Goal: Task Accomplishment & Management: Complete application form

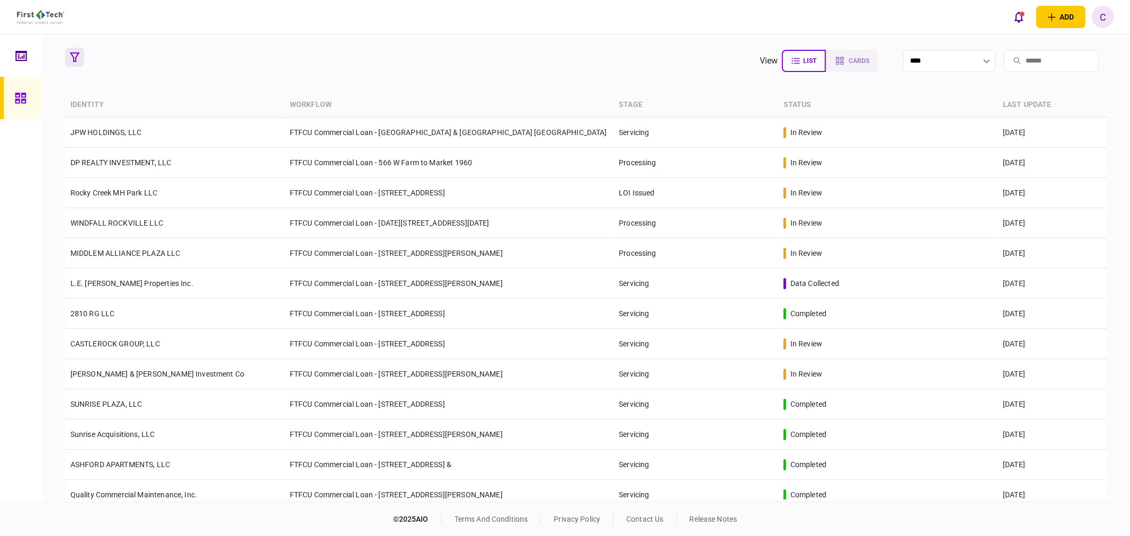
click at [74, 57] on icon "button" at bounding box center [75, 57] width 10 height 10
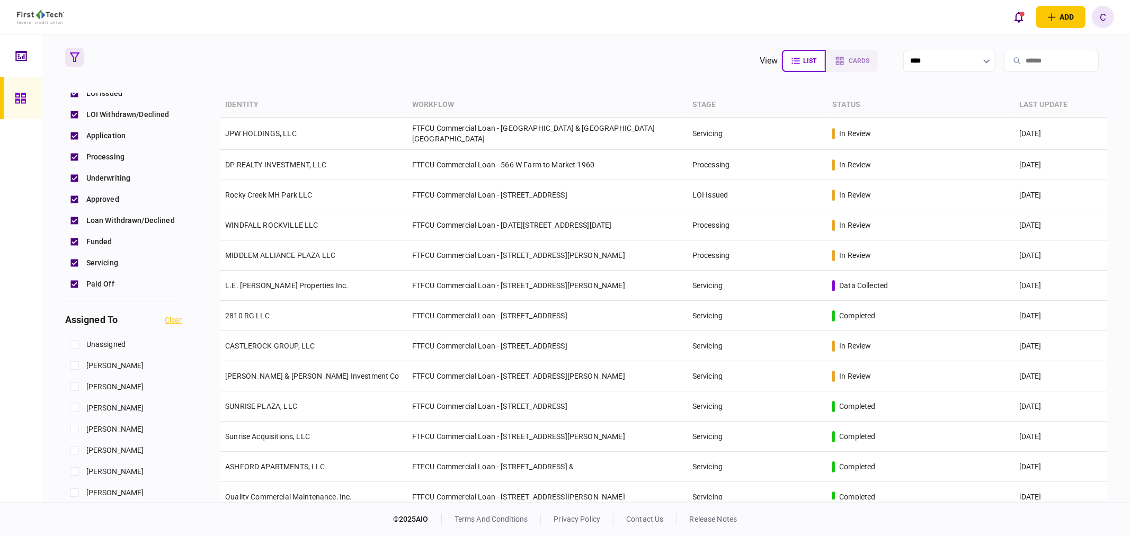
scroll to position [411, 0]
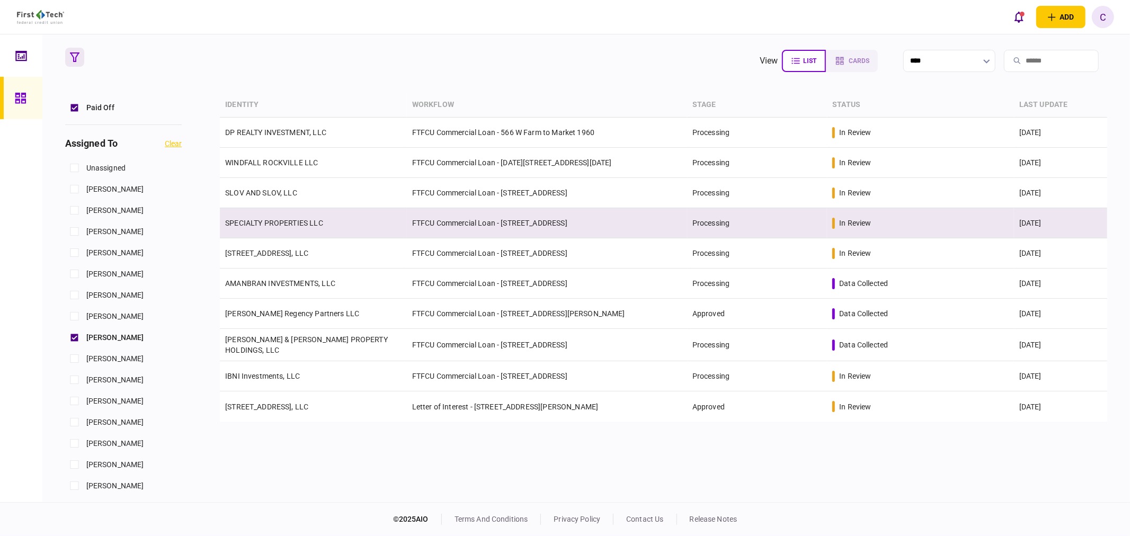
click at [266, 226] on link "SPECIALTY PROPERTIES LLC" at bounding box center [274, 223] width 98 height 8
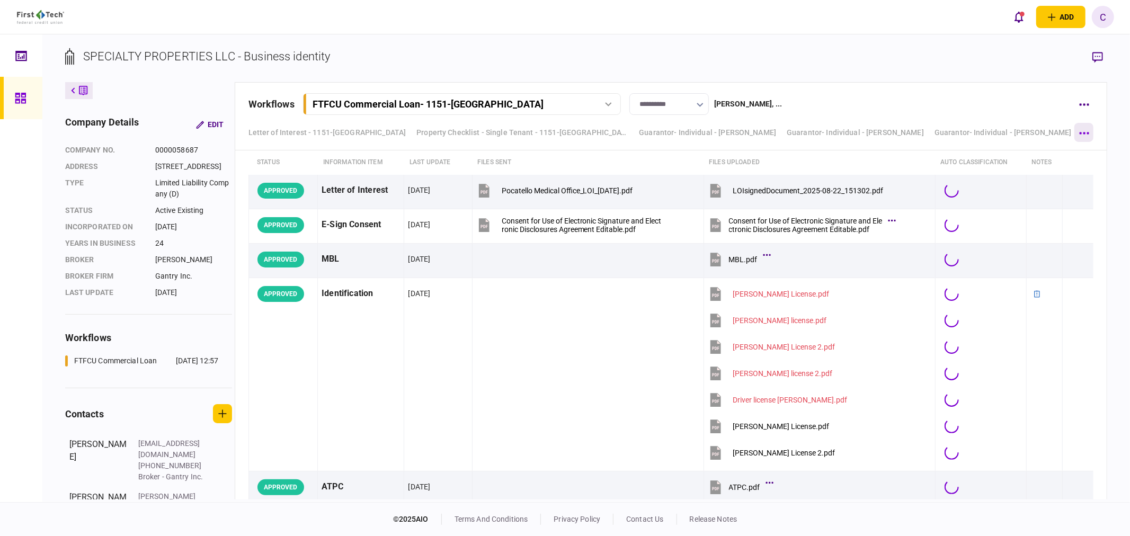
scroll to position [33, 0]
click at [1084, 128] on button "button" at bounding box center [1083, 132] width 19 height 19
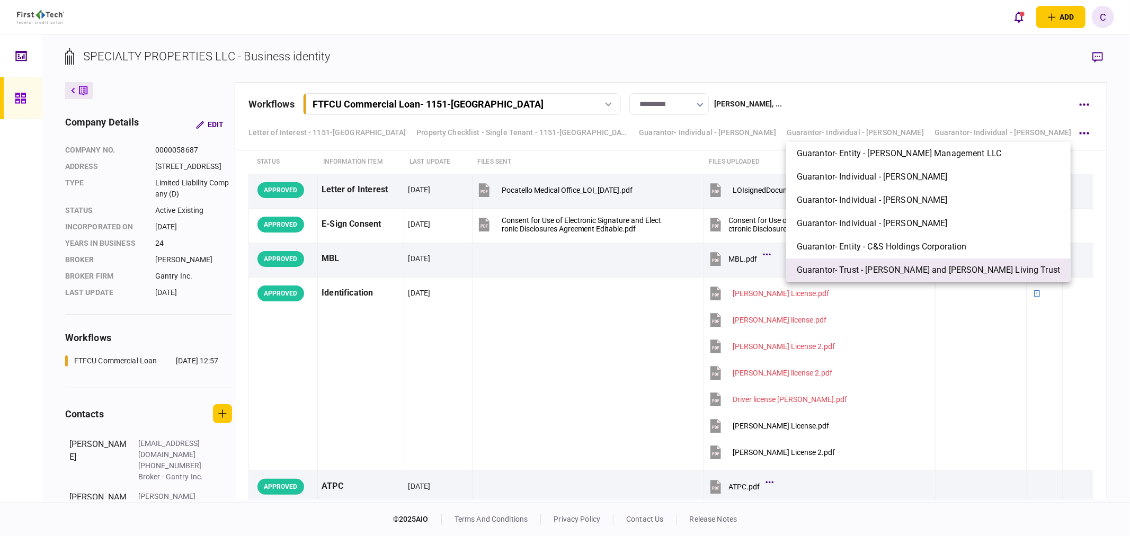
click at [906, 267] on span "Guarantor- Trust - Charles James and Shel Alene Eldredge Living Trust" at bounding box center [927, 270] width 263 height 13
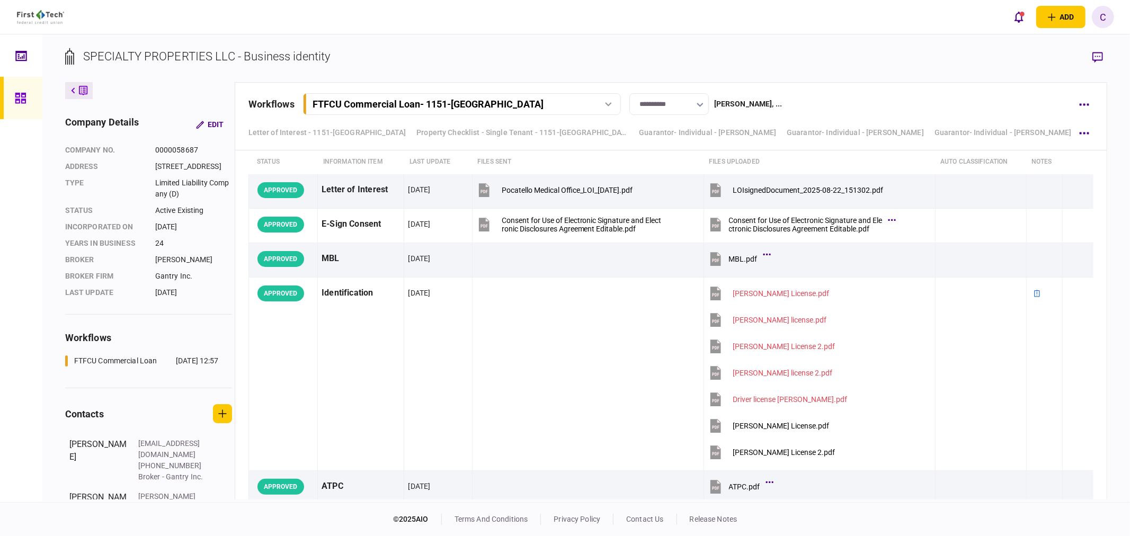
scroll to position [6211, 0]
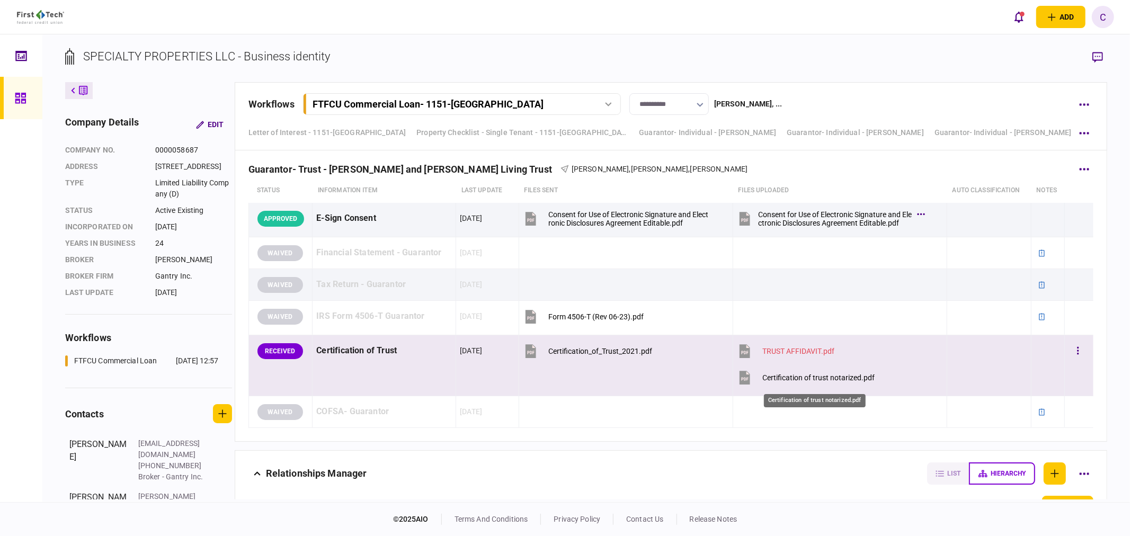
click at [812, 382] on div "Certification of trust notarized.pdf" at bounding box center [818, 377] width 112 height 8
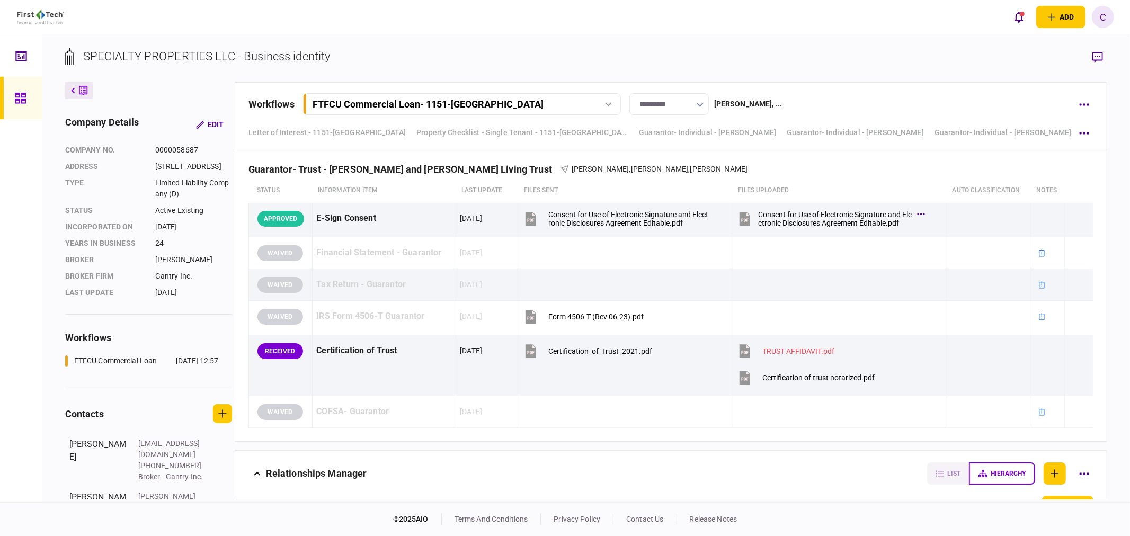
click at [16, 97] on icon at bounding box center [20, 98] width 11 height 11
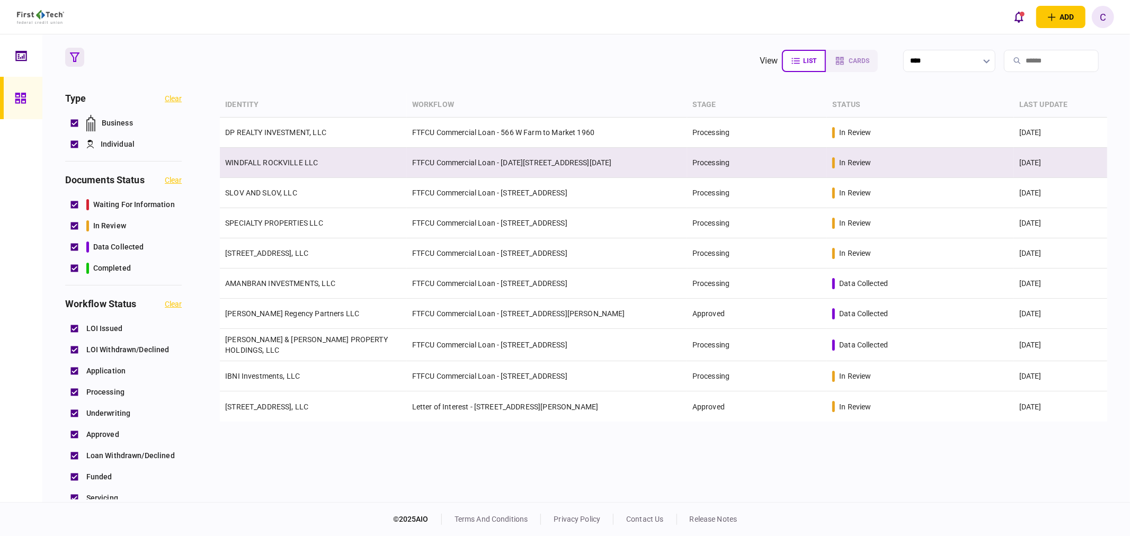
click at [276, 160] on link "WINDFALL ROCKVILLE LLC" at bounding box center [271, 162] width 93 height 8
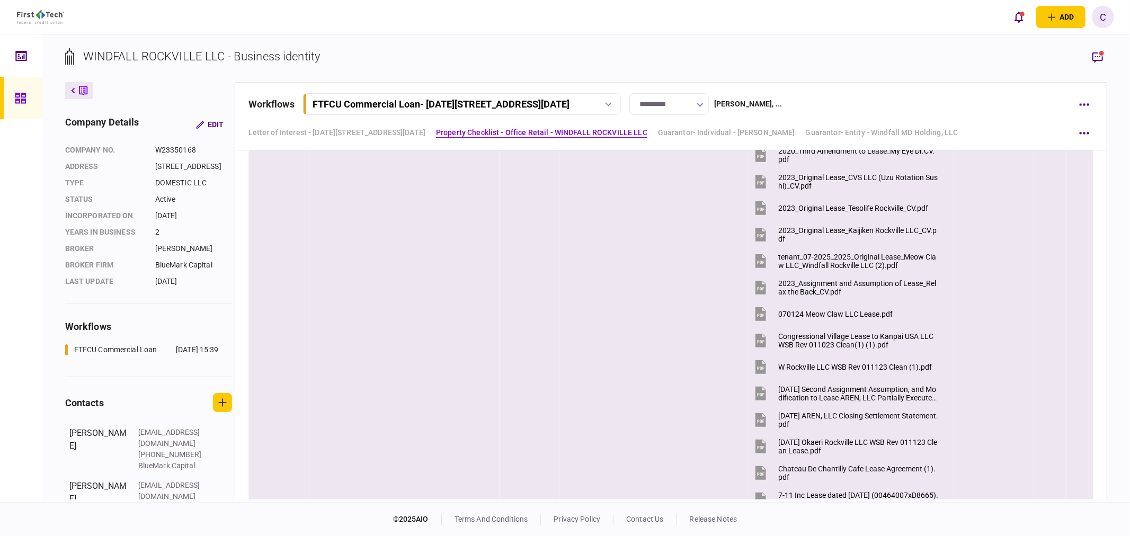
scroll to position [1118, 0]
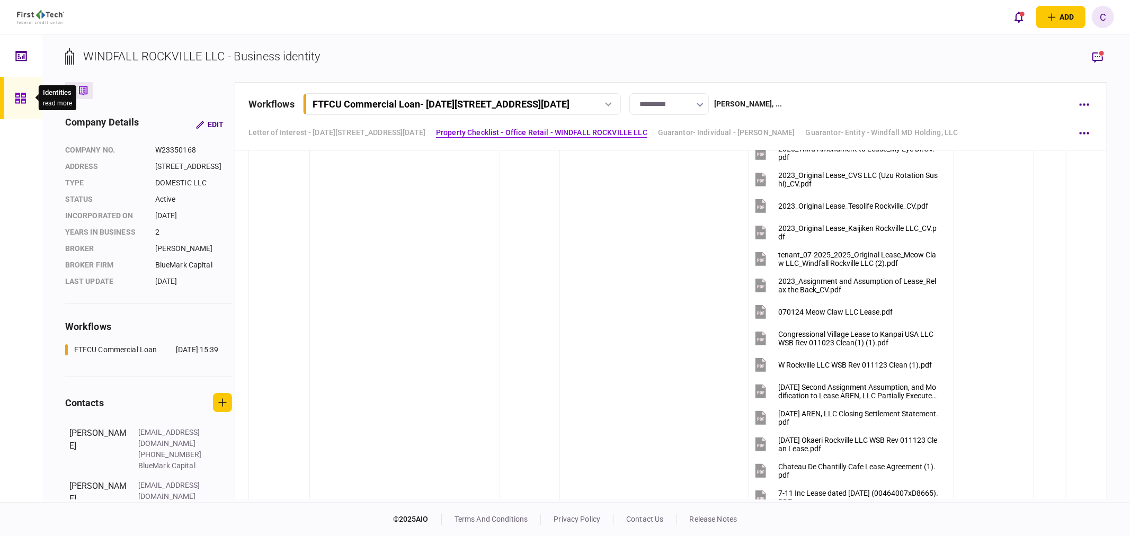
drag, startPoint x: 20, startPoint y: 97, endPoint x: 29, endPoint y: 318, distance: 221.6
click at [20, 97] on icon at bounding box center [21, 98] width 12 height 12
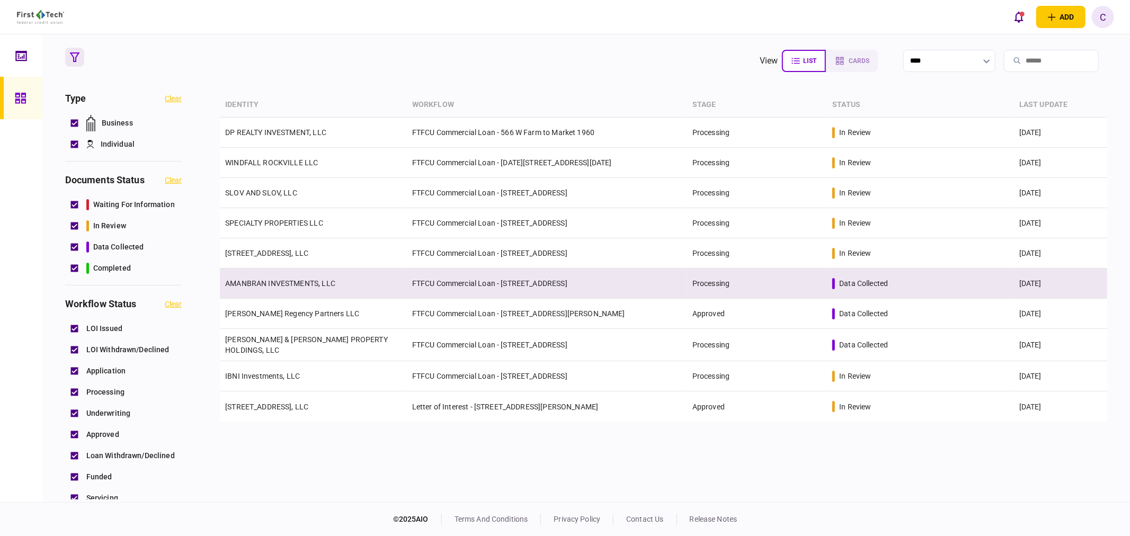
click at [274, 283] on link "AMANBRAN INVESTMENTS, LLC" at bounding box center [280, 283] width 110 height 8
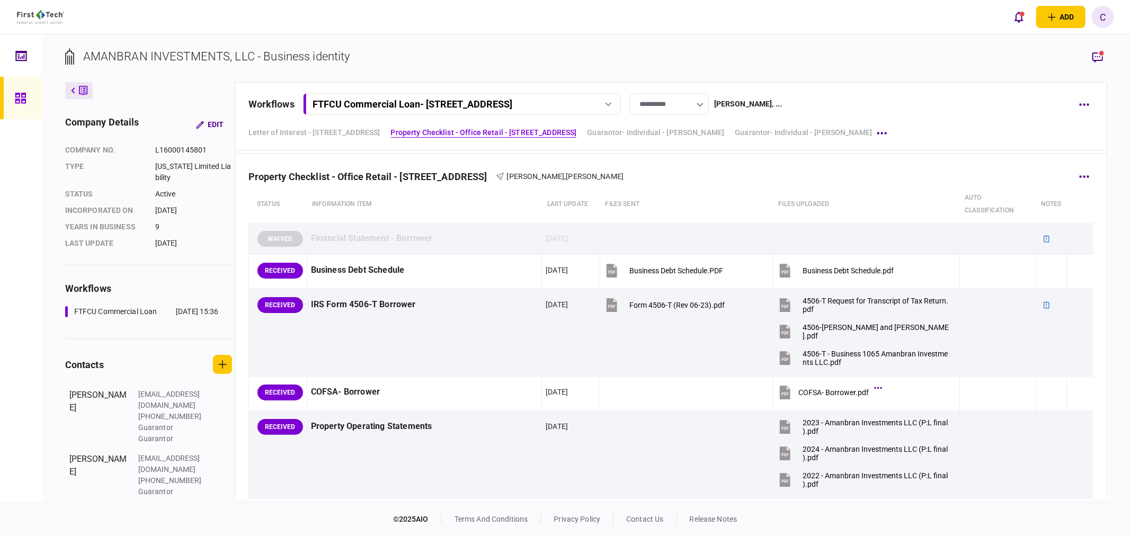
scroll to position [353, 0]
click at [1081, 175] on button "button" at bounding box center [1083, 177] width 19 height 19
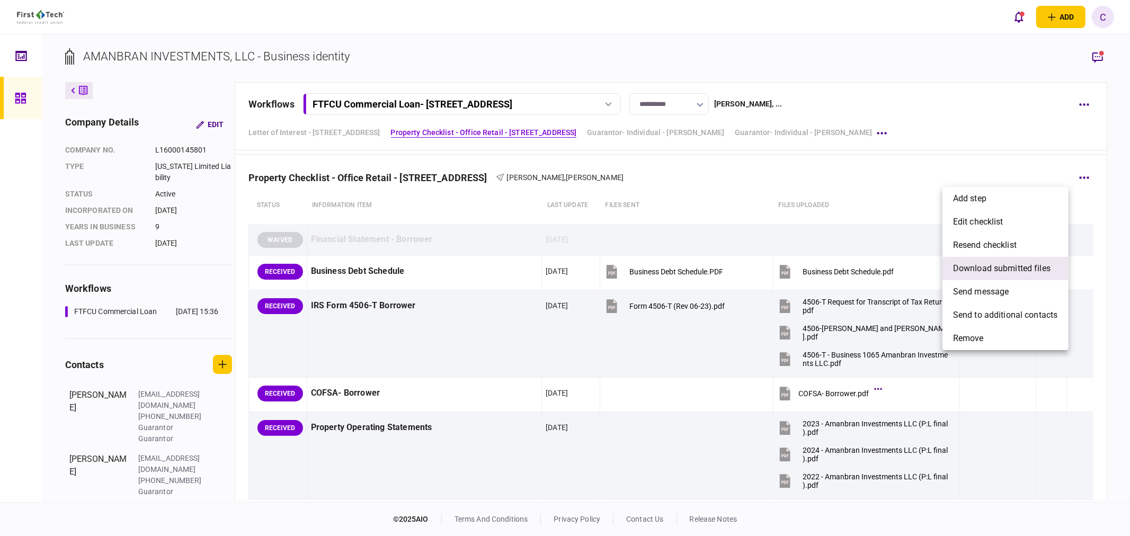
click at [981, 268] on span "download submitted files" at bounding box center [1001, 268] width 97 height 13
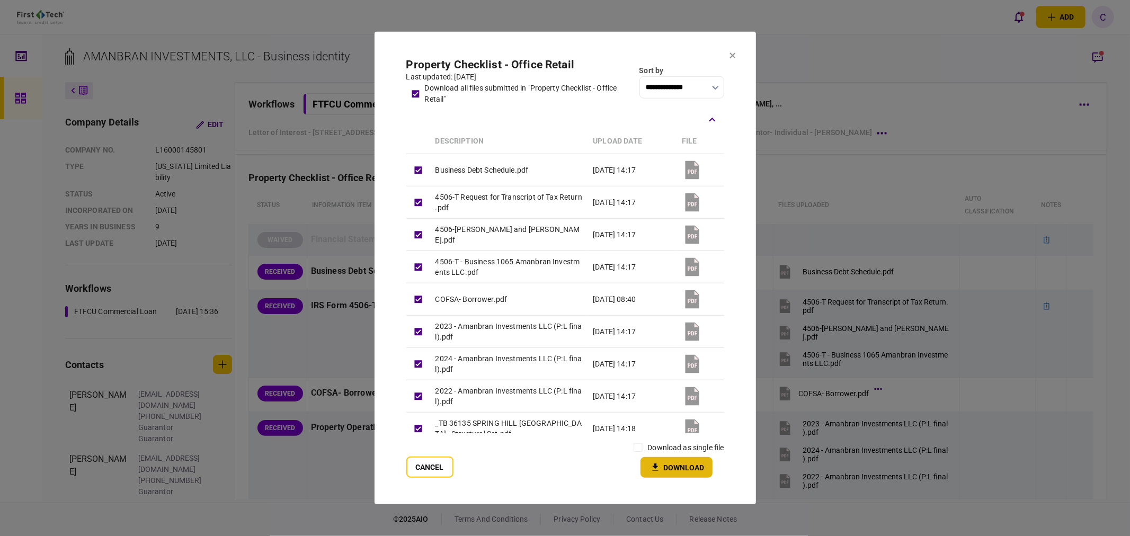
click at [684, 469] on button "Download" at bounding box center [676, 467] width 72 height 21
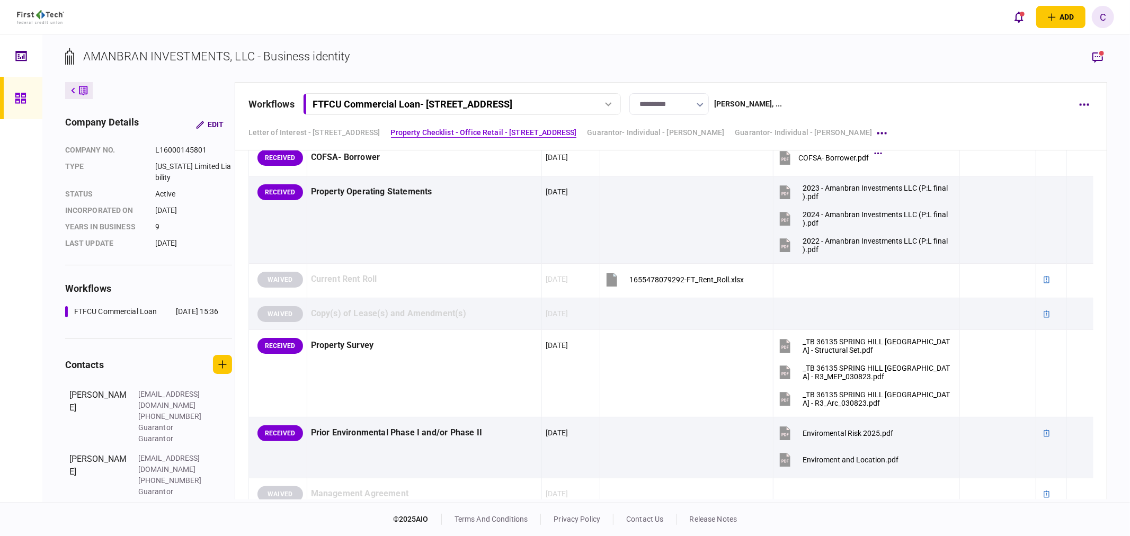
scroll to position [530, 0]
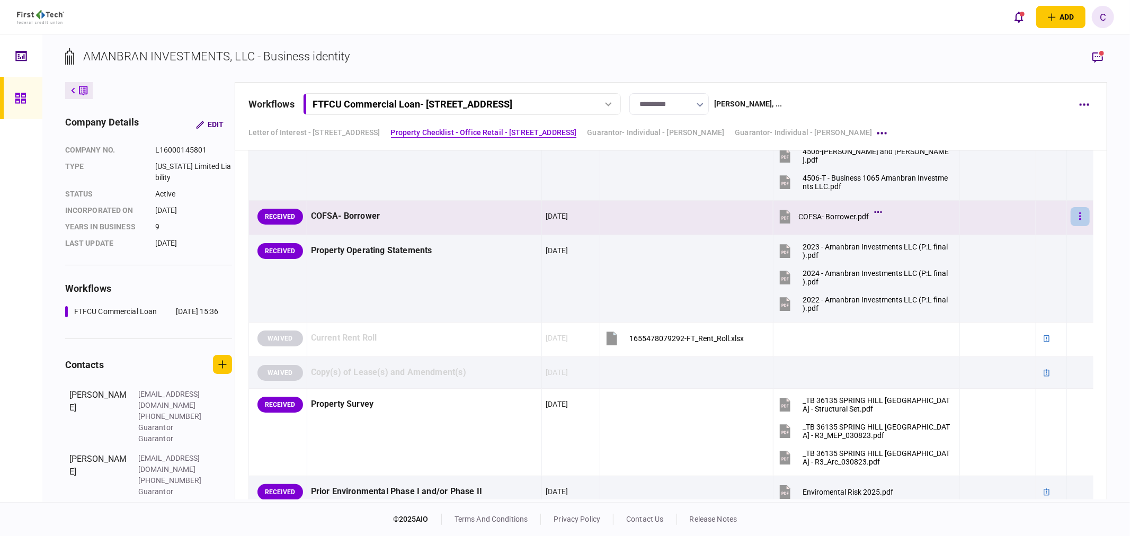
click at [1070, 221] on button "button" at bounding box center [1079, 216] width 19 height 19
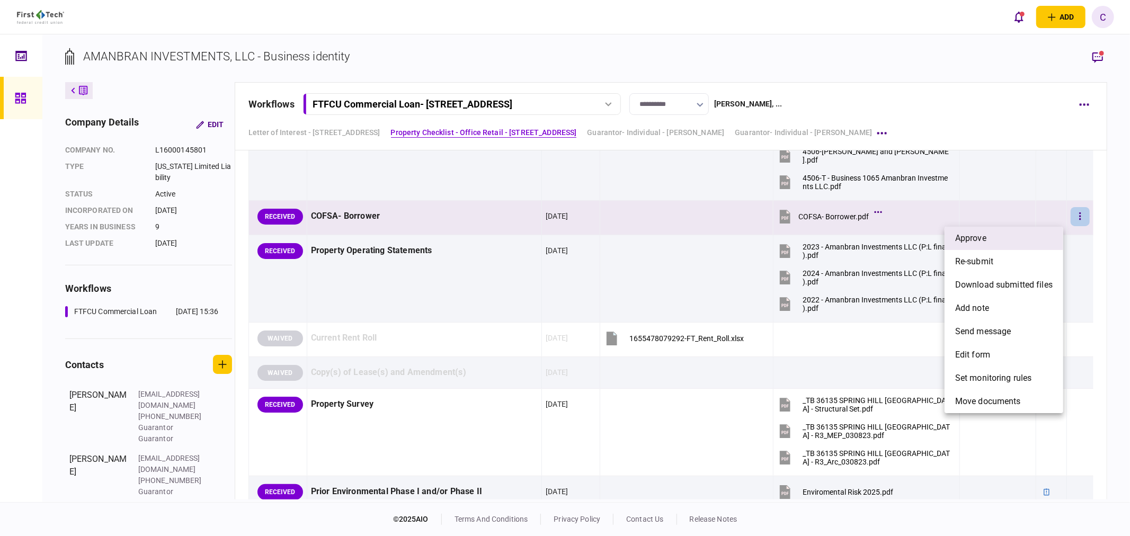
click at [962, 238] on span "approve" at bounding box center [970, 238] width 31 height 13
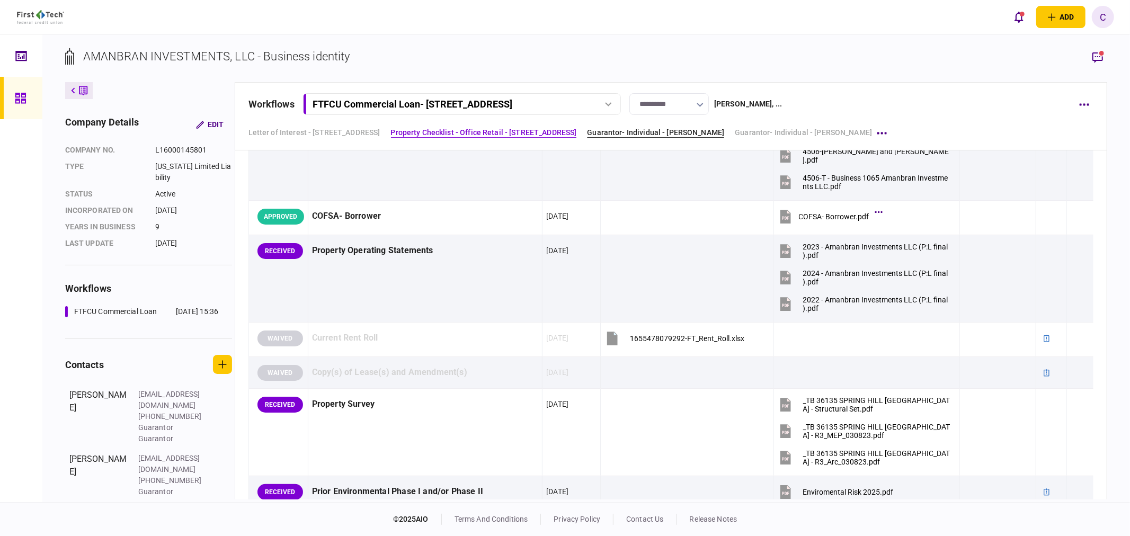
click at [724, 134] on link "Guarantor- Individual - [PERSON_NAME]" at bounding box center [655, 132] width 137 height 11
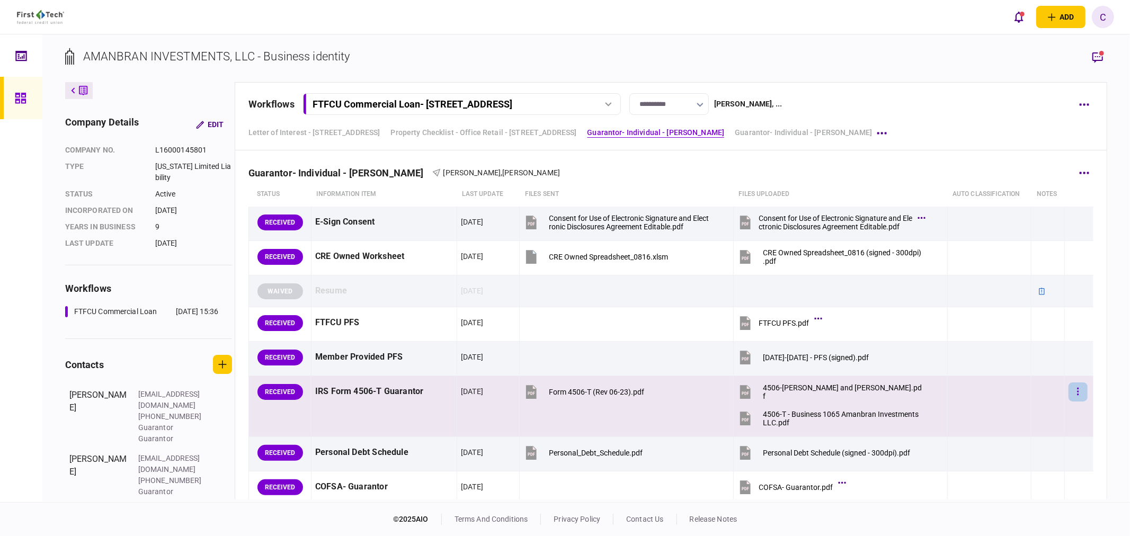
click at [1077, 391] on icon "button" at bounding box center [1078, 392] width 2 height 10
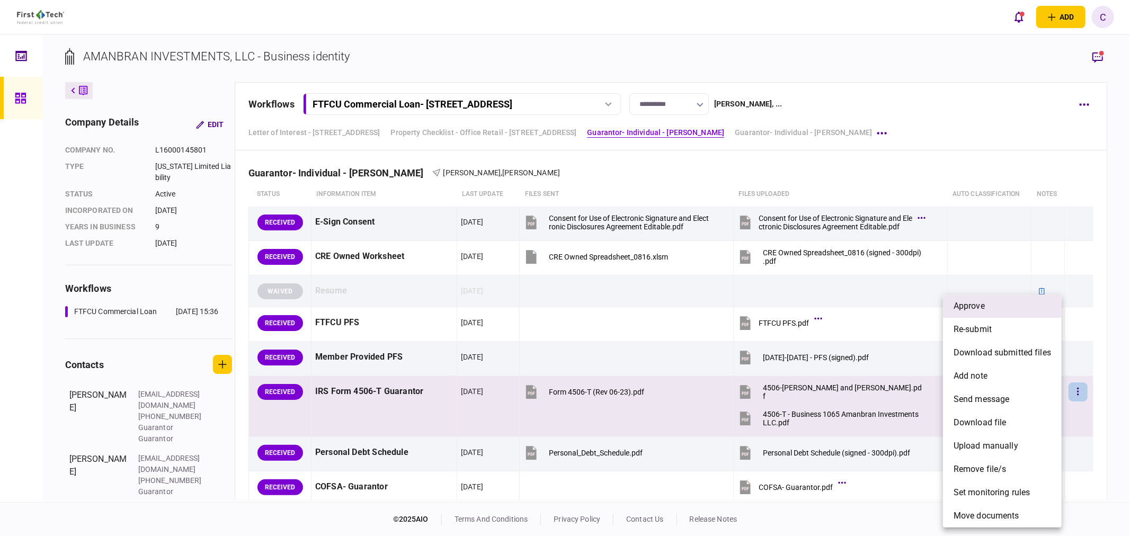
click at [973, 312] on li "approve" at bounding box center [1002, 305] width 119 height 23
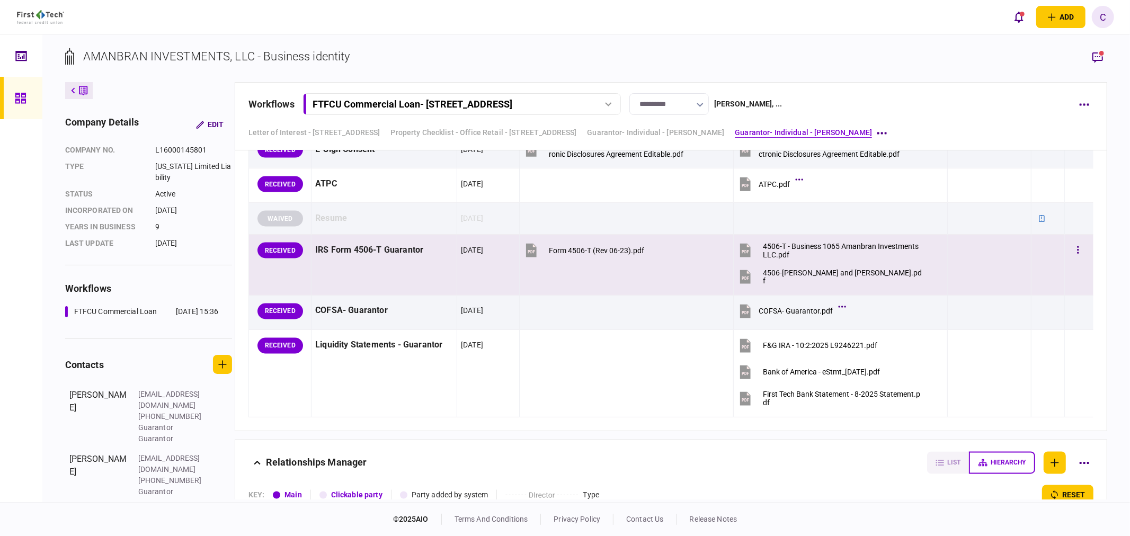
scroll to position [1502, 0]
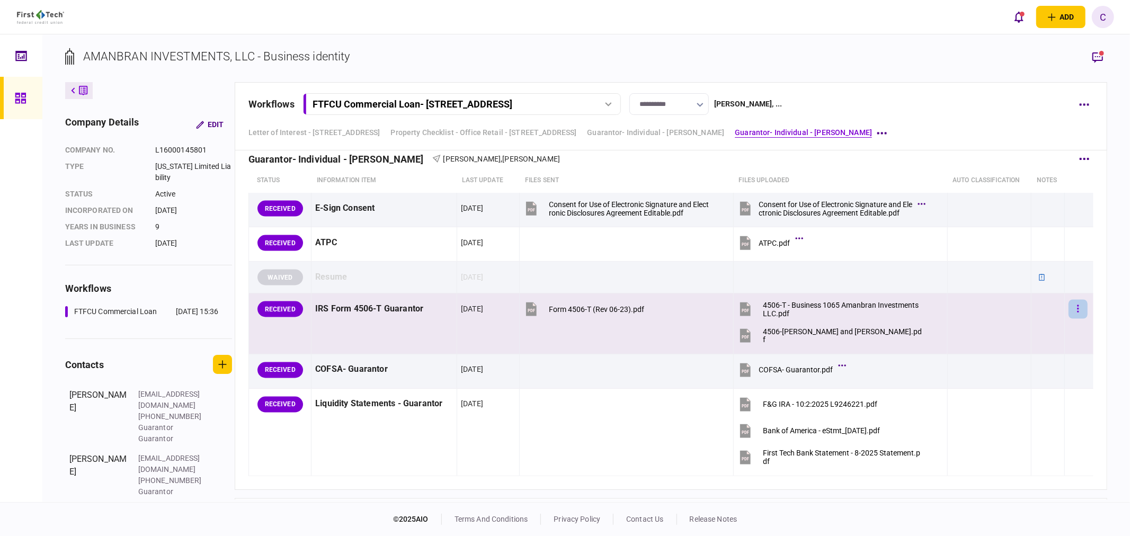
click at [1068, 308] on button "button" at bounding box center [1077, 309] width 19 height 19
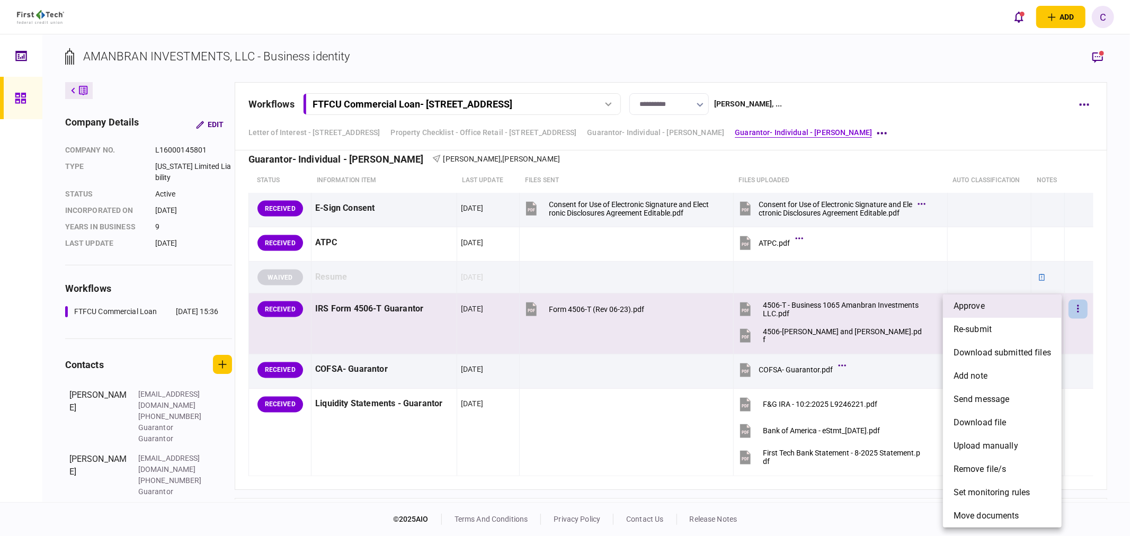
click at [979, 306] on span "approve" at bounding box center [968, 306] width 31 height 13
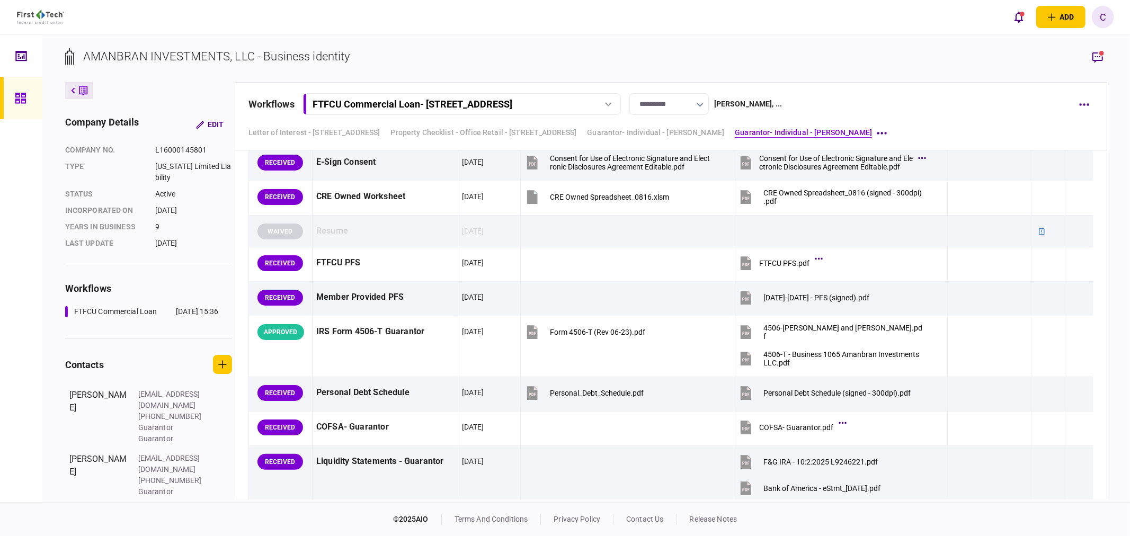
scroll to position [1090, 0]
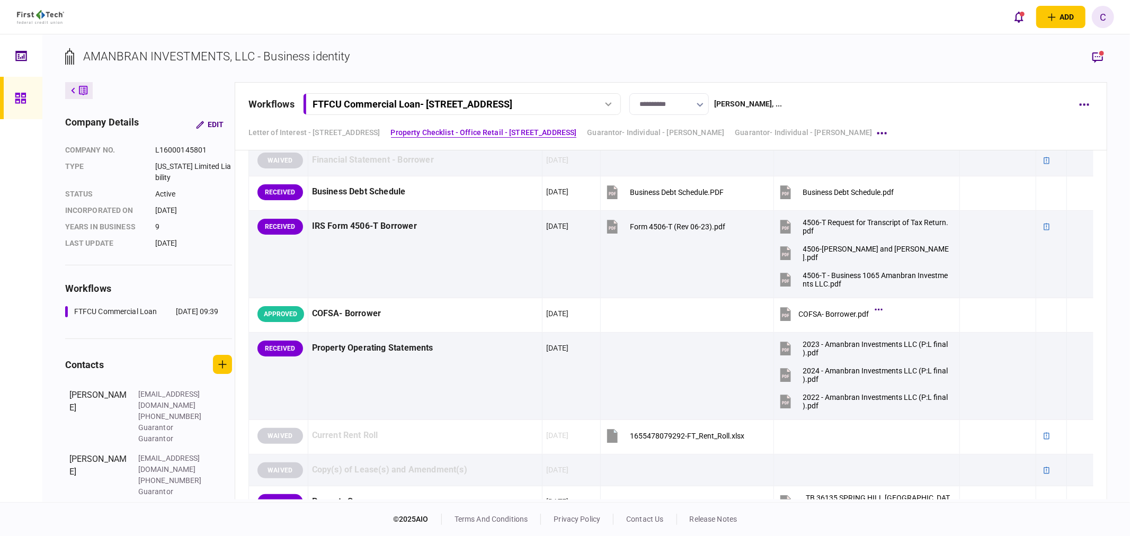
scroll to position [411, 0]
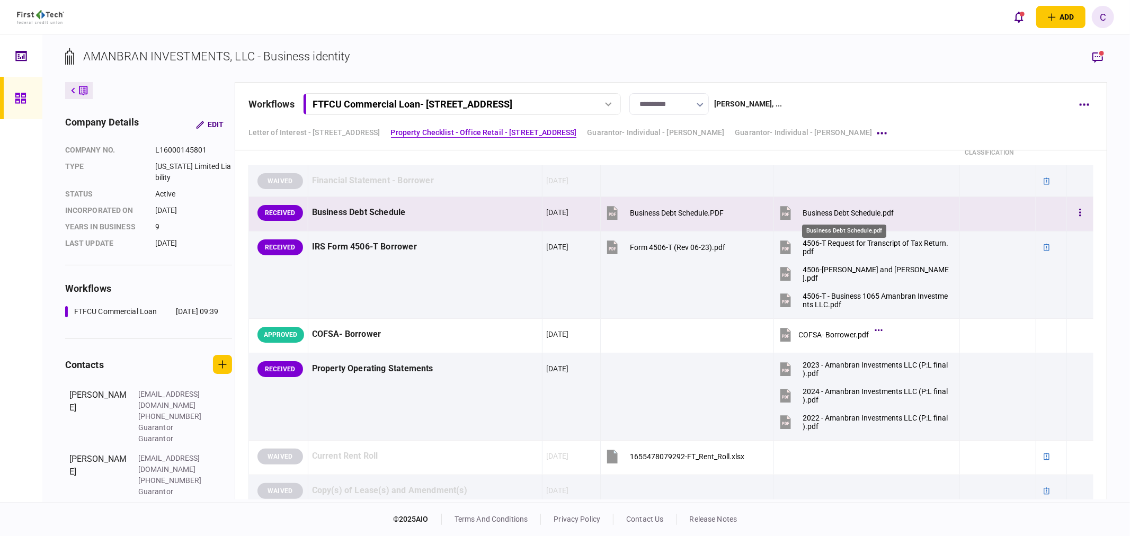
click at [841, 211] on div "Business Debt Schedule.pdf" at bounding box center [848, 213] width 91 height 8
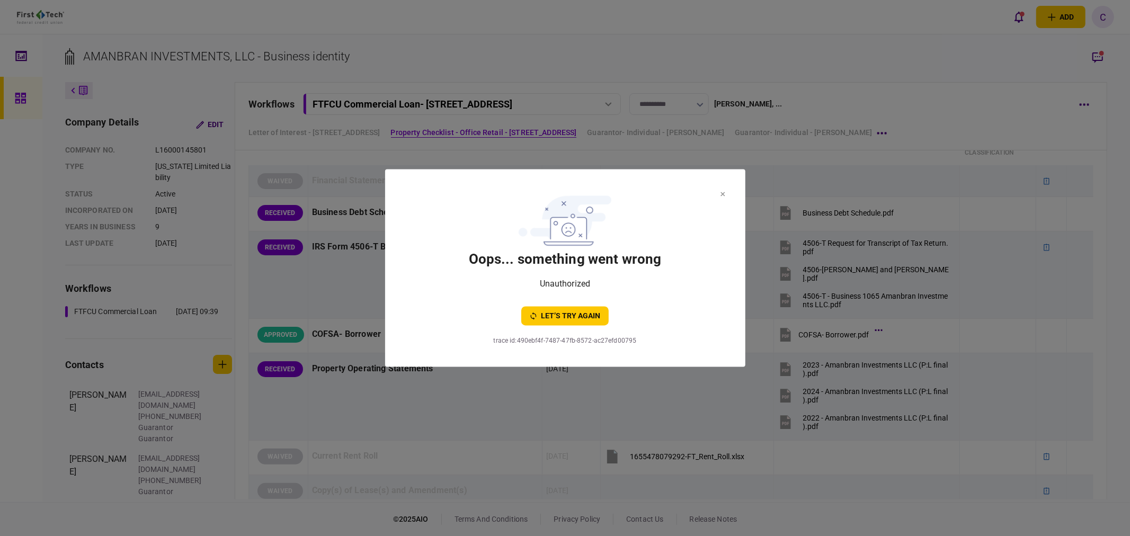
click at [728, 194] on section "oops... something went wrong Unauthorized let’s try again trace id : 490ebf4f-7…" at bounding box center [565, 268] width 360 height 198
click at [726, 195] on section "oops... something went wrong Unauthorized let’s try again trace id : 490ebf4f-7…" at bounding box center [565, 268] width 360 height 198
click at [722, 195] on icon at bounding box center [722, 194] width 5 height 4
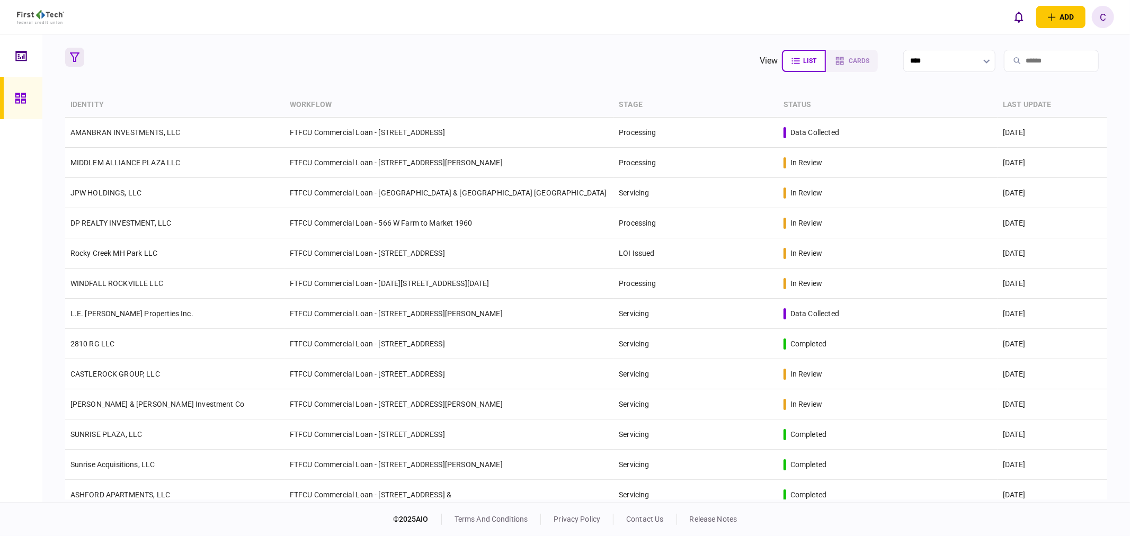
click at [78, 64] on button "button" at bounding box center [74, 57] width 19 height 19
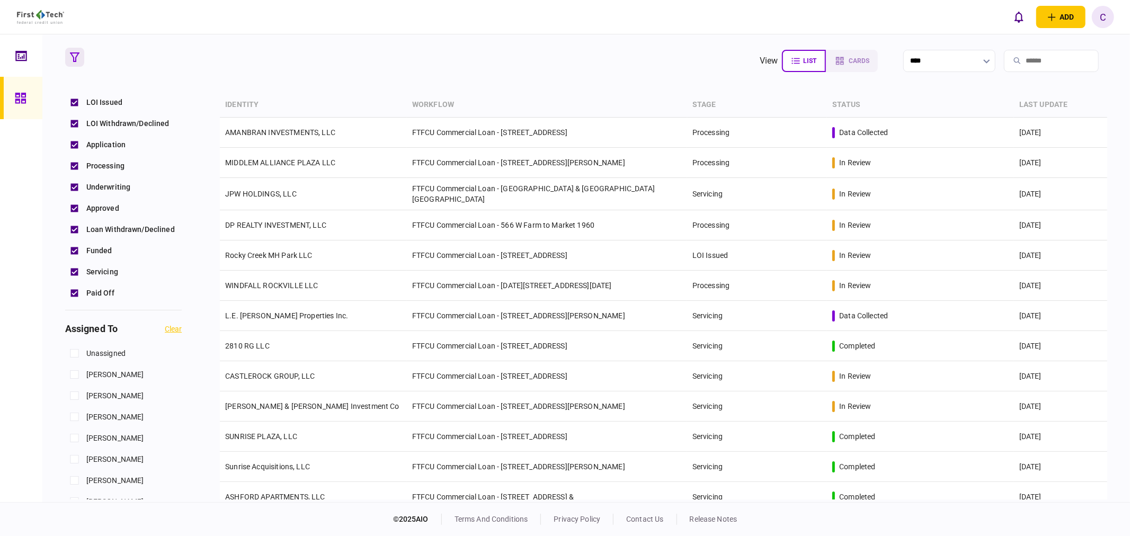
scroll to position [294, 0]
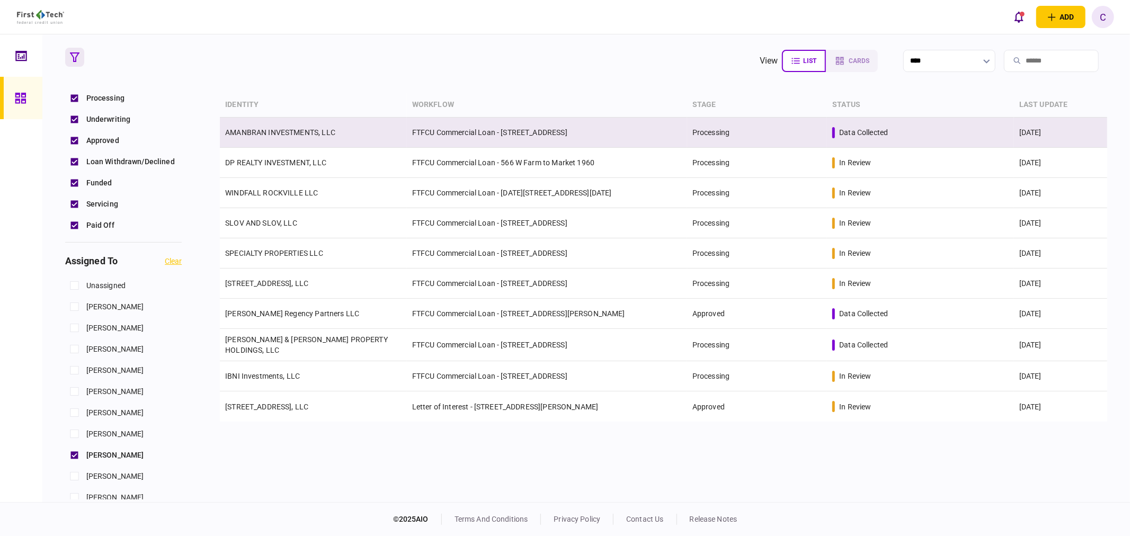
click at [275, 130] on link "AMANBRAN INVESTMENTS, LLC" at bounding box center [280, 132] width 110 height 8
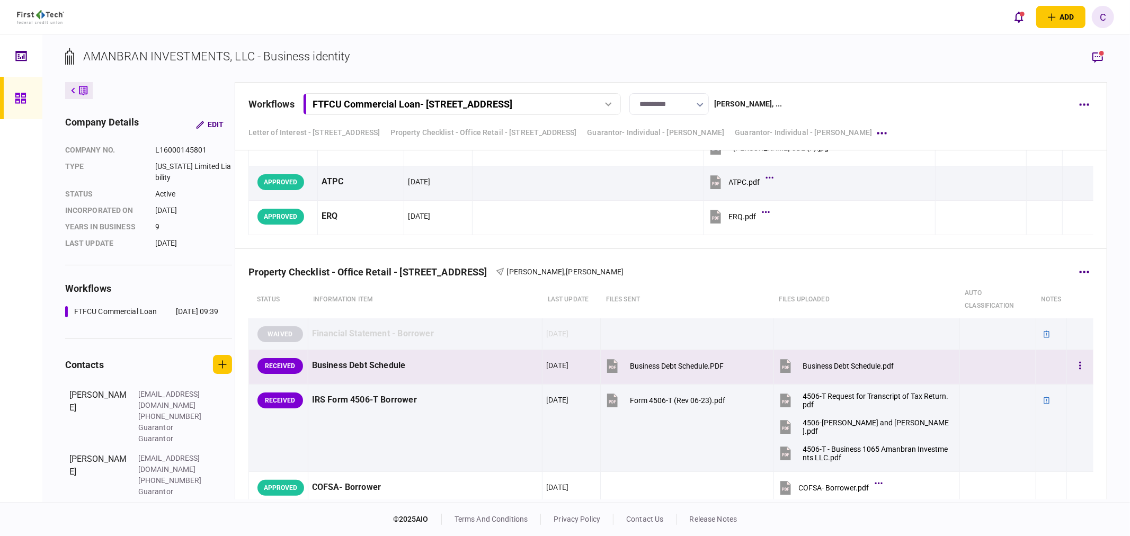
scroll to position [268, 0]
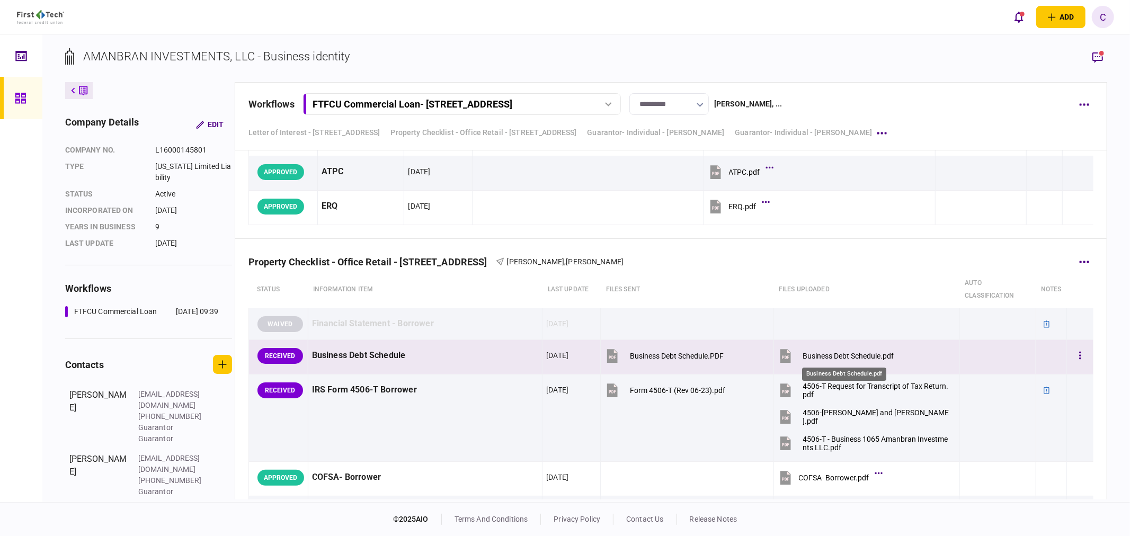
click at [848, 353] on div "Business Debt Schedule.pdf" at bounding box center [848, 356] width 91 height 8
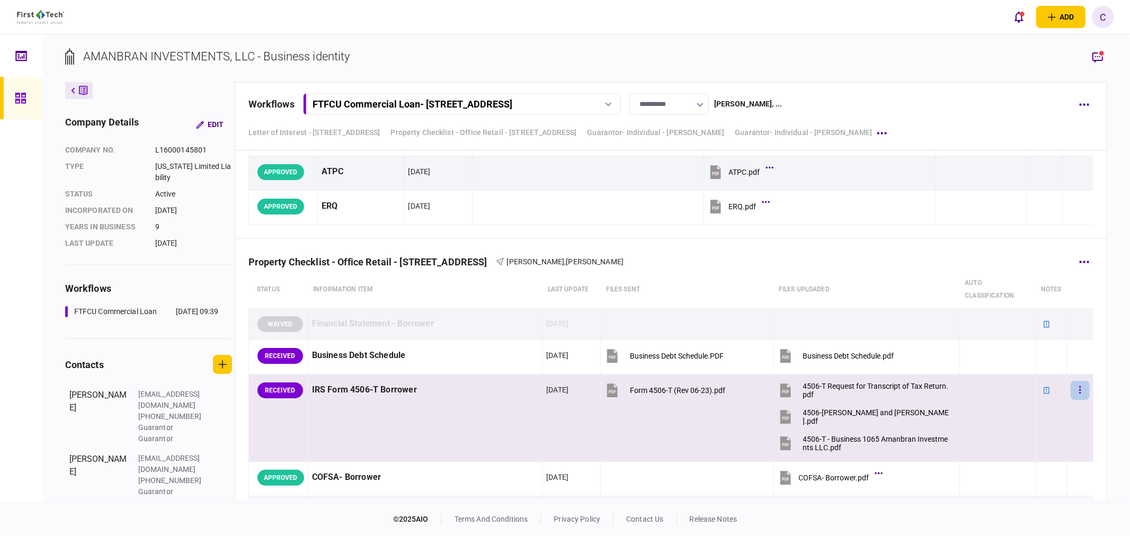
click at [1079, 395] on icon "button" at bounding box center [1080, 390] width 2 height 10
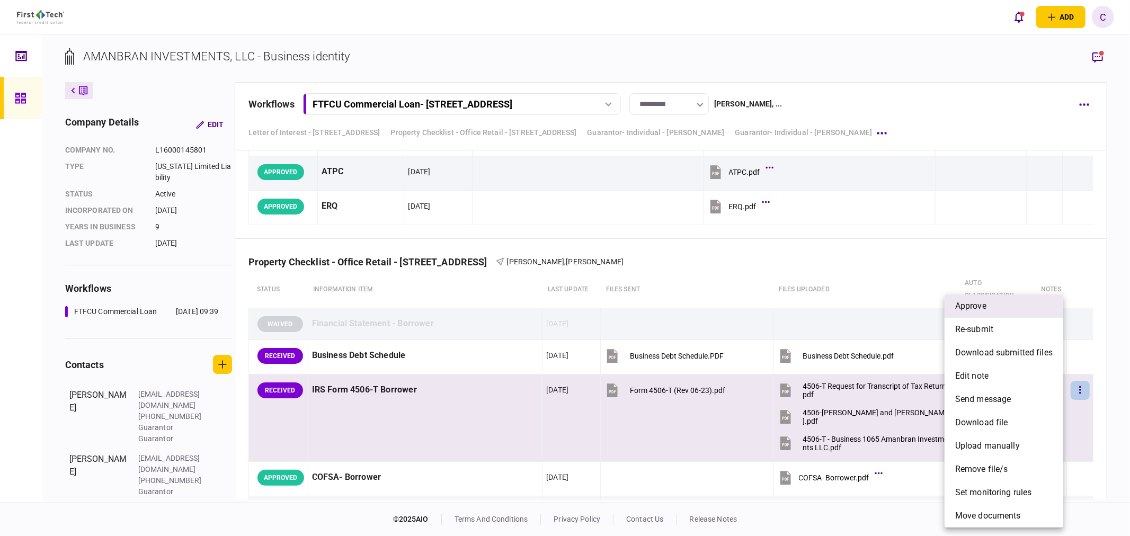
click at [974, 310] on span "approve" at bounding box center [970, 306] width 31 height 13
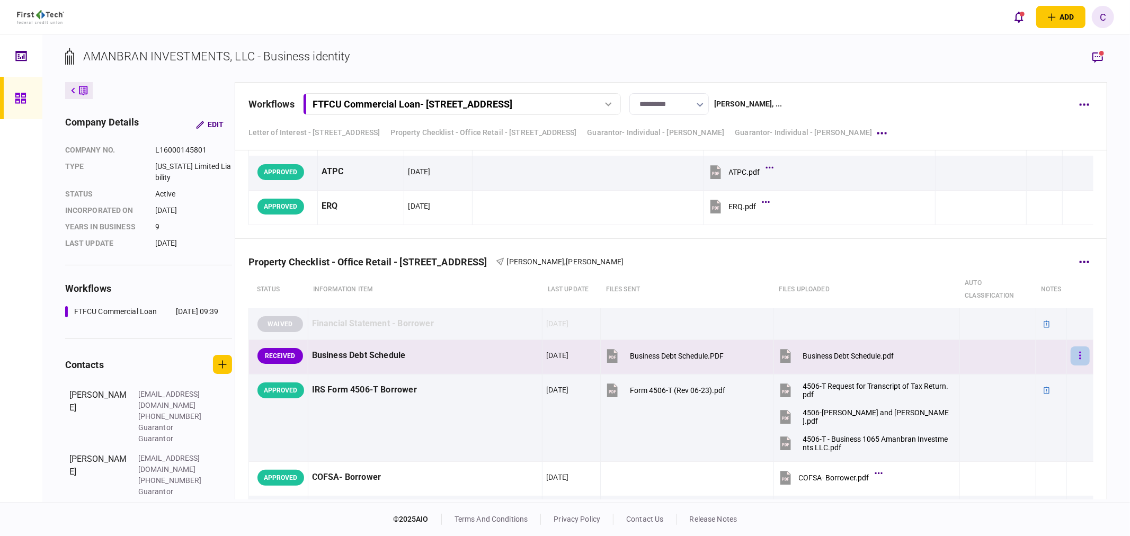
click at [1070, 356] on button "button" at bounding box center [1079, 355] width 19 height 19
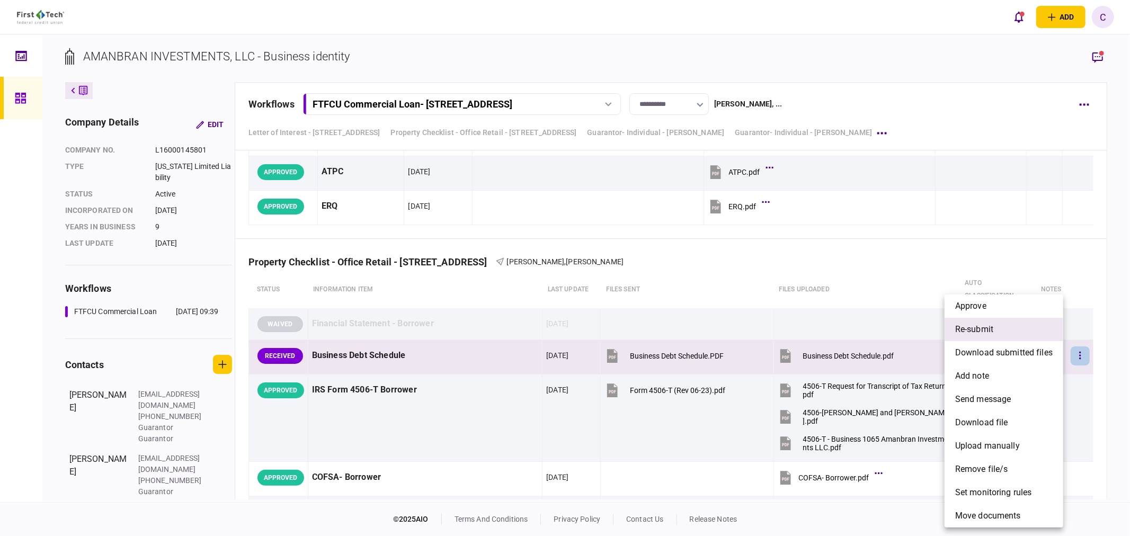
click at [978, 334] on span "re-submit" at bounding box center [974, 329] width 38 height 13
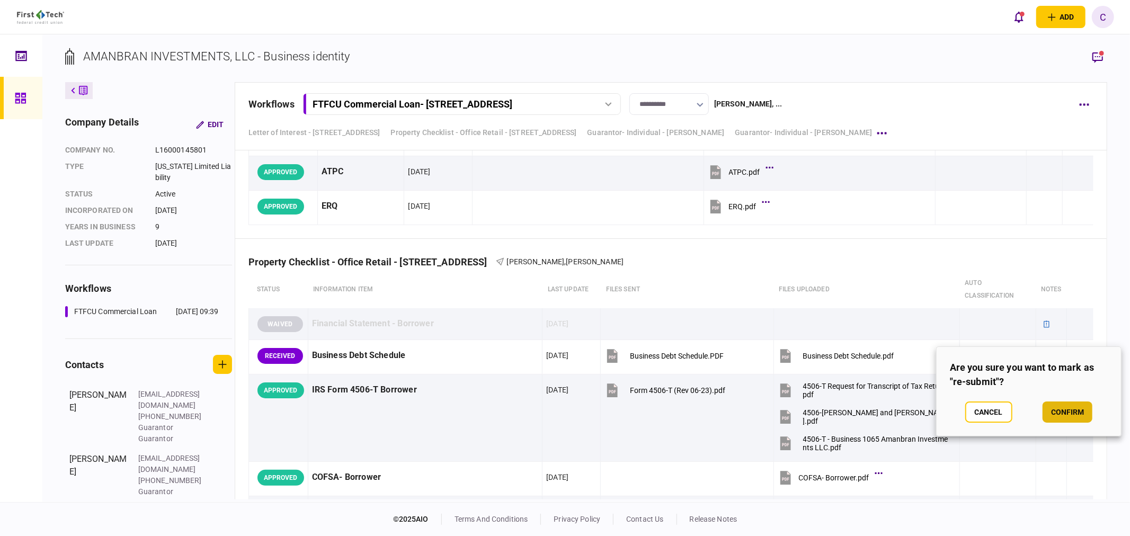
click at [1073, 408] on button "confirm" at bounding box center [1067, 411] width 50 height 21
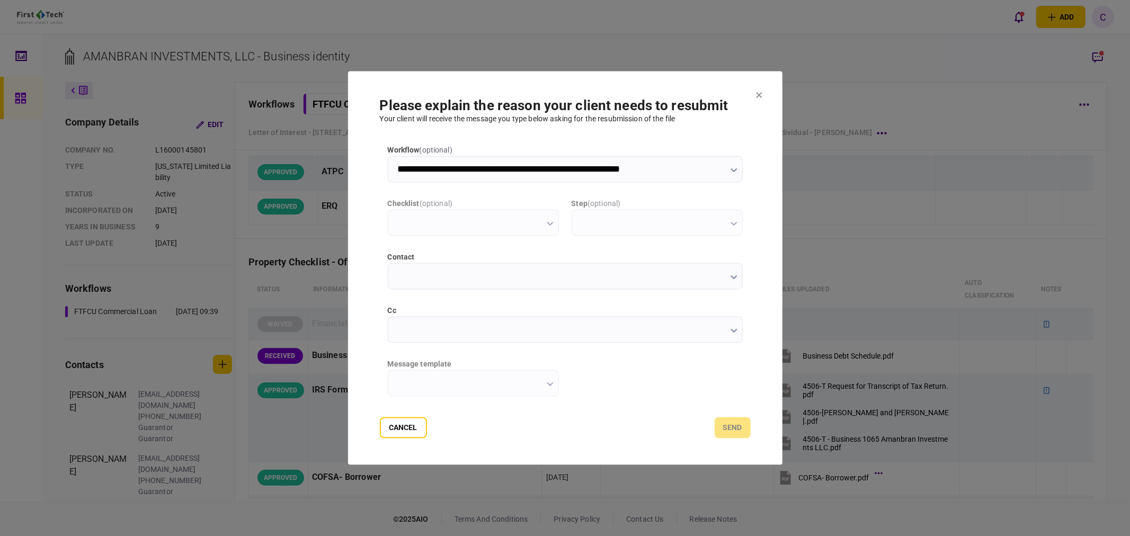
scroll to position [0, 0]
type input "**********"
click at [404, 332] on input "cc" at bounding box center [565, 330] width 355 height 26
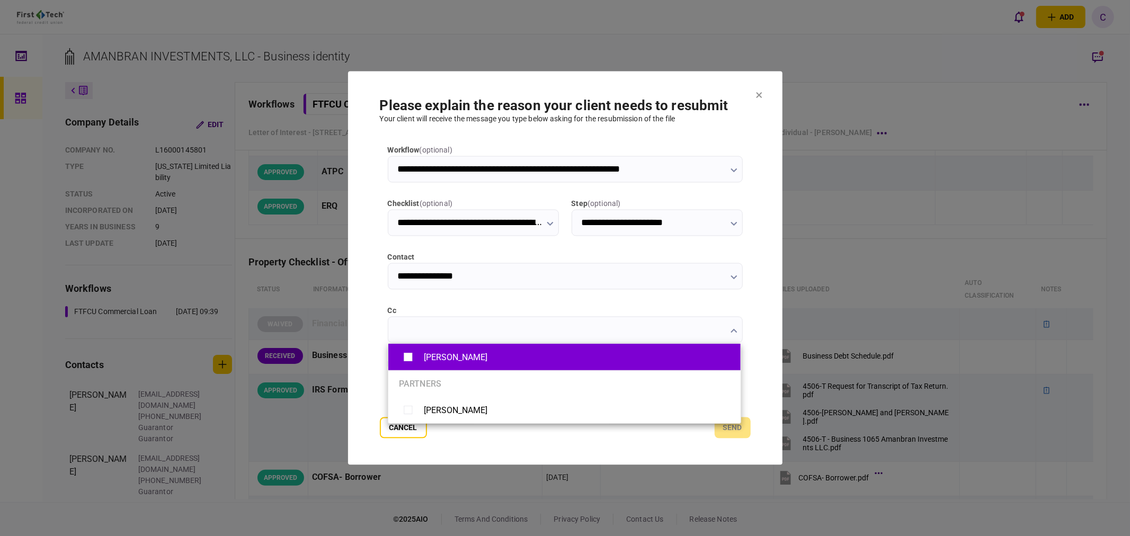
type input "**********"
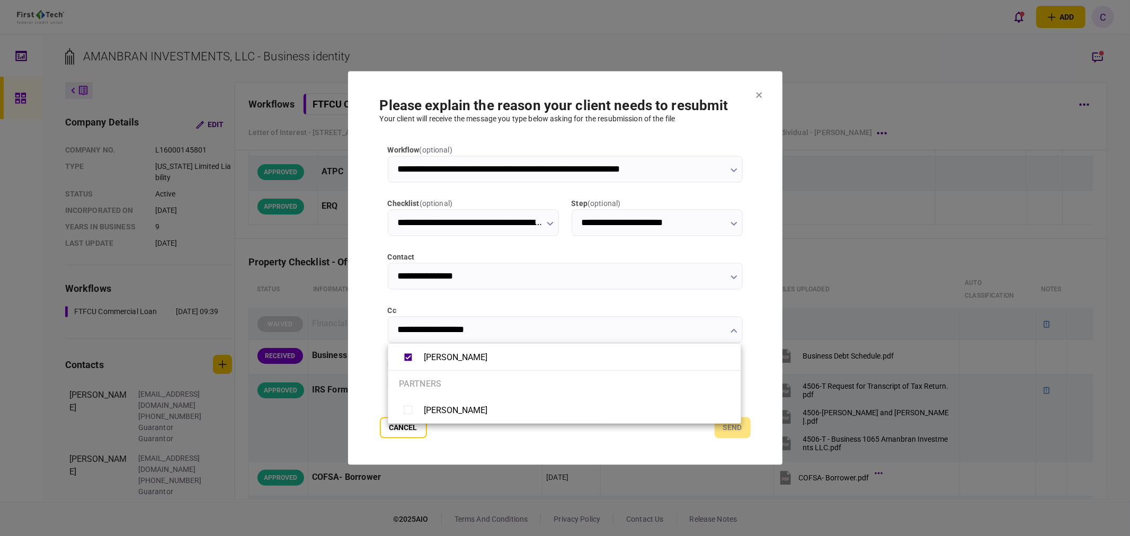
click at [369, 347] on div at bounding box center [565, 268] width 1130 height 536
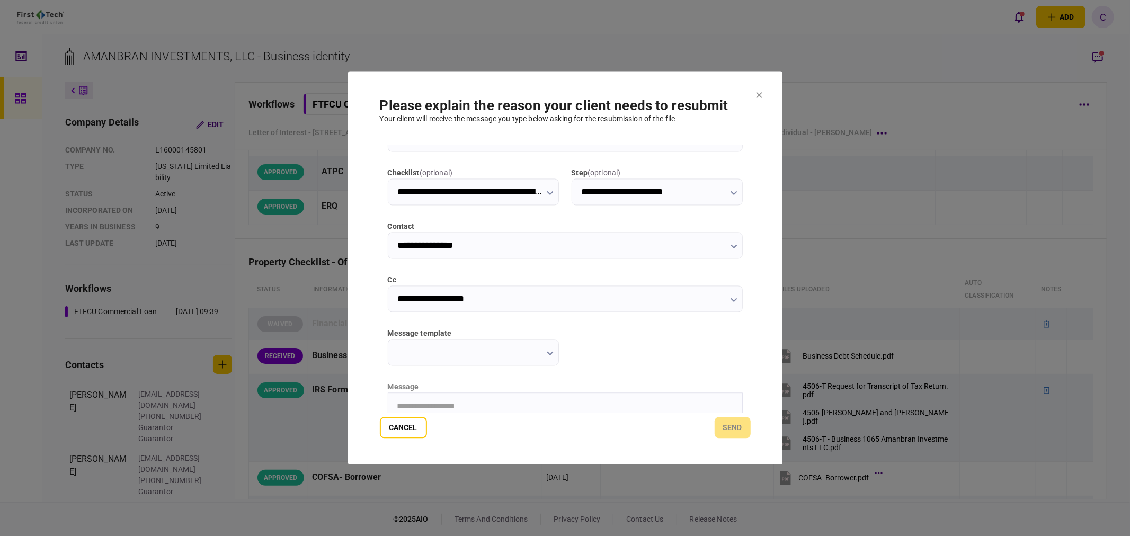
scroll to position [59, 0]
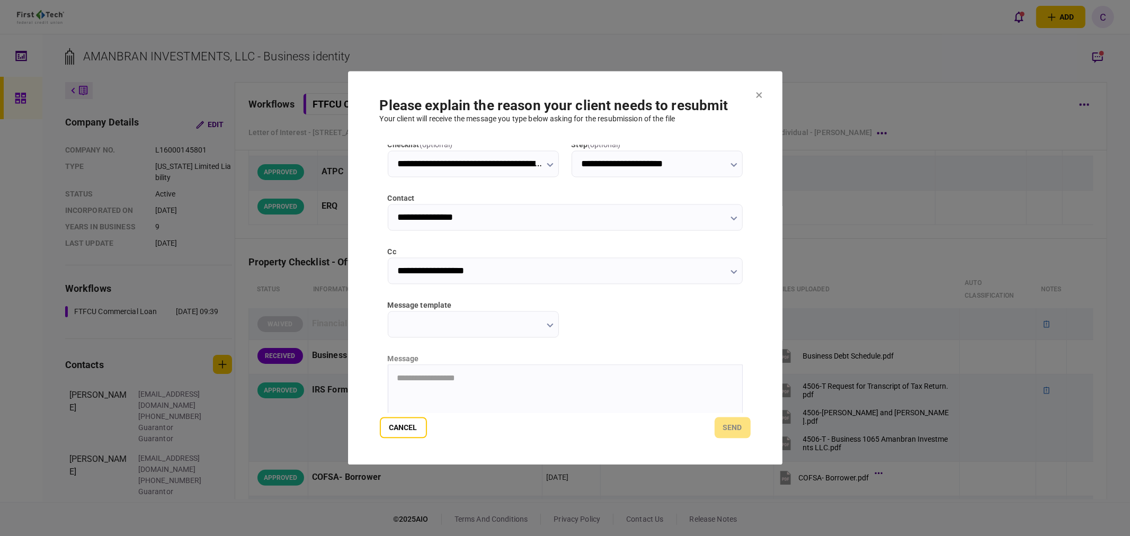
click at [552, 324] on icon "button" at bounding box center [550, 326] width 7 height 4
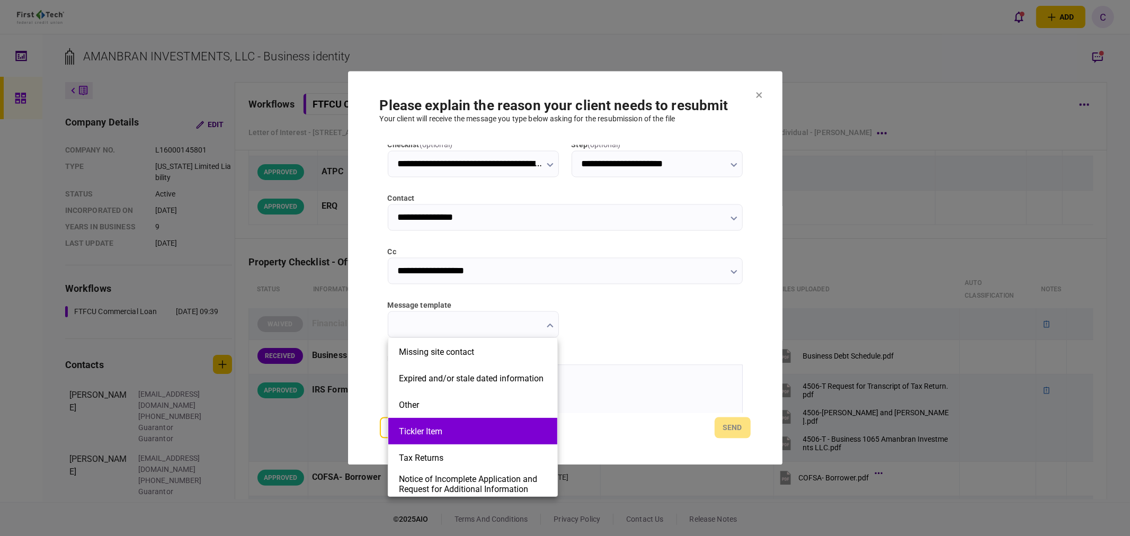
scroll to position [239, 0]
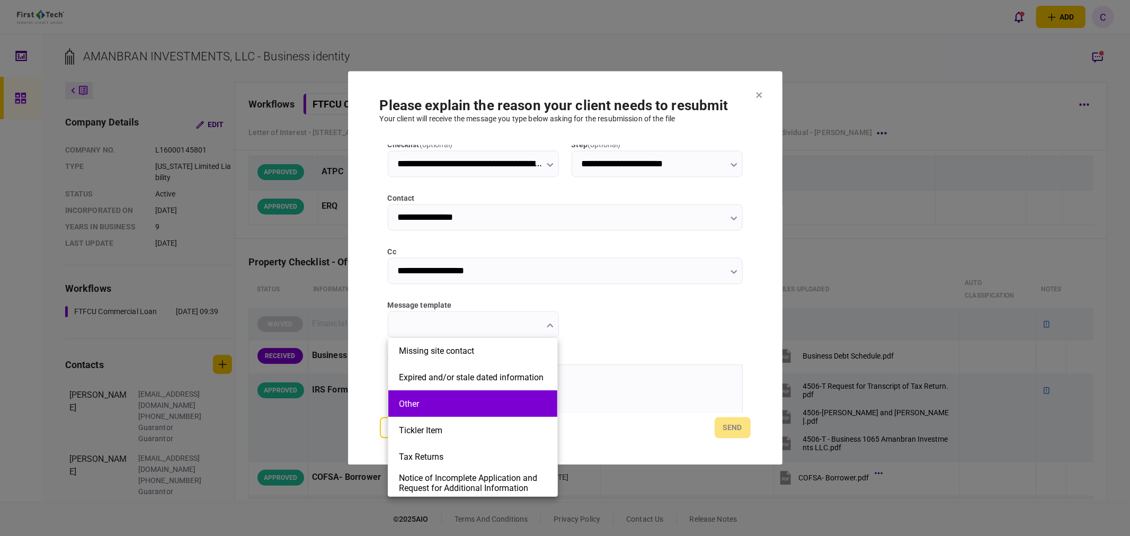
click at [427, 397] on li "Other" at bounding box center [472, 403] width 169 height 26
type input "*****"
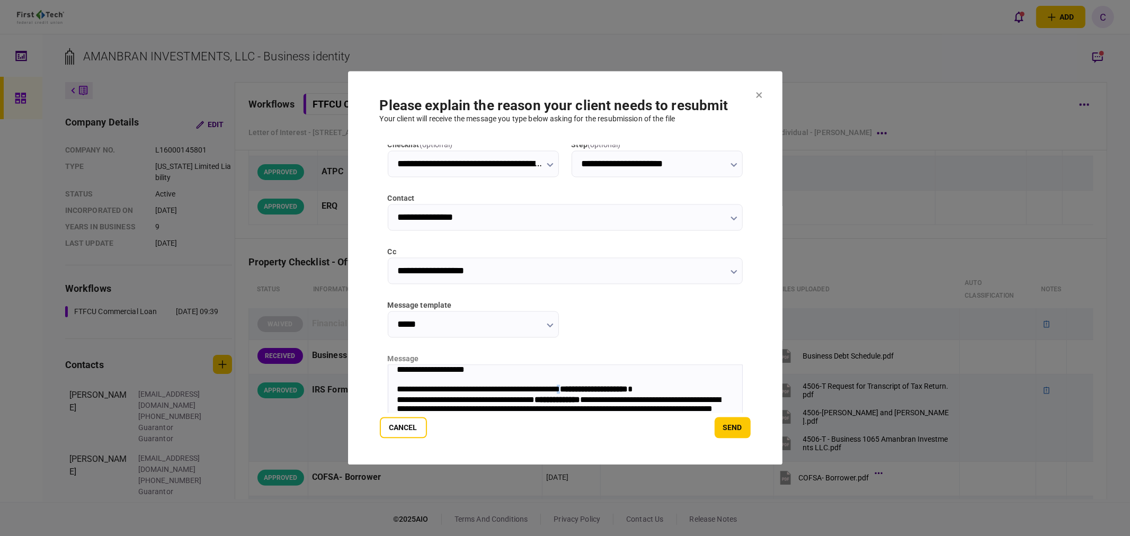
click at [593, 388] on div "**********" at bounding box center [559, 389] width 326 height 11
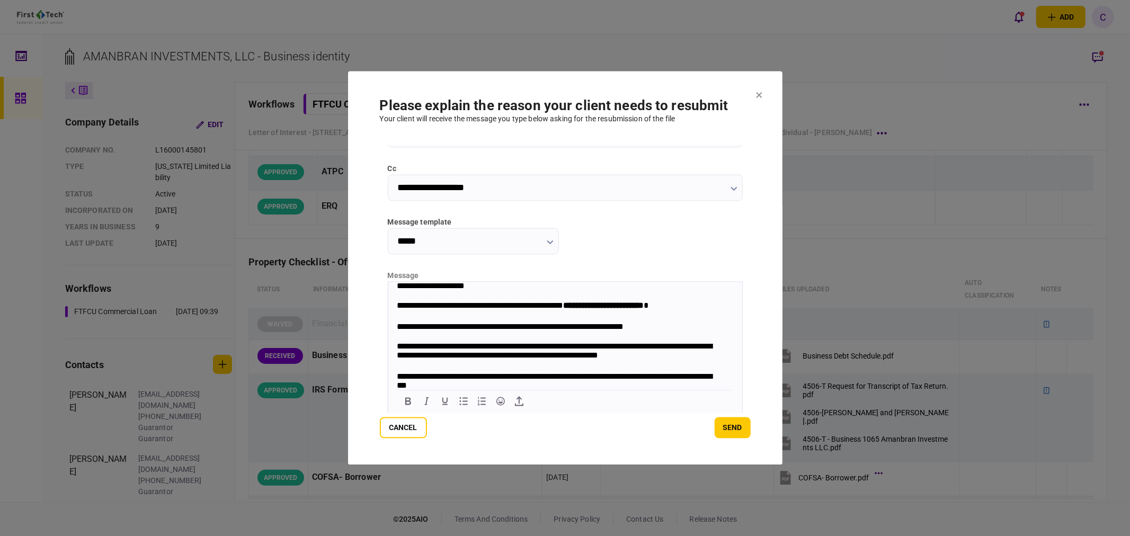
scroll to position [0, 0]
click at [415, 342] on div "Rich Text Area. Press ALT-0 for help." at bounding box center [564, 337] width 337 height 9
click at [462, 394] on button "Bullet list" at bounding box center [463, 401] width 18 height 15
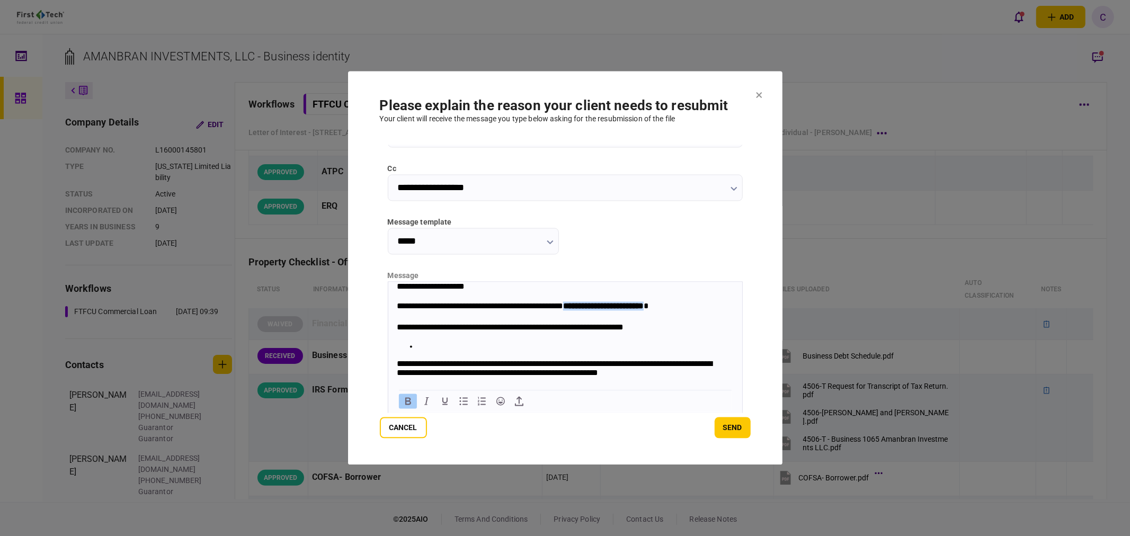
drag, startPoint x: 597, startPoint y: 309, endPoint x: 410, endPoint y: 319, distance: 187.2
click at [410, 319] on div "**********" at bounding box center [559, 311] width 326 height 21
copy strong "**********"
click at [449, 350] on li "Rich Text Area. Press ALT-0 for help." at bounding box center [575, 346] width 316 height 9
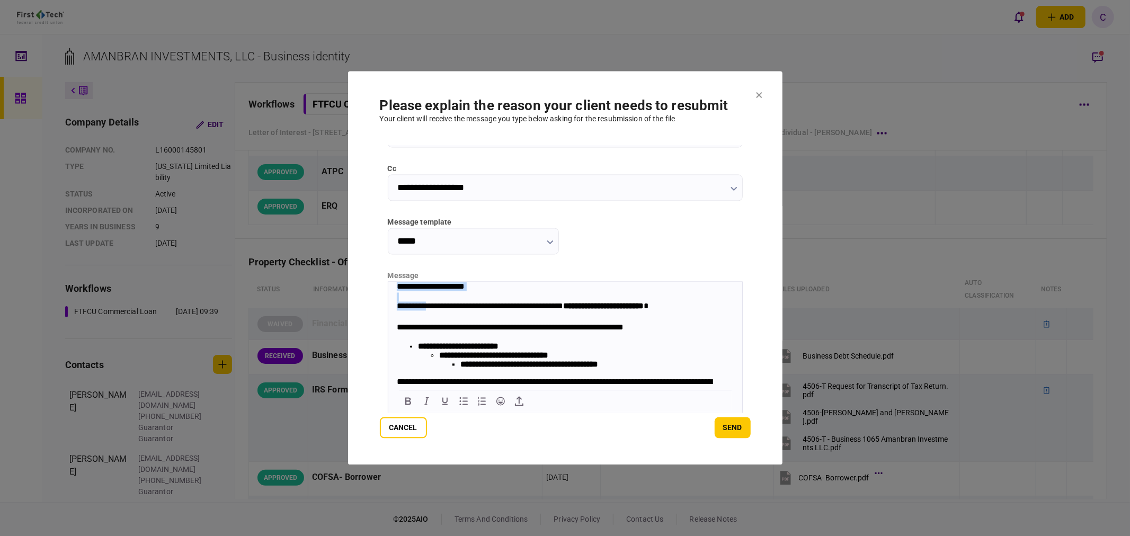
scroll to position [102, 0]
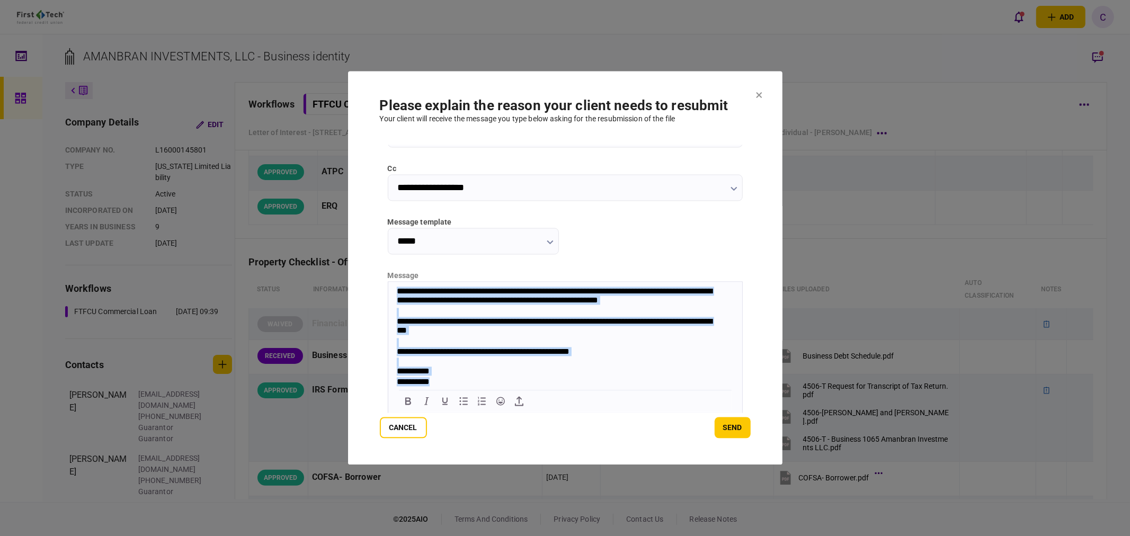
drag, startPoint x: 393, startPoint y: 288, endPoint x: 1108, endPoint y: 682, distance: 815.8
click at [720, 388] on html "**********" at bounding box center [565, 289] width 354 height 196
click at [535, 317] on div "**********" at bounding box center [559, 327] width 326 height 21
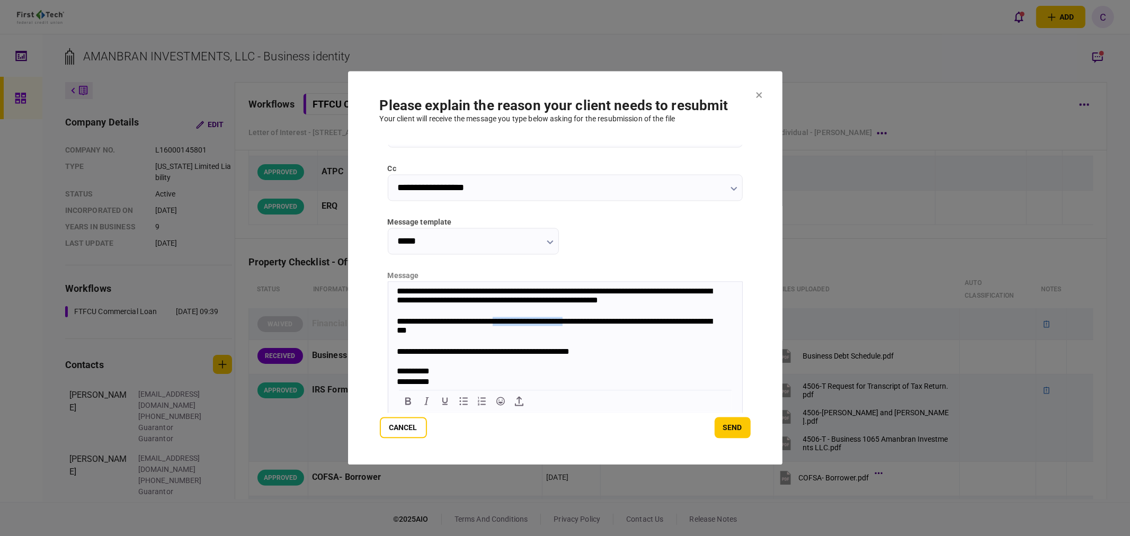
drag, startPoint x: 511, startPoint y: 317, endPoint x: 595, endPoint y: 322, distance: 84.9
click at [595, 322] on div "**********" at bounding box center [559, 327] width 326 height 21
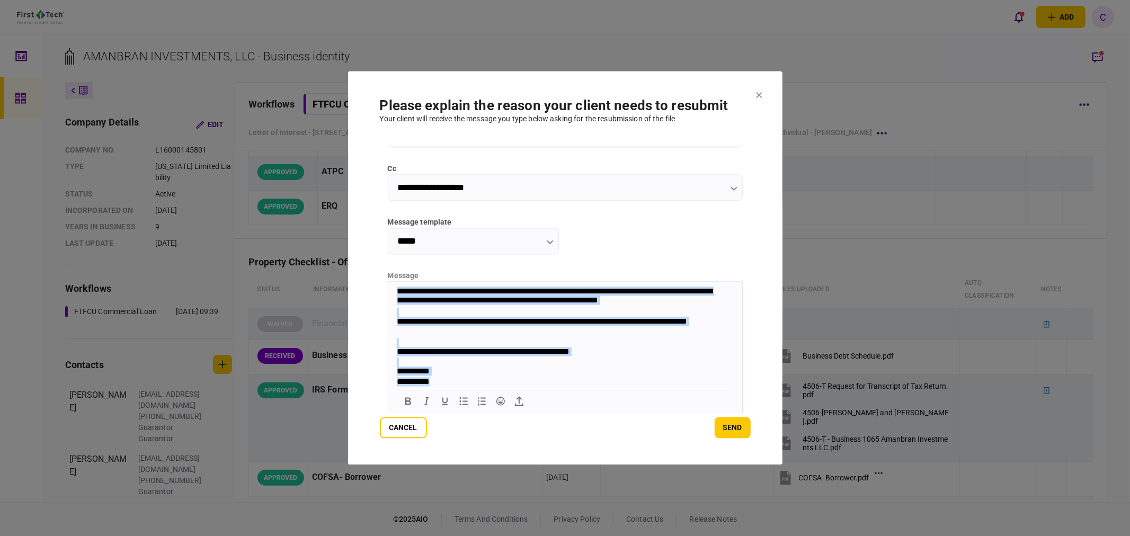
scroll to position [0, 0]
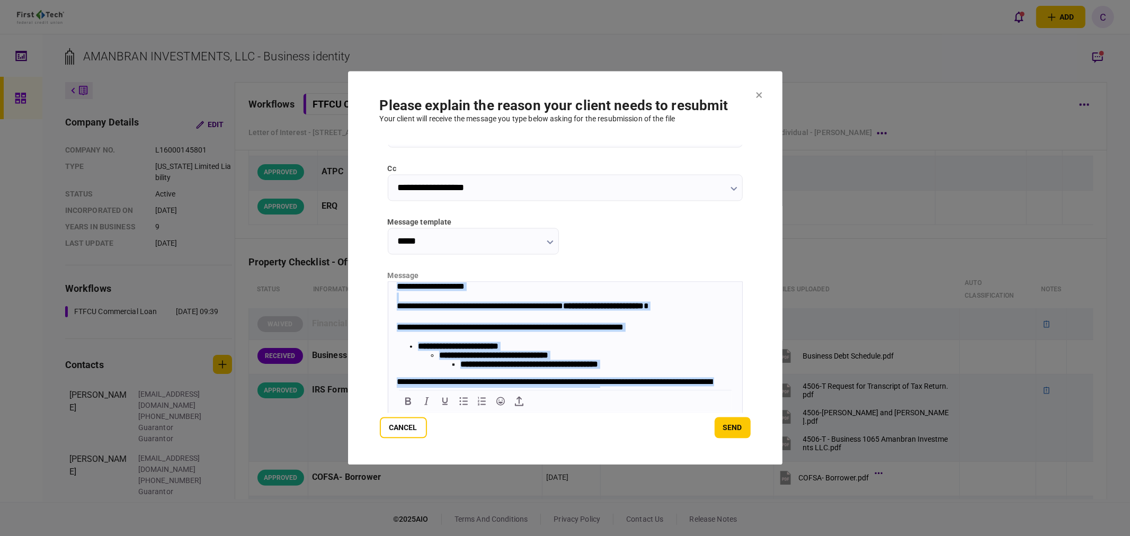
drag, startPoint x: 445, startPoint y: 383, endPoint x: 757, endPoint y: 522, distance: 341.4
click at [388, 282] on html "**********" at bounding box center [565, 380] width 354 height 196
click at [440, 307] on div "**********" at bounding box center [559, 311] width 326 height 21
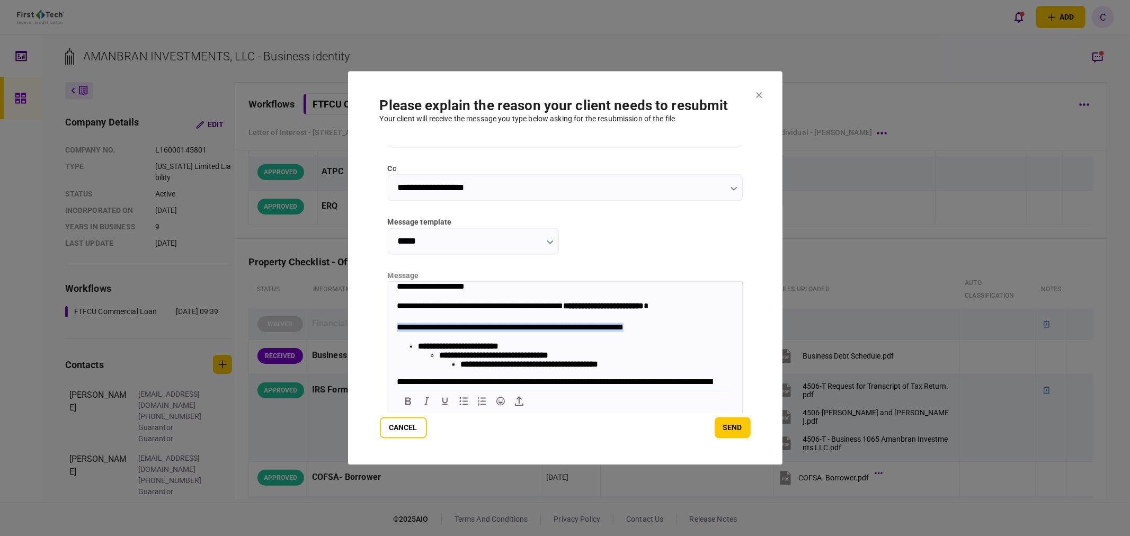
drag, startPoint x: 397, startPoint y: 330, endPoint x: 685, endPoint y: 331, distance: 288.1
click at [685, 331] on div "**********" at bounding box center [559, 328] width 326 height 11
click at [394, 325] on body "**********" at bounding box center [565, 380] width 354 height 196
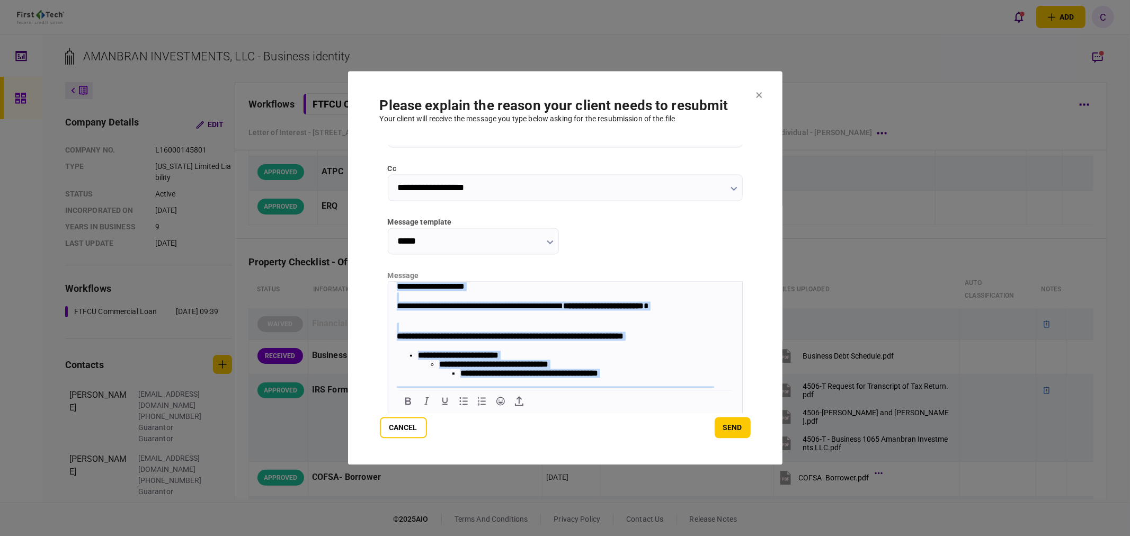
drag, startPoint x: 442, startPoint y: 383, endPoint x: 748, endPoint y: 553, distance: 350.9
click at [388, 282] on html "**********" at bounding box center [565, 384] width 354 height 205
copy body "**********"
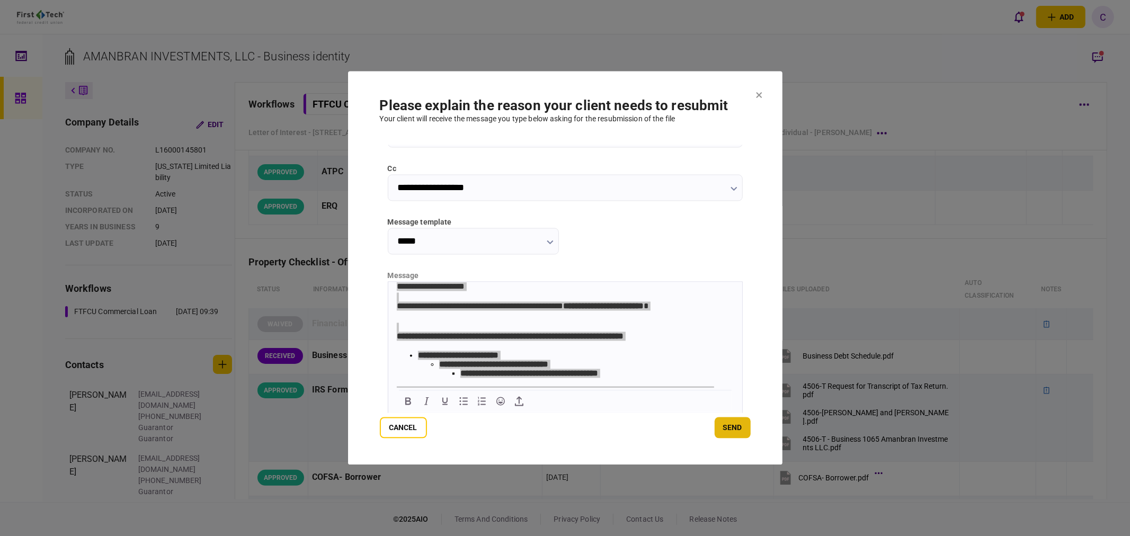
click at [739, 435] on button "send" at bounding box center [732, 427] width 36 height 21
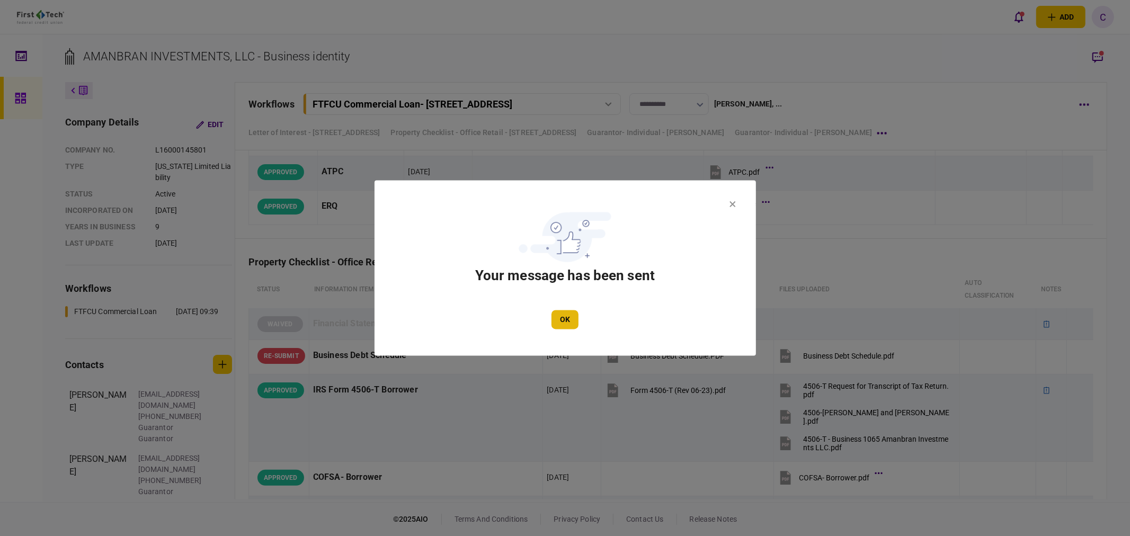
click at [563, 319] on button "OK" at bounding box center [564, 319] width 27 height 19
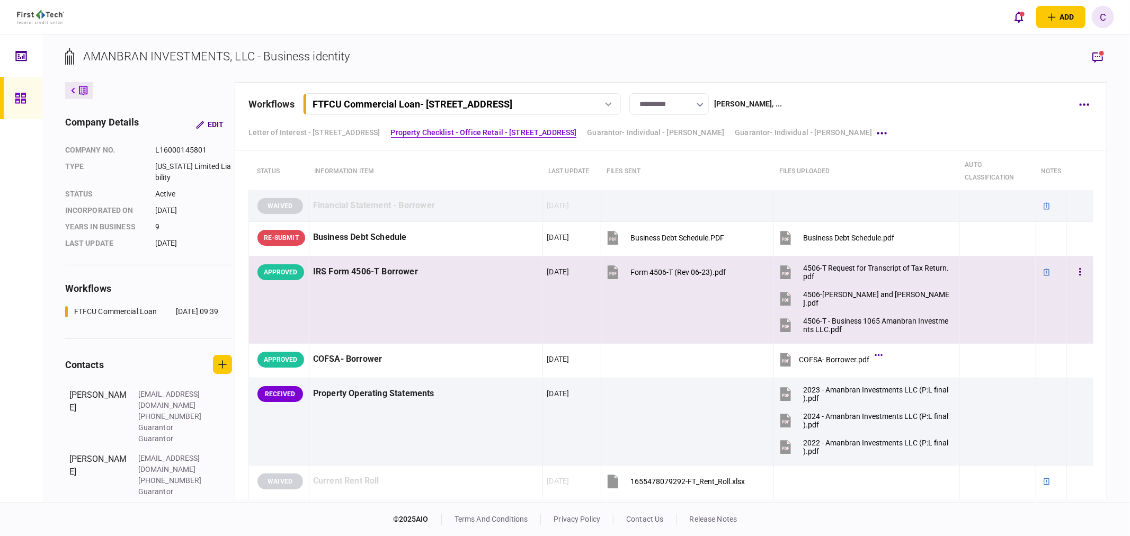
scroll to position [445, 0]
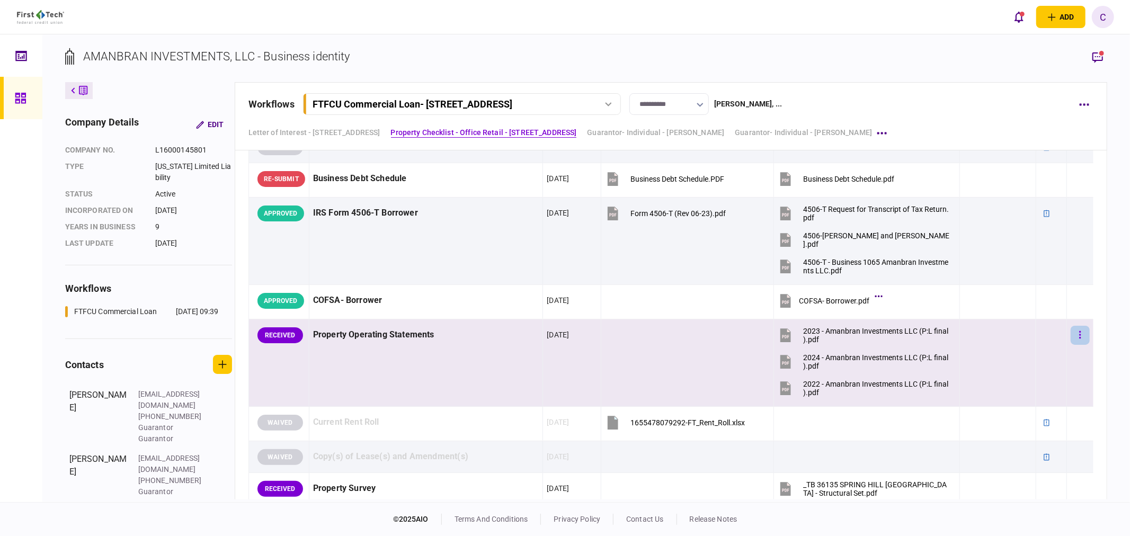
click at [1074, 338] on button "button" at bounding box center [1079, 335] width 19 height 19
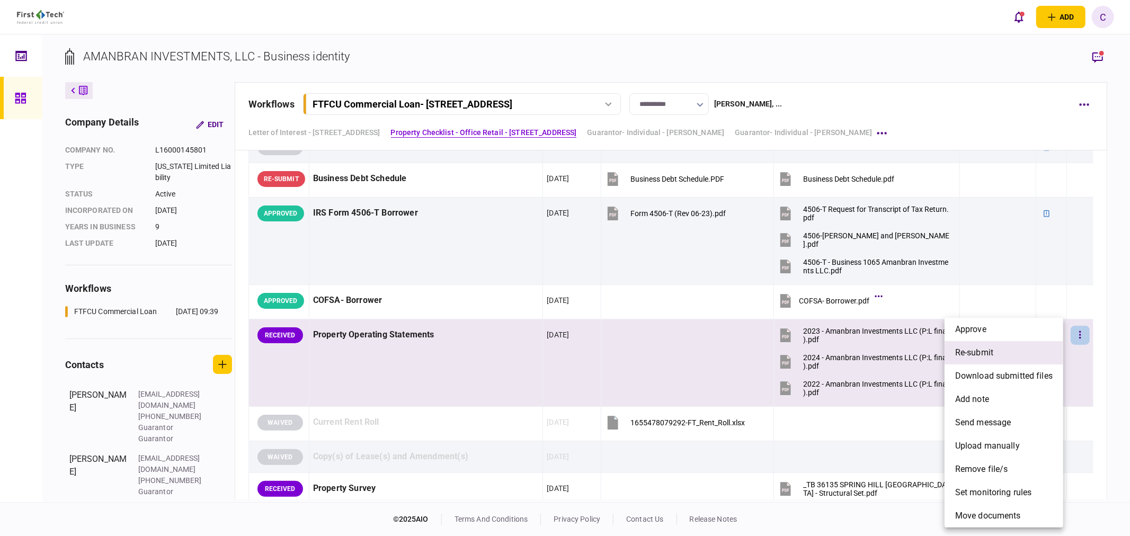
click at [975, 356] on span "re-submit" at bounding box center [974, 352] width 38 height 13
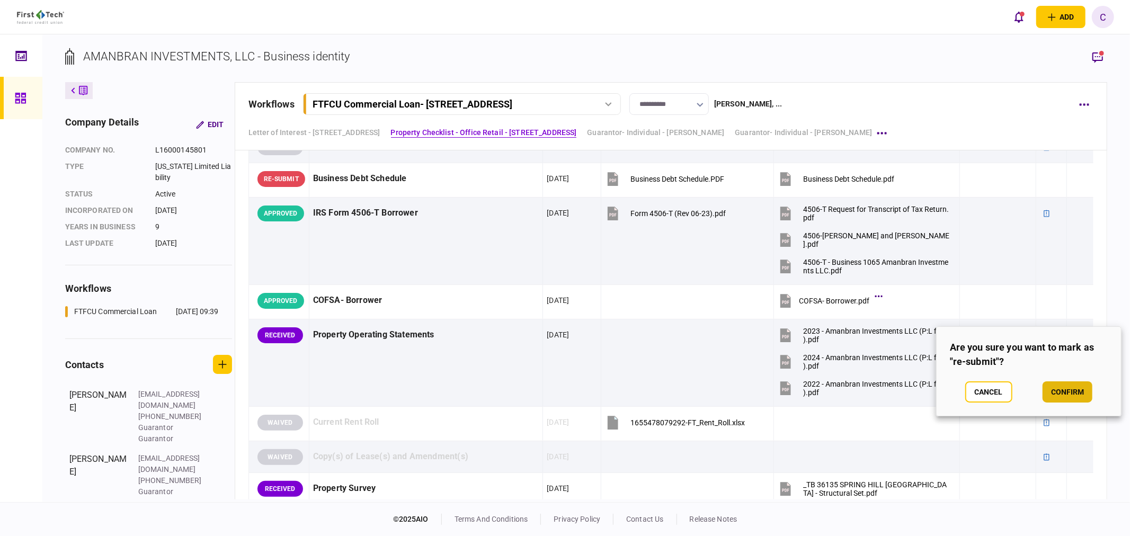
click at [1057, 392] on button "confirm" at bounding box center [1067, 391] width 50 height 21
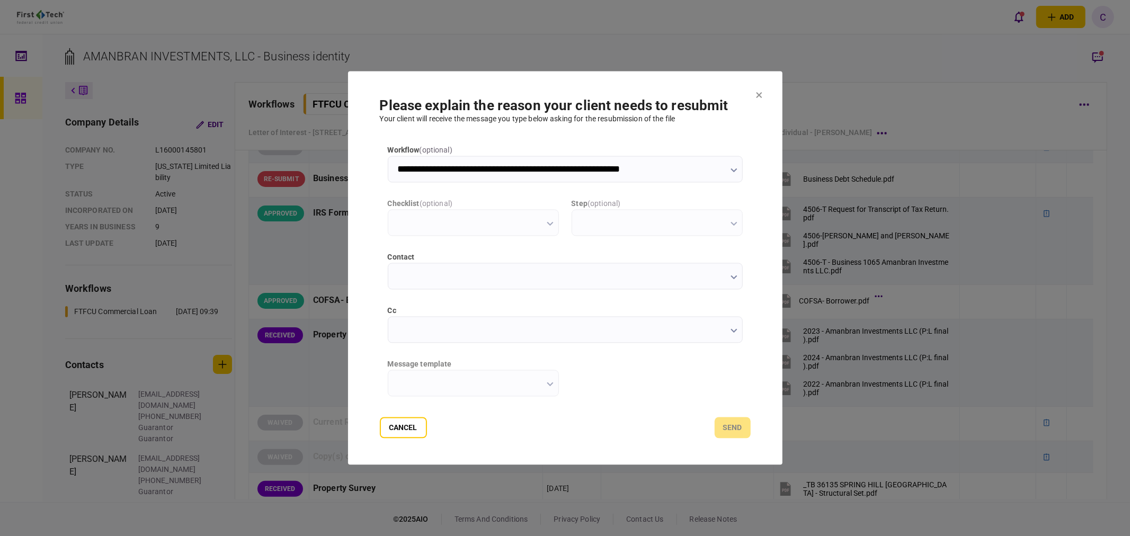
scroll to position [0, 0]
type input "**********"
click at [396, 333] on input "cc" at bounding box center [565, 330] width 355 height 26
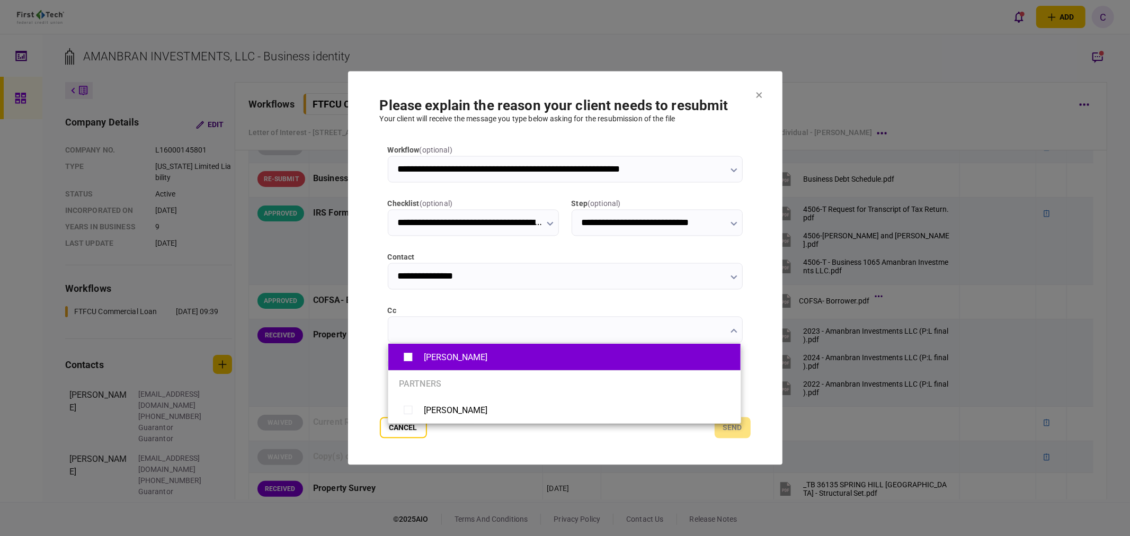
type input "**********"
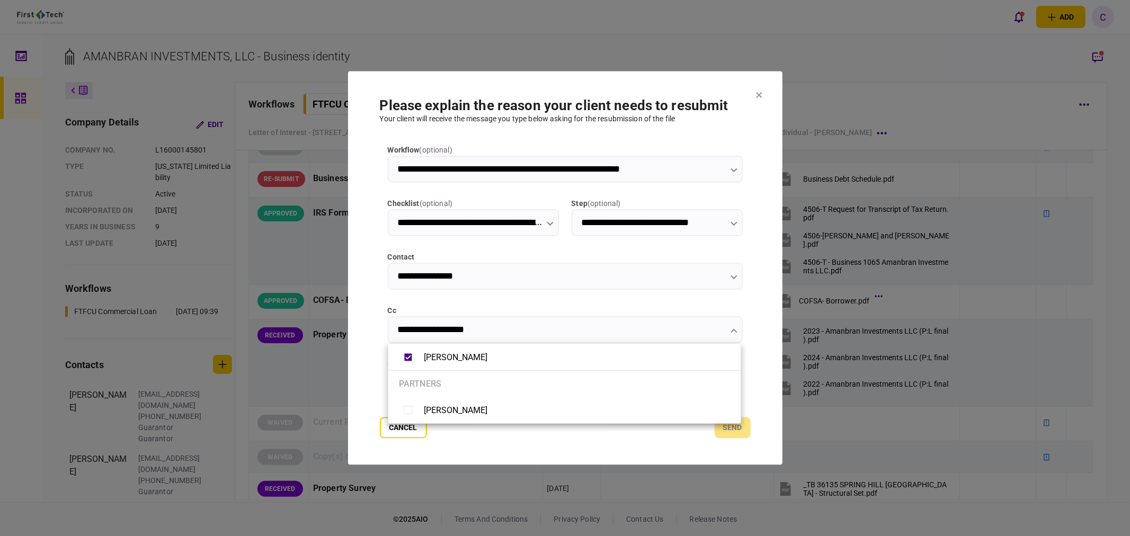
click at [361, 370] on div at bounding box center [565, 268] width 1130 height 536
click at [517, 383] on input "message template" at bounding box center [473, 383] width 171 height 26
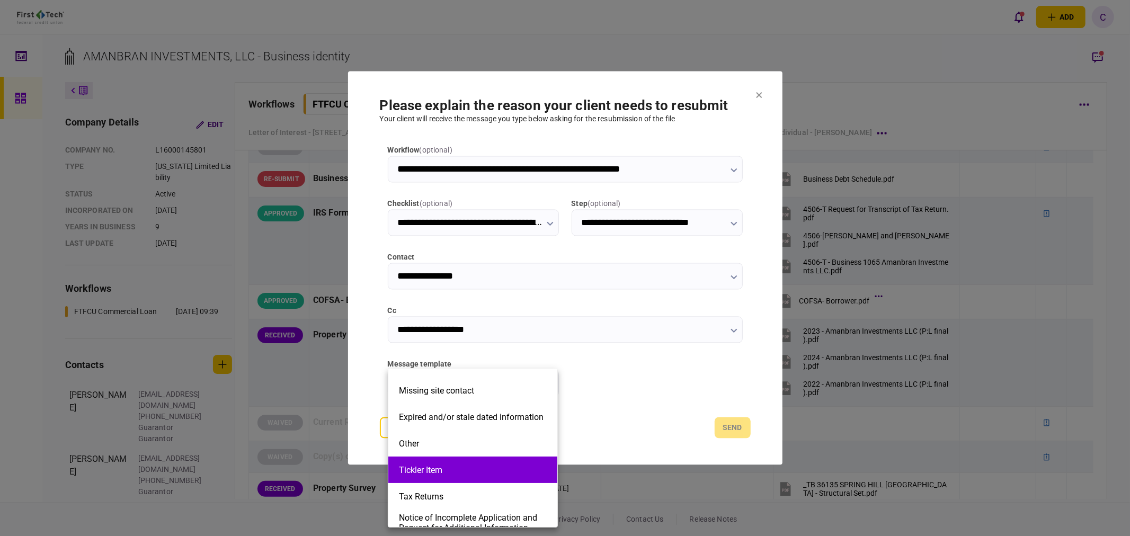
scroll to position [235, 0]
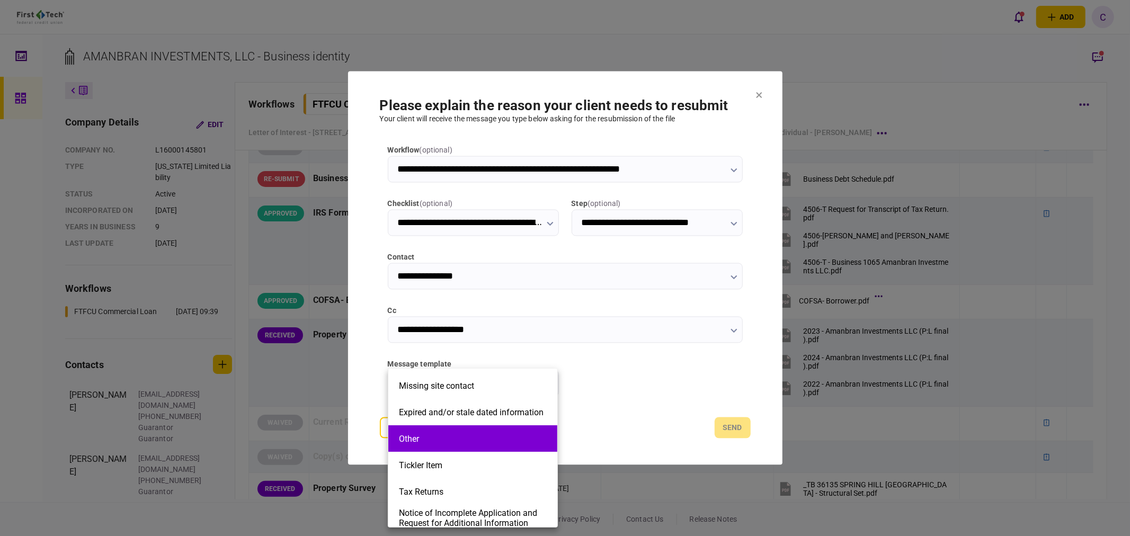
click at [458, 447] on li "Other" at bounding box center [472, 438] width 169 height 26
type input "*****"
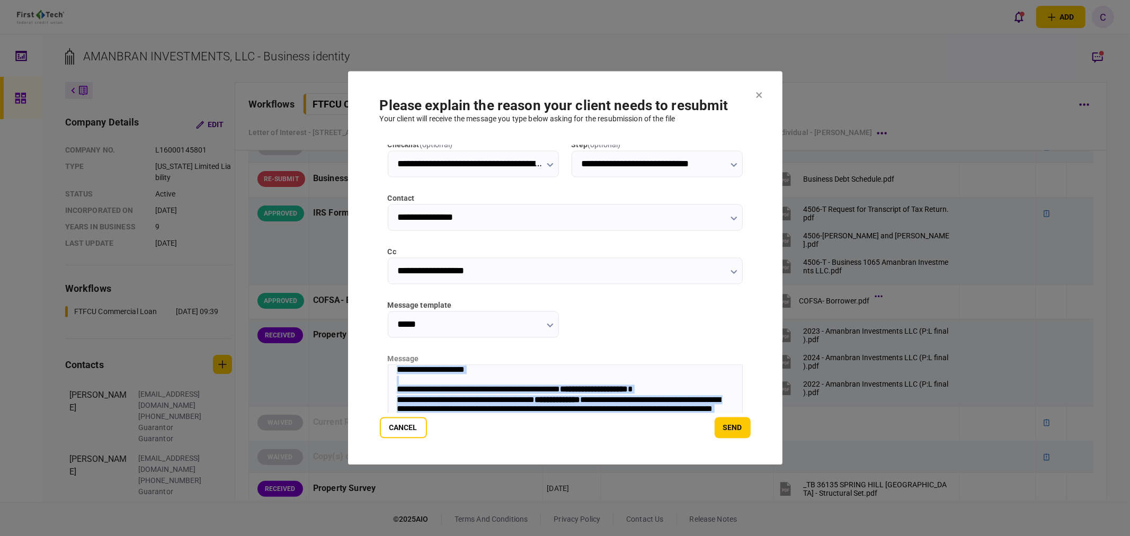
scroll to position [142, 0]
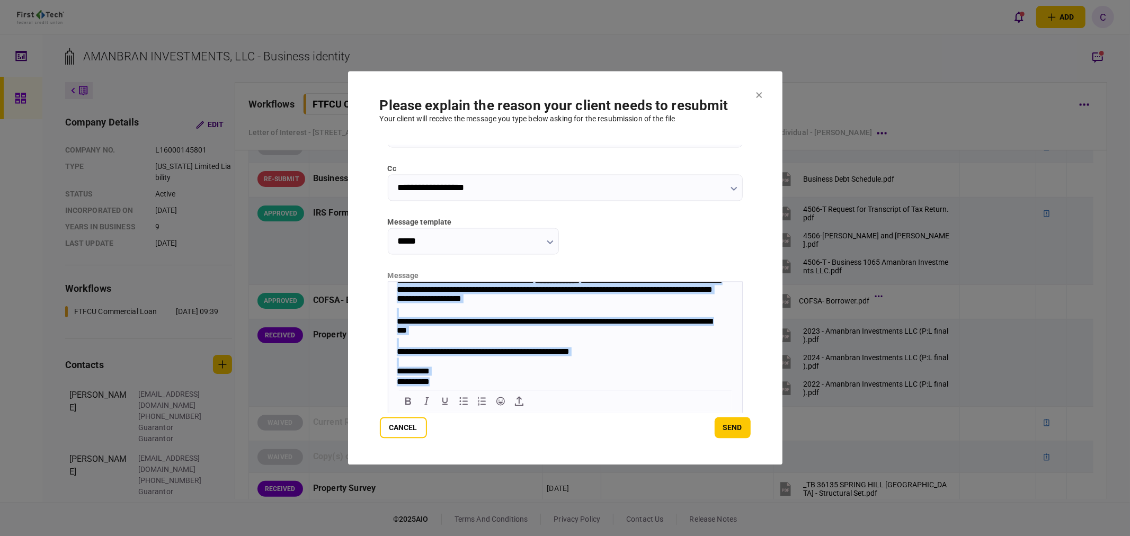
drag, startPoint x: 396, startPoint y: 286, endPoint x: 893, endPoint y: 748, distance: 679.0
click at [505, 388] on html "**********" at bounding box center [565, 317] width 354 height 142
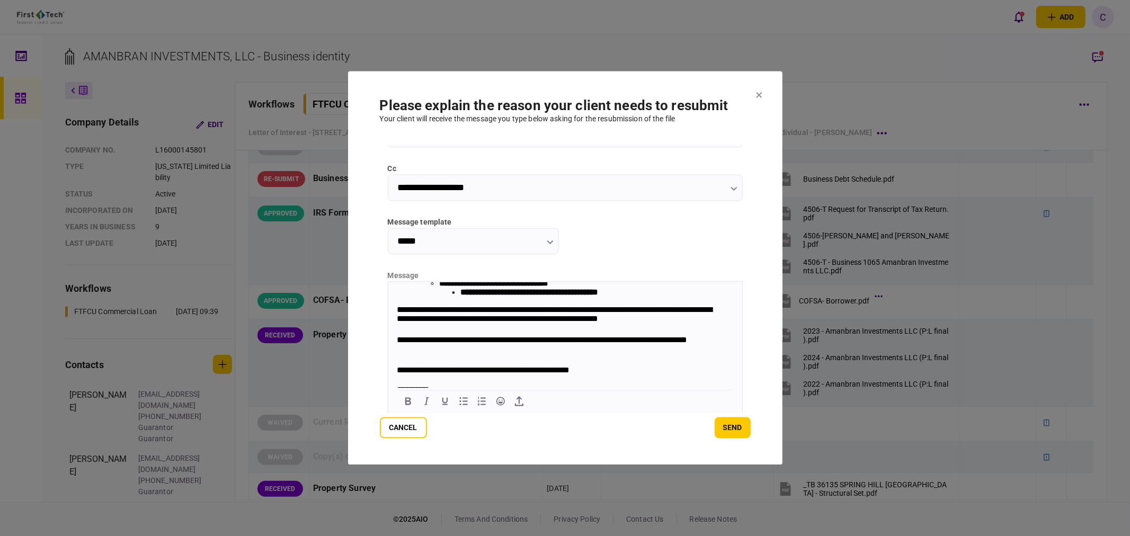
scroll to position [53, 0]
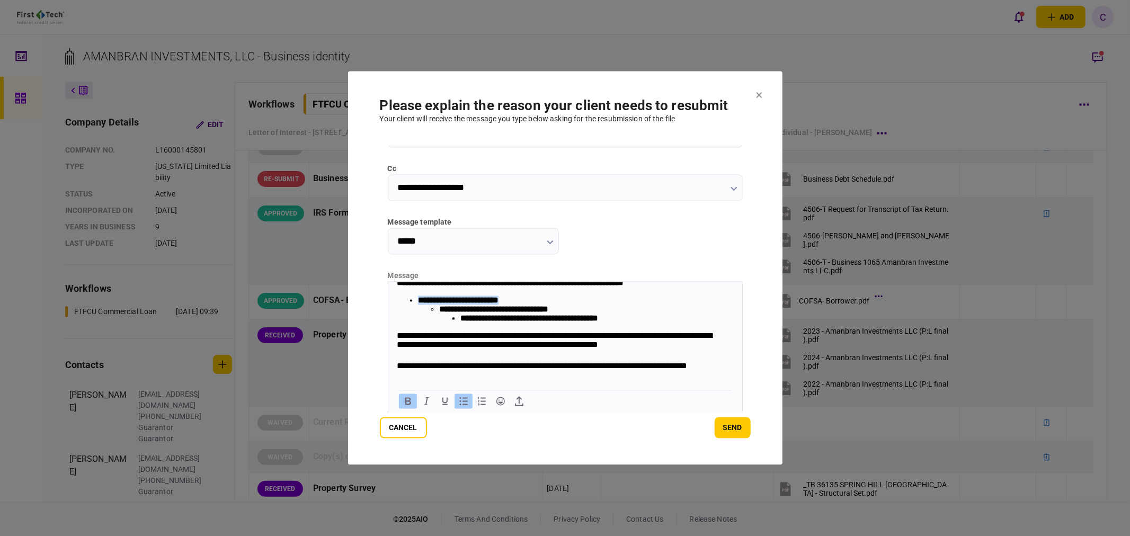
click at [541, 305] on li "**********" at bounding box center [575, 309] width 316 height 27
drag, startPoint x: 632, startPoint y: 326, endPoint x: 450, endPoint y: 315, distance: 182.5
click at [450, 315] on li "**********" at bounding box center [585, 314] width 294 height 18
drag, startPoint x: 438, startPoint y: 316, endPoint x: 575, endPoint y: 316, distance: 136.1
click at [548, 313] on strong "**********" at bounding box center [492, 309] width 109 height 8
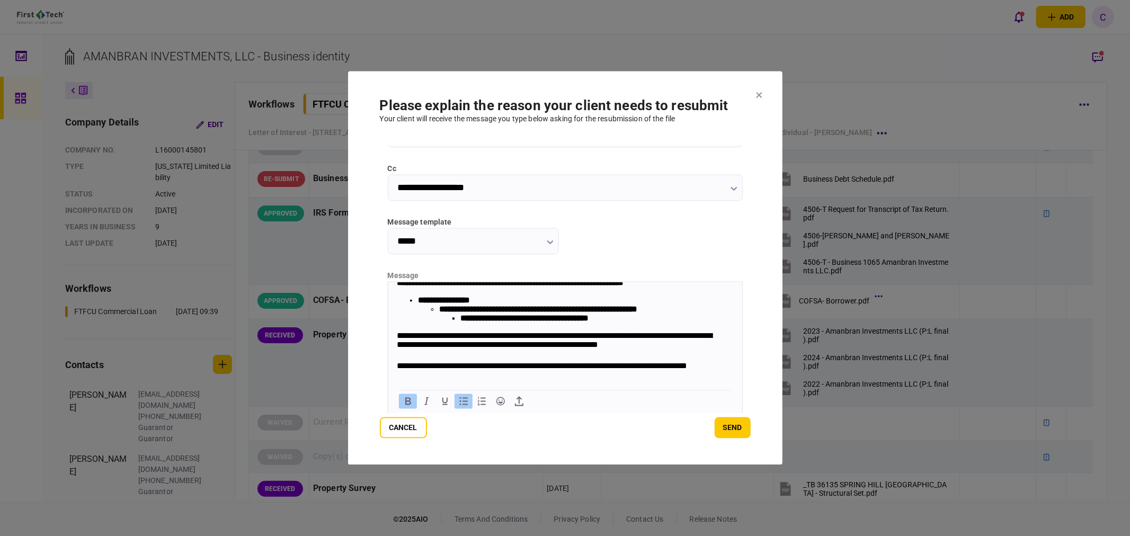
click at [564, 322] on strong "**********" at bounding box center [524, 318] width 128 height 8
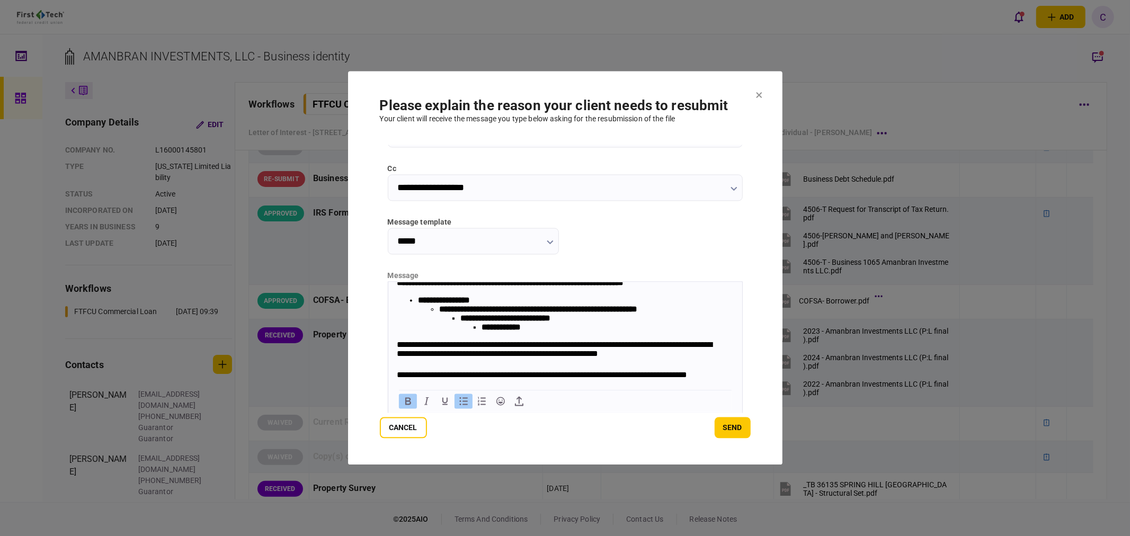
click at [541, 332] on li "**********" at bounding box center [607, 327] width 252 height 9
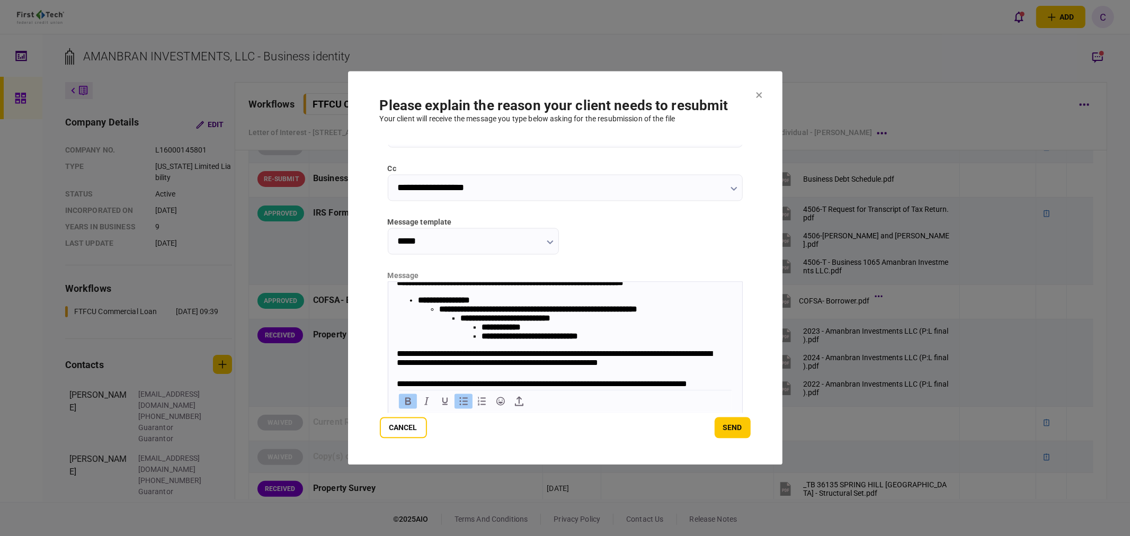
click at [486, 331] on strong "**********" at bounding box center [500, 327] width 39 height 8
click at [610, 341] on li "**********" at bounding box center [607, 336] width 252 height 9
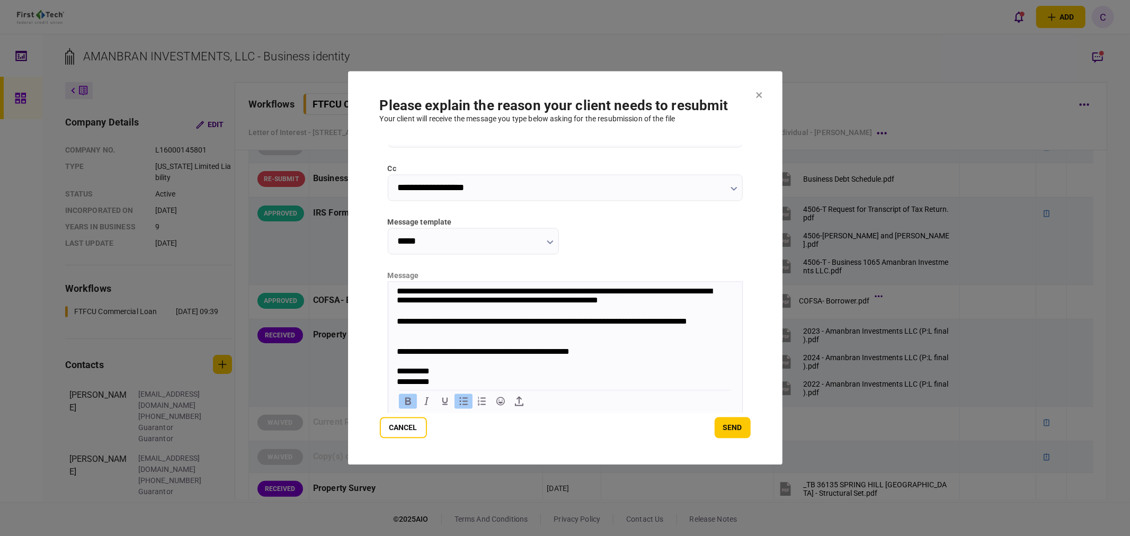
scroll to position [133, 0]
click at [731, 429] on button "send" at bounding box center [732, 427] width 36 height 21
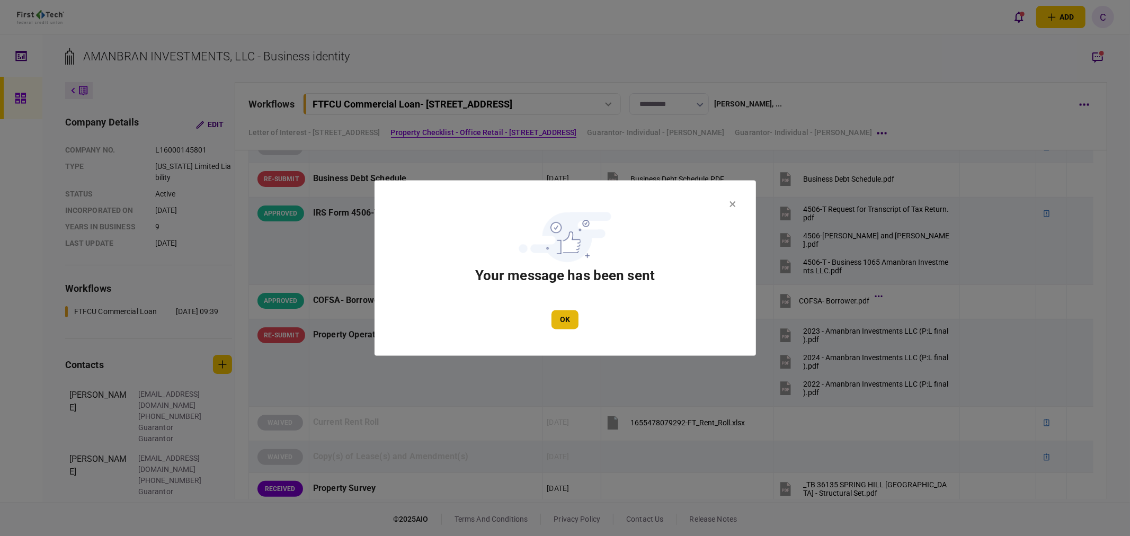
click at [575, 323] on button "OK" at bounding box center [564, 319] width 27 height 19
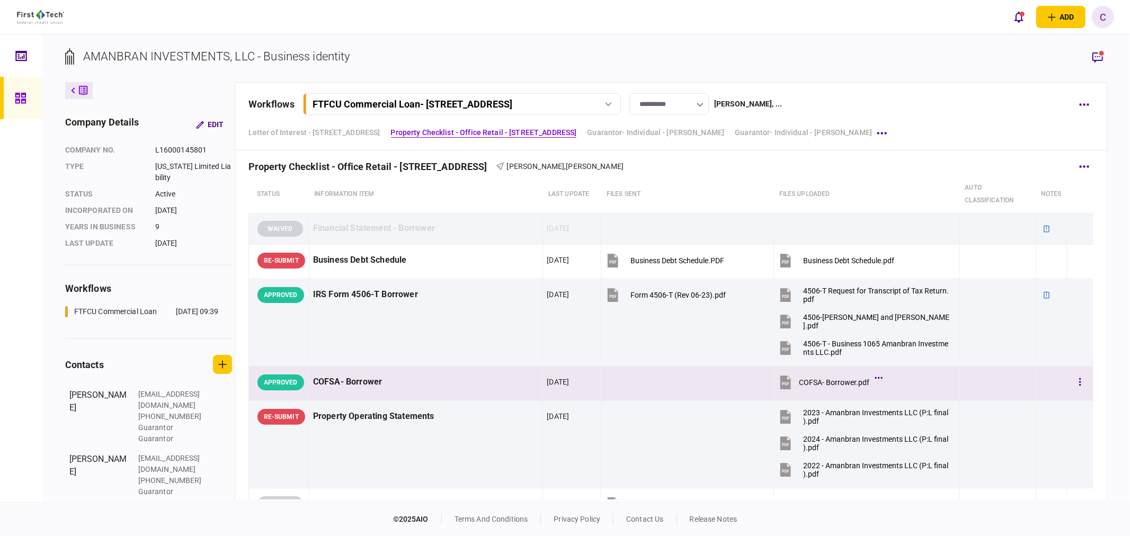
scroll to position [387, 0]
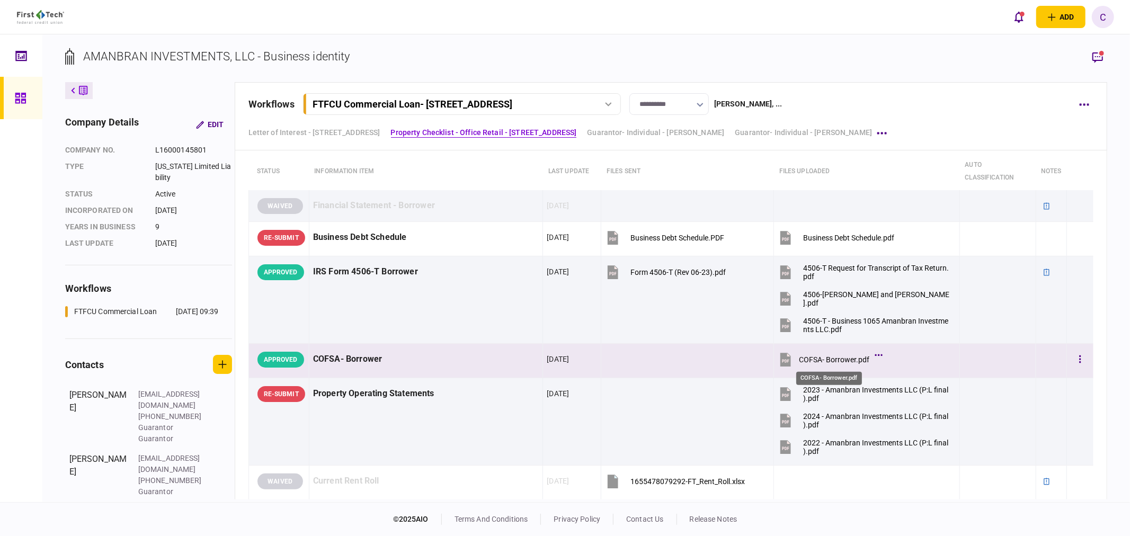
click at [811, 363] on div "COFSA- Borrower.pdf" at bounding box center [834, 359] width 70 height 8
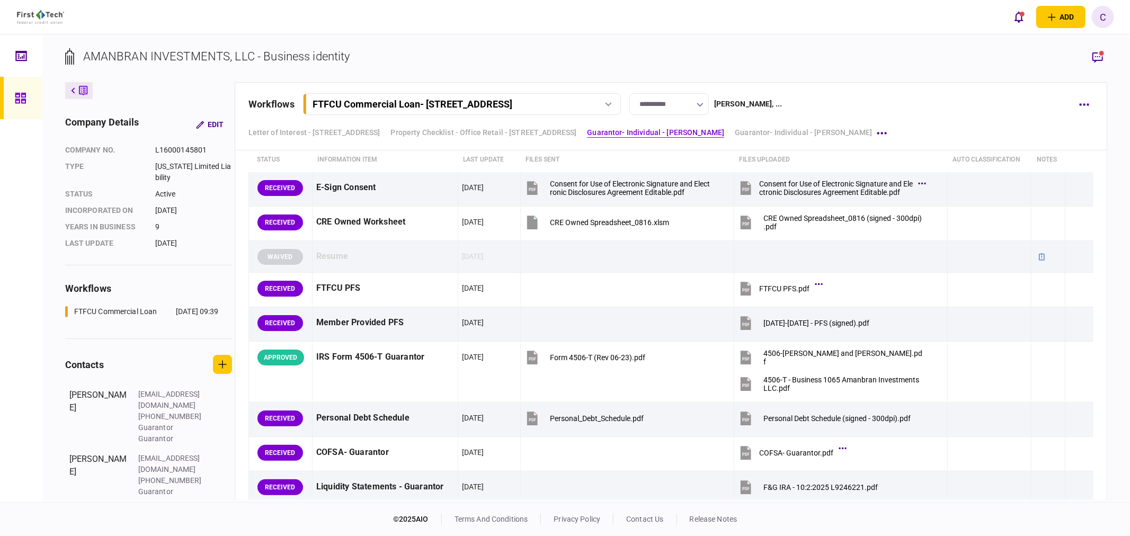
scroll to position [1093, 0]
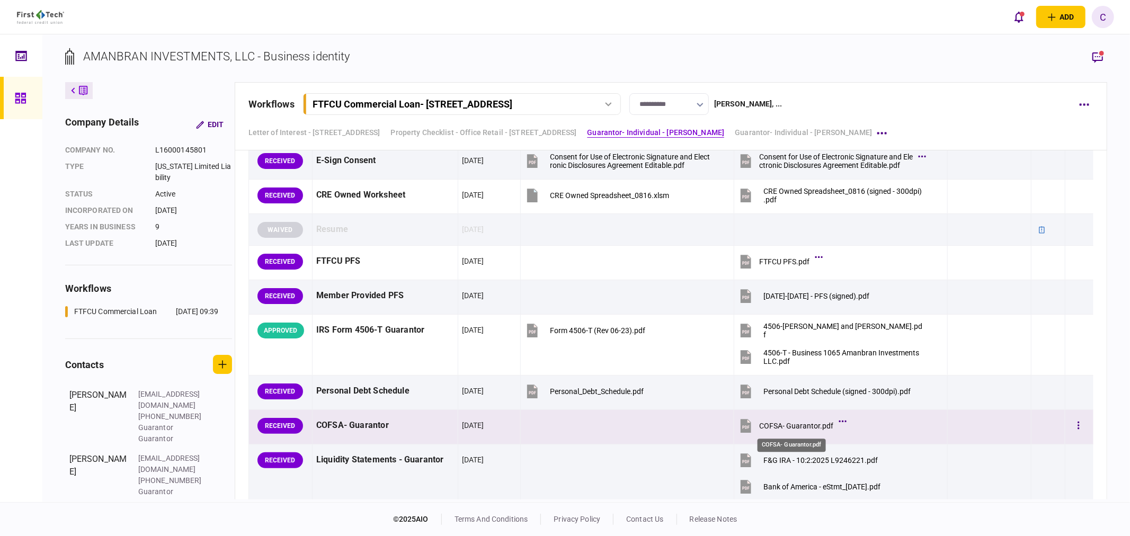
click at [780, 427] on div "COFSA- Guarantor.pdf" at bounding box center [796, 426] width 74 height 8
click at [1069, 425] on button "button" at bounding box center [1078, 425] width 19 height 19
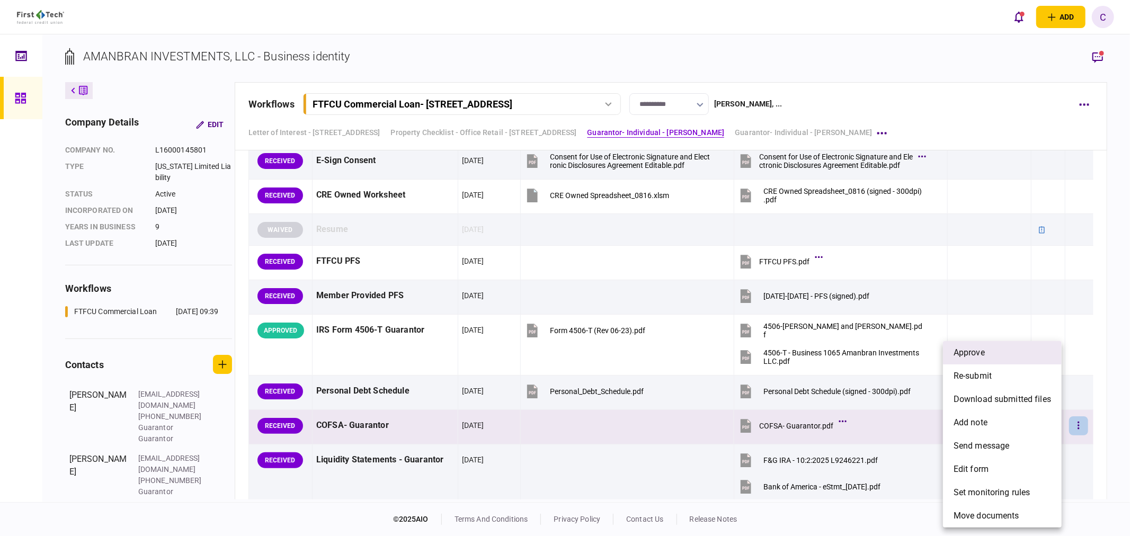
click at [976, 359] on li "approve" at bounding box center [1002, 352] width 119 height 23
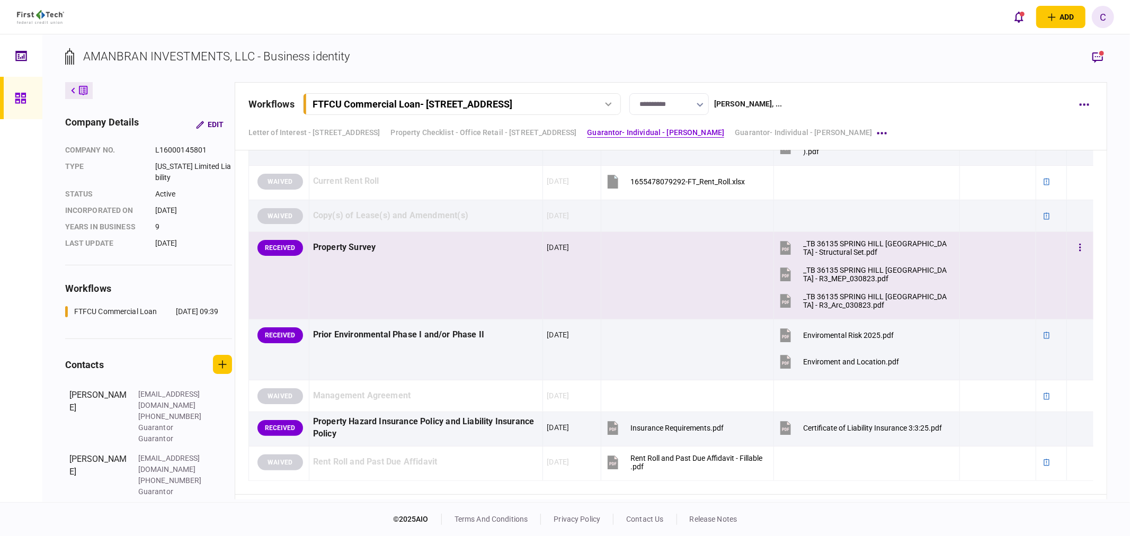
scroll to position [681, 0]
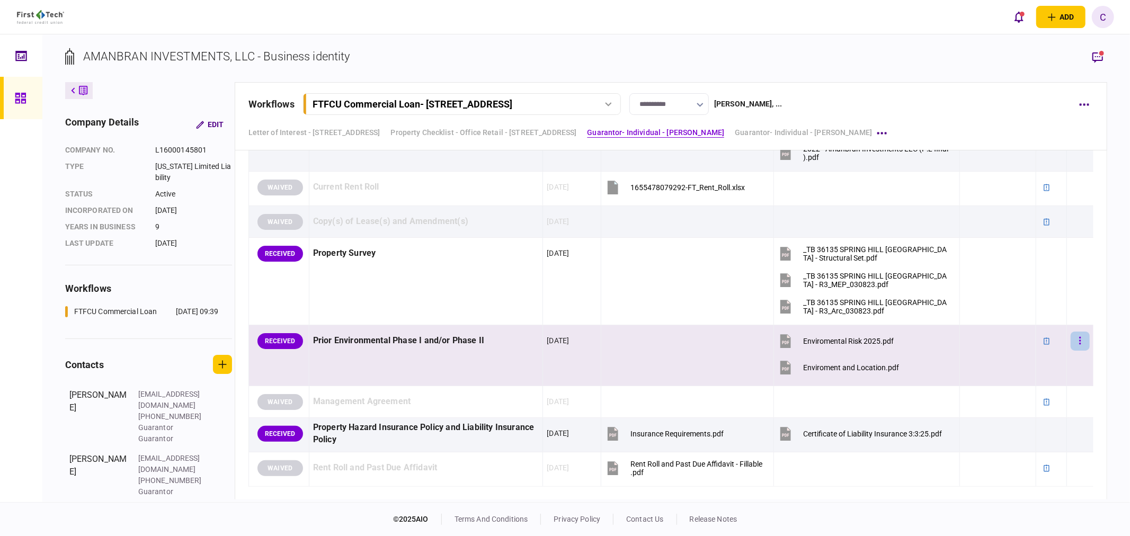
click at [1074, 343] on button "button" at bounding box center [1079, 341] width 19 height 19
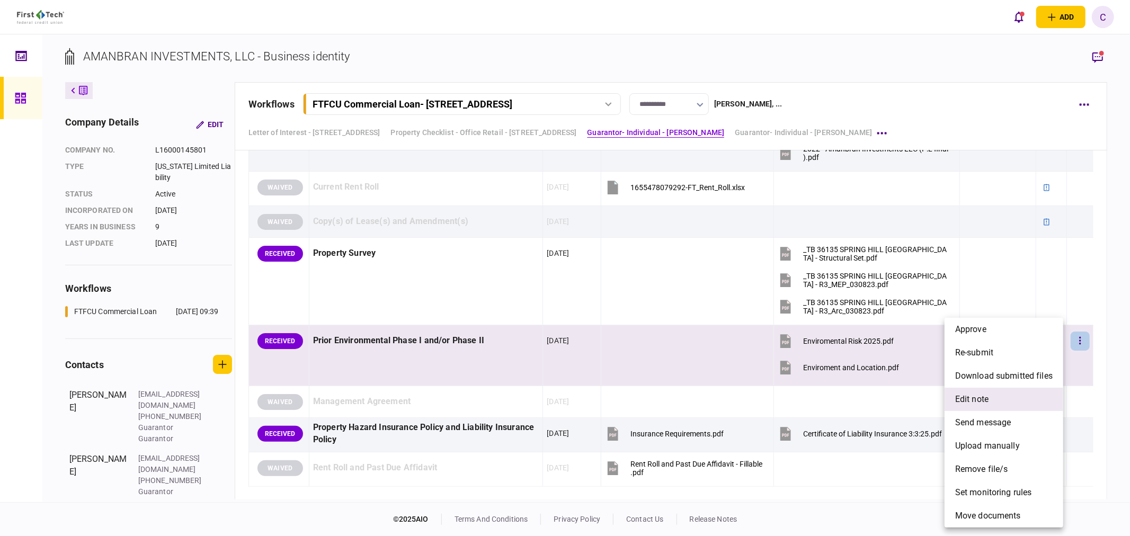
click at [982, 400] on span "edit note" at bounding box center [971, 399] width 33 height 13
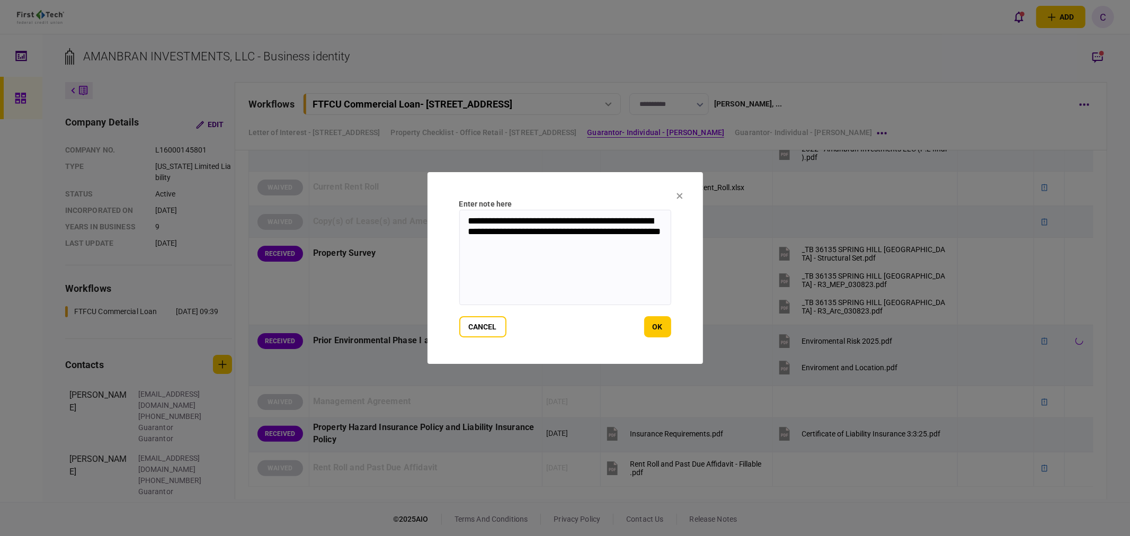
drag, startPoint x: 503, startPoint y: 248, endPoint x: 431, endPoint y: 208, distance: 83.0
click at [431, 208] on section "**********" at bounding box center [564, 268] width 275 height 192
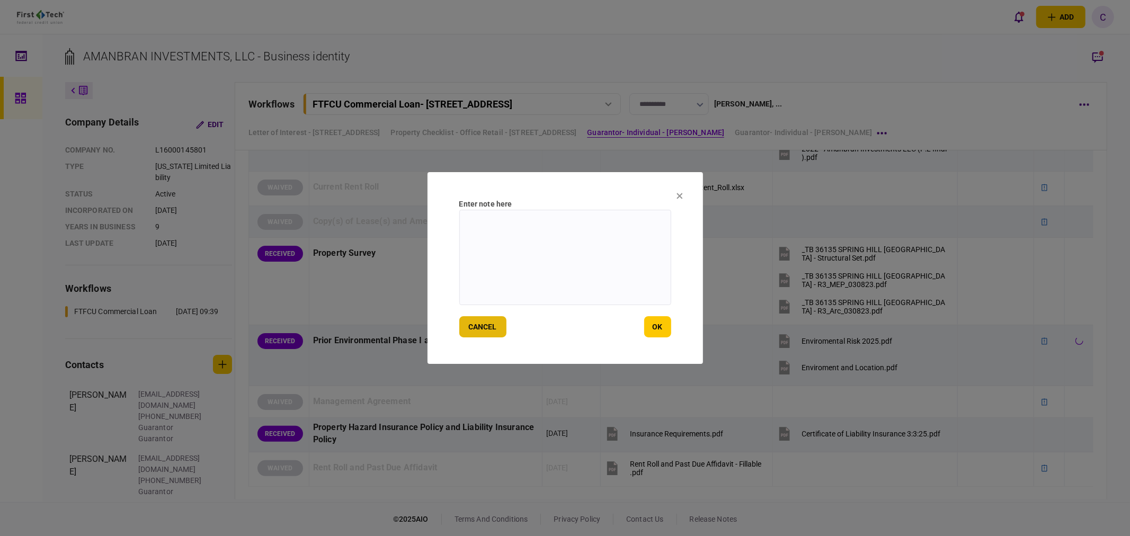
click at [493, 326] on button "cancel" at bounding box center [482, 326] width 47 height 21
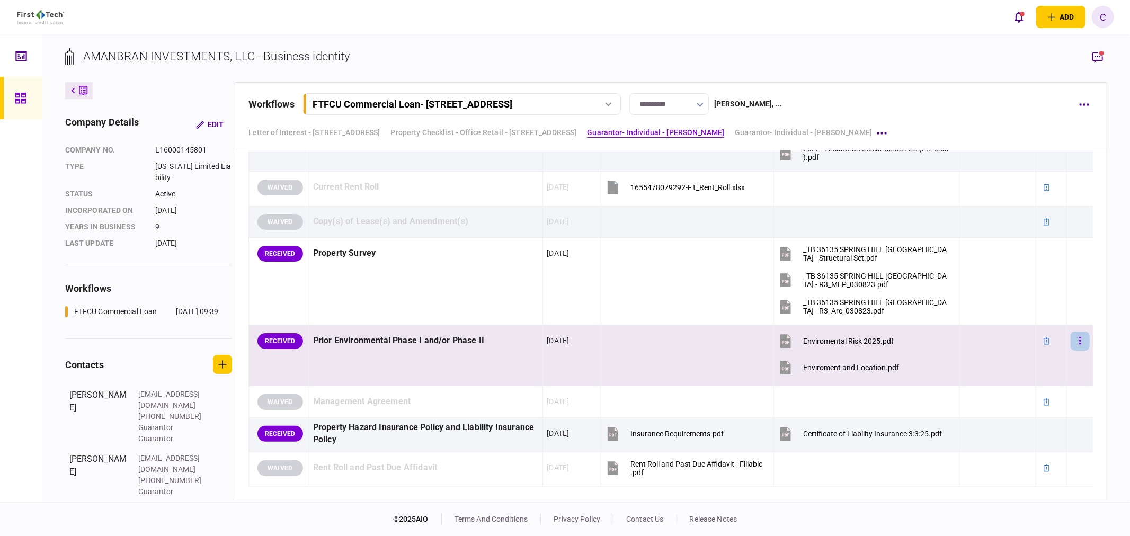
click at [1070, 346] on button "button" at bounding box center [1079, 341] width 19 height 19
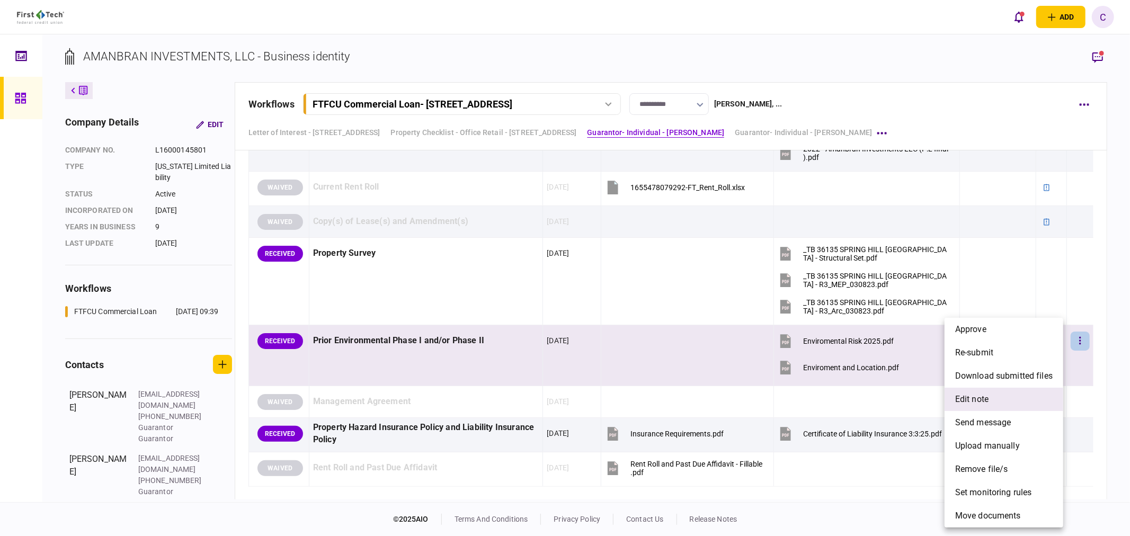
click at [988, 399] on span "edit note" at bounding box center [971, 399] width 33 height 13
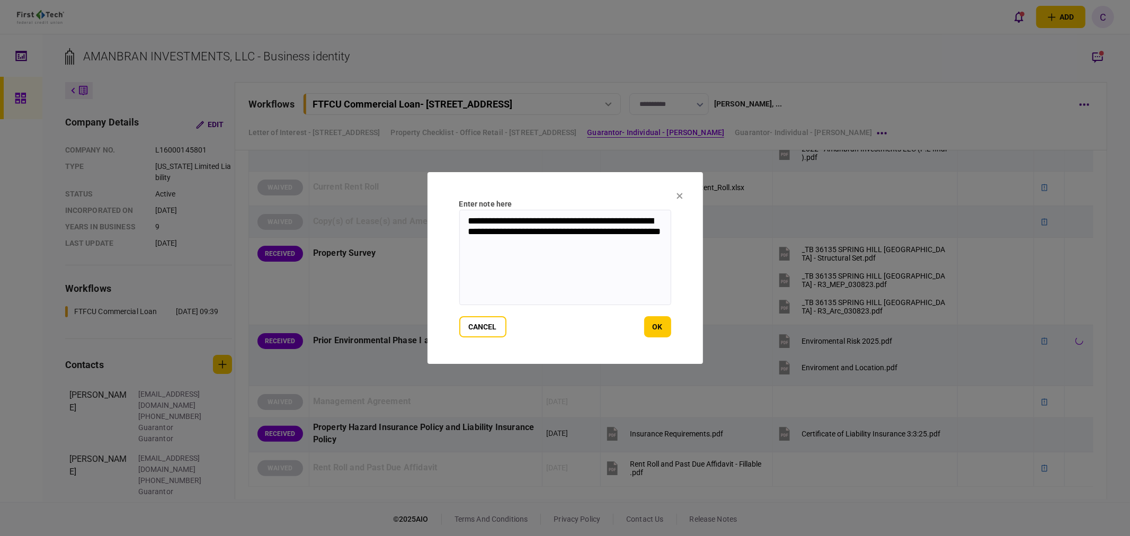
drag, startPoint x: 520, startPoint y: 255, endPoint x: 416, endPoint y: 207, distance: 114.2
click at [416, 207] on div "**********" at bounding box center [565, 268] width 1130 height 536
click at [660, 327] on button "ok" at bounding box center [657, 326] width 27 height 21
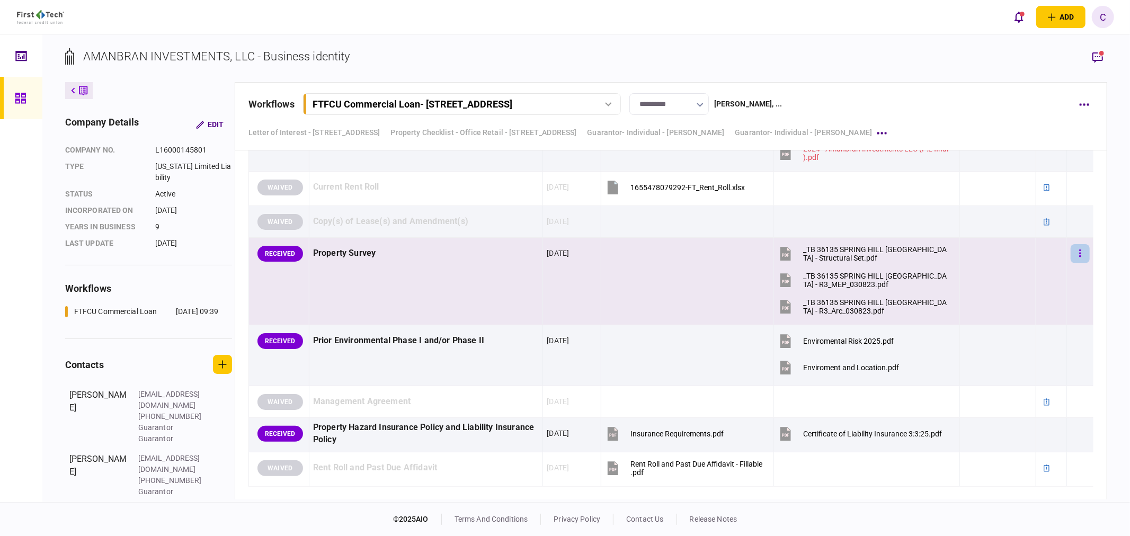
click at [1074, 255] on button "button" at bounding box center [1079, 253] width 19 height 19
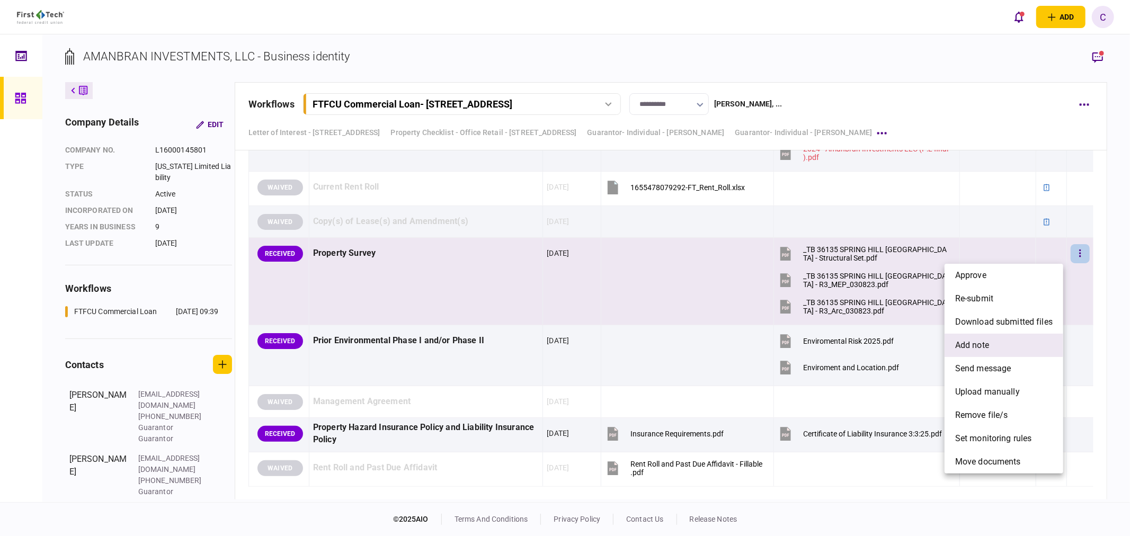
click at [981, 347] on span "add note" at bounding box center [972, 345] width 34 height 13
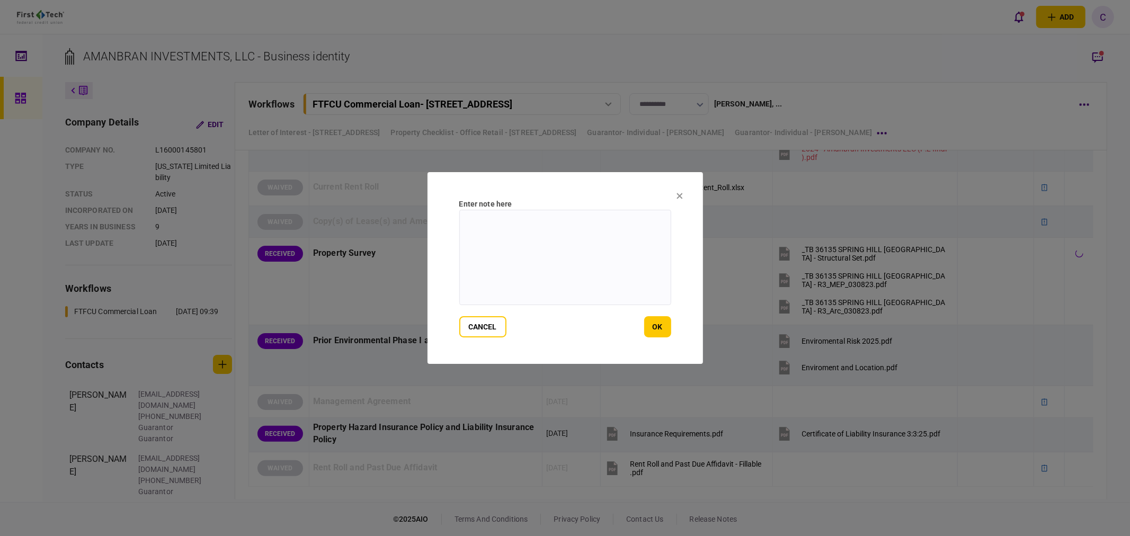
click at [618, 246] on textarea at bounding box center [565, 257] width 212 height 95
paste textarea "**********"
type textarea "**********"
click at [661, 335] on button "ok" at bounding box center [657, 326] width 27 height 21
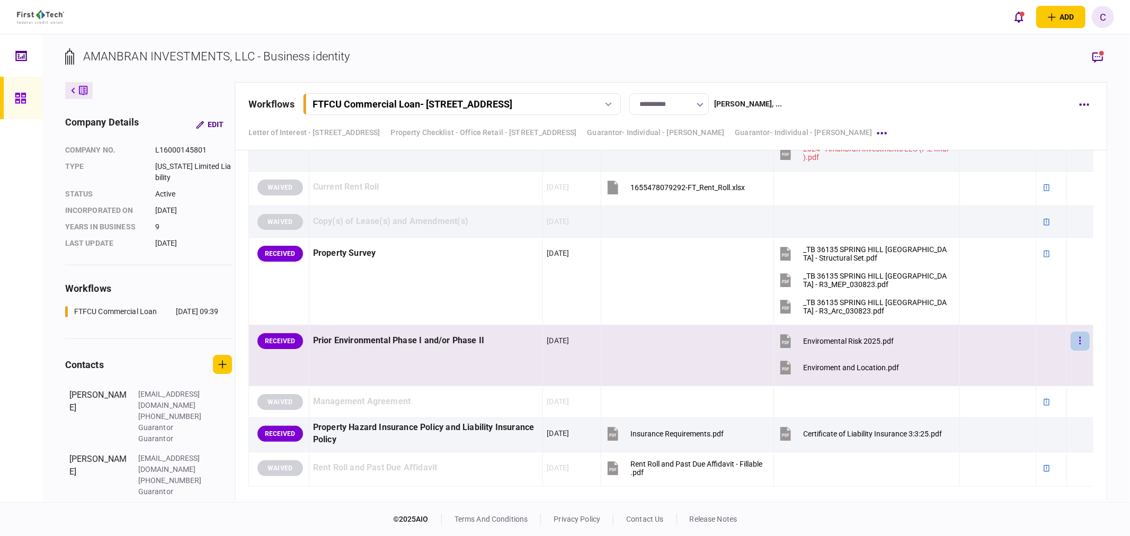
click at [1079, 338] on icon "button" at bounding box center [1080, 341] width 2 height 10
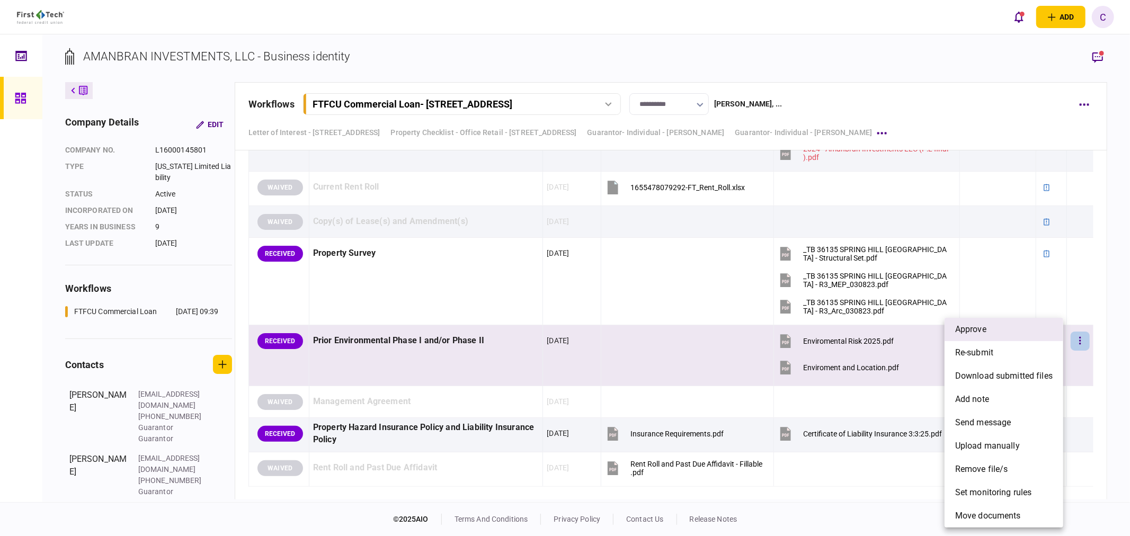
click at [972, 332] on span "approve" at bounding box center [970, 329] width 31 height 13
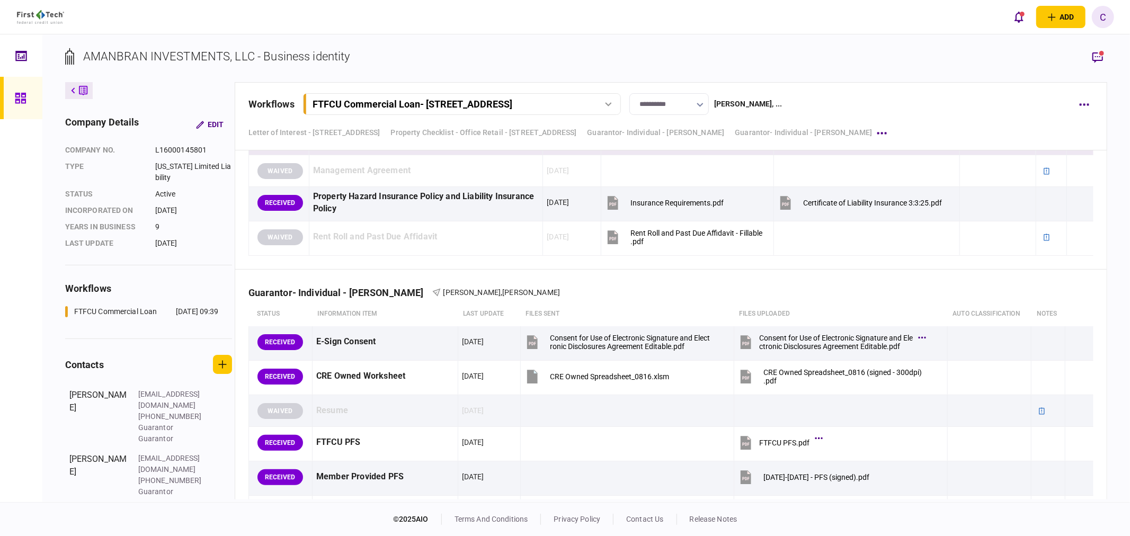
scroll to position [916, 0]
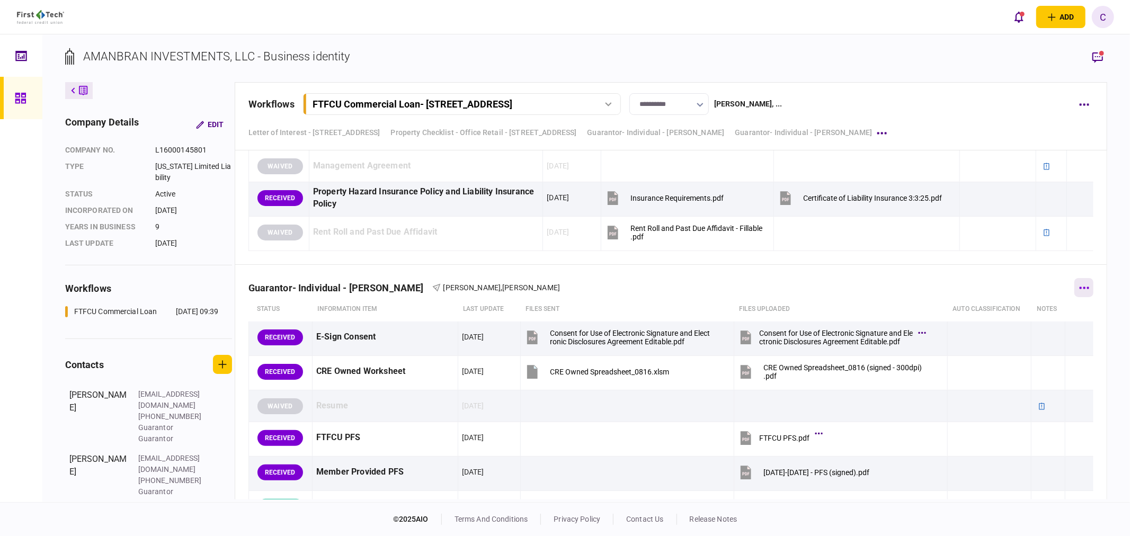
click at [1077, 284] on button "button" at bounding box center [1083, 287] width 19 height 19
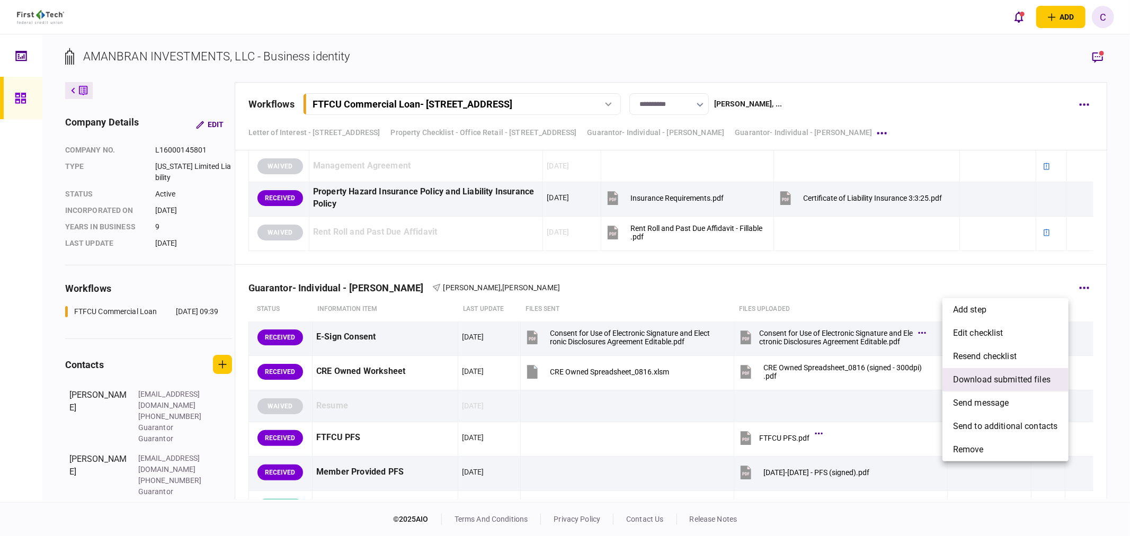
click at [983, 380] on span "download submitted files" at bounding box center [1001, 379] width 97 height 13
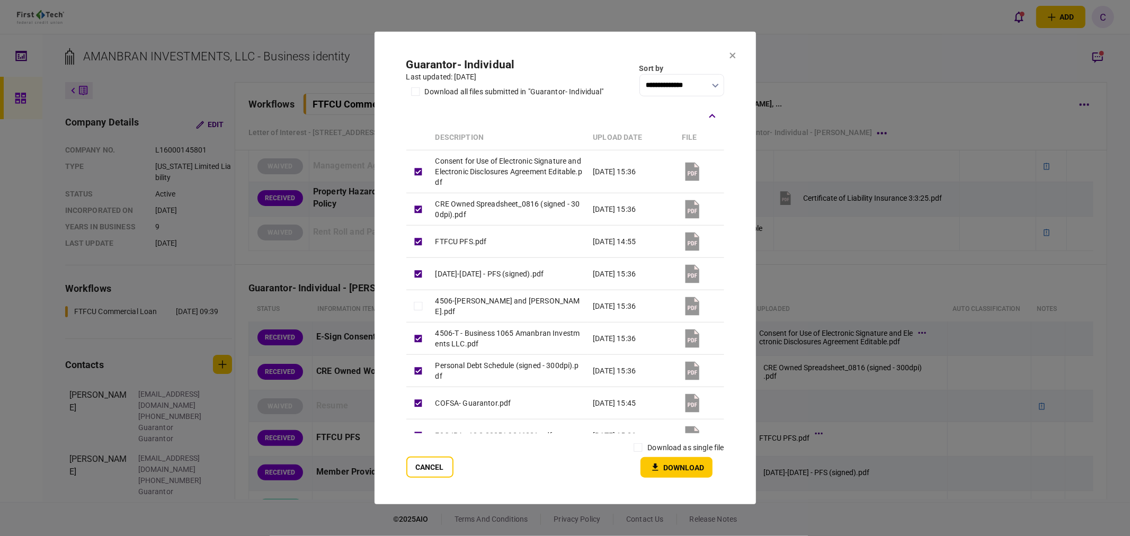
click at [417, 325] on td at bounding box center [418, 338] width 24 height 32
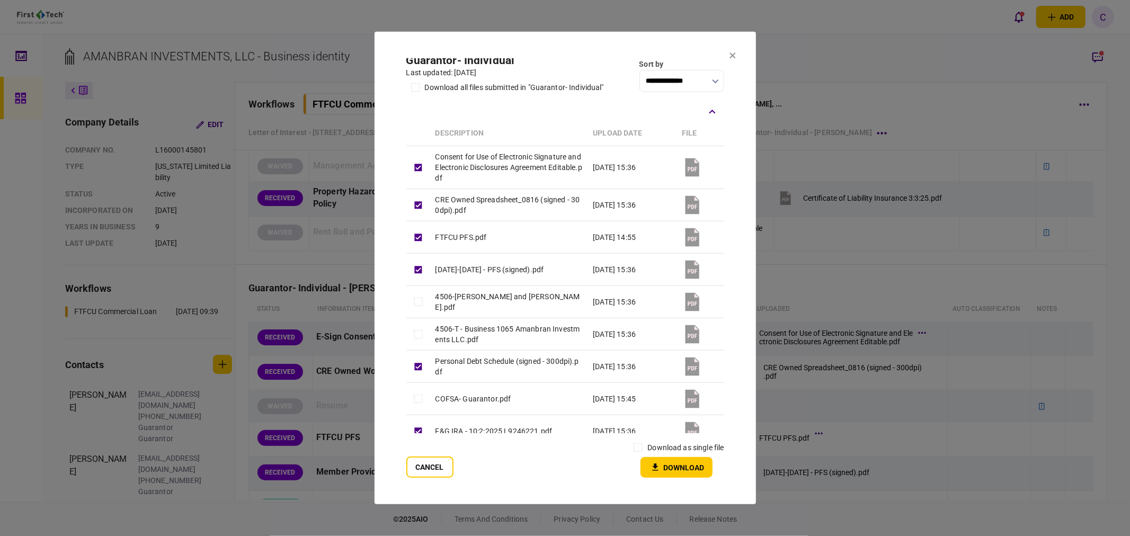
scroll to position [0, 0]
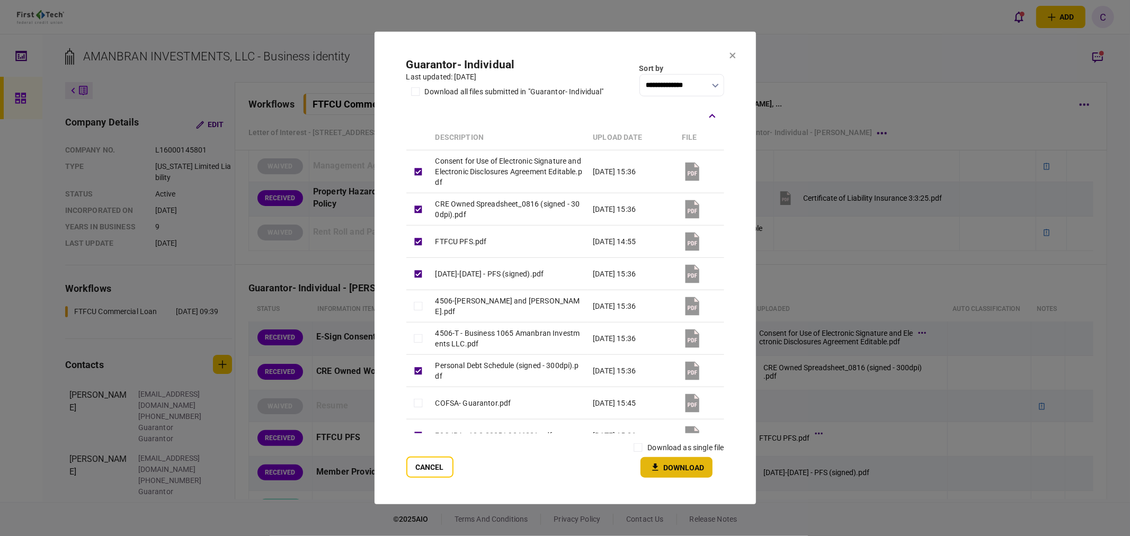
click at [674, 464] on button "Download" at bounding box center [676, 467] width 72 height 21
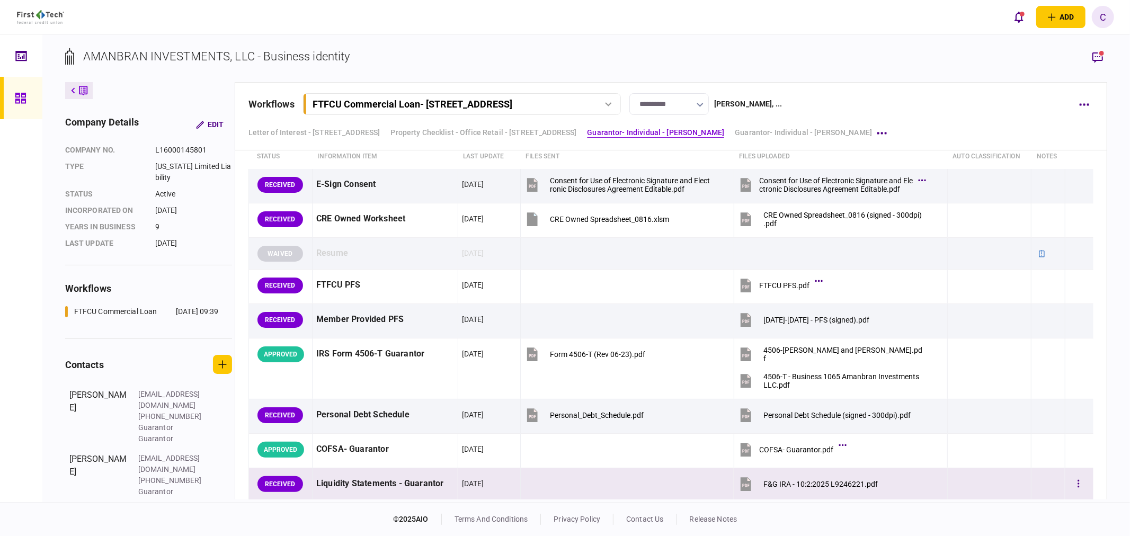
scroll to position [975, 0]
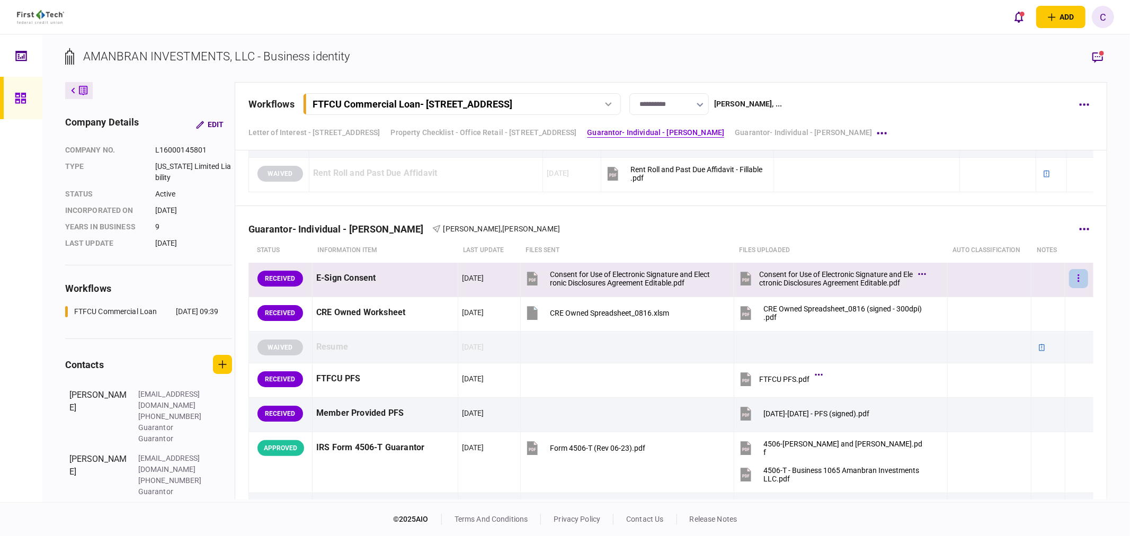
click at [1069, 276] on button "button" at bounding box center [1078, 278] width 19 height 19
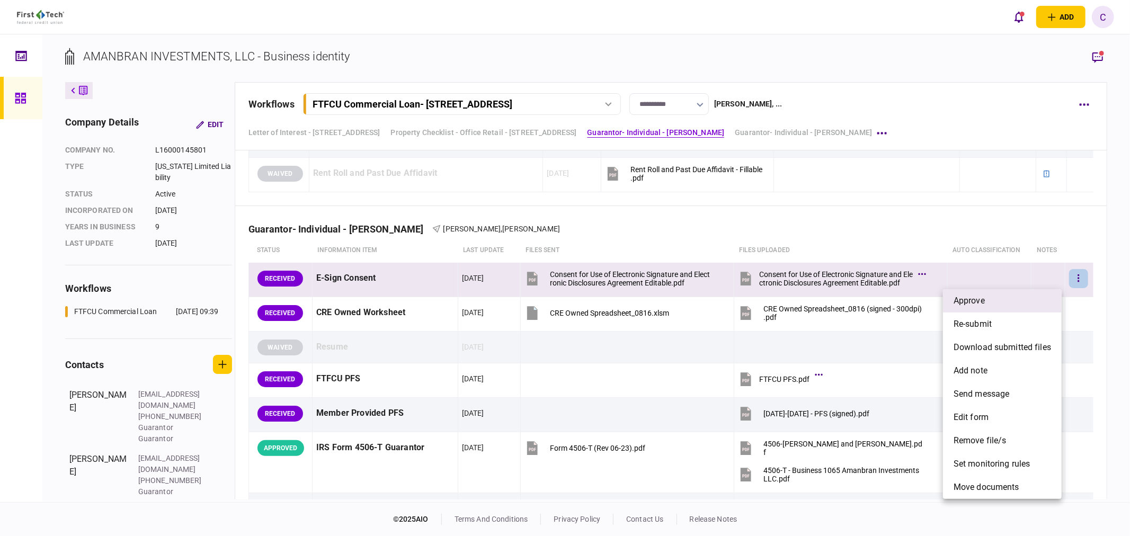
click at [980, 299] on span "approve" at bounding box center [968, 300] width 31 height 13
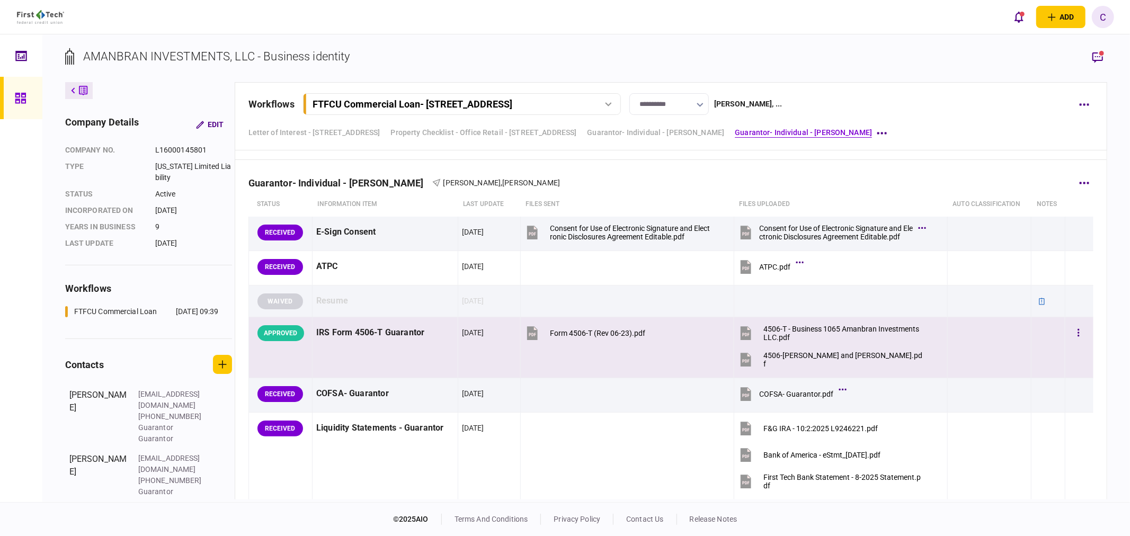
scroll to position [1505, 0]
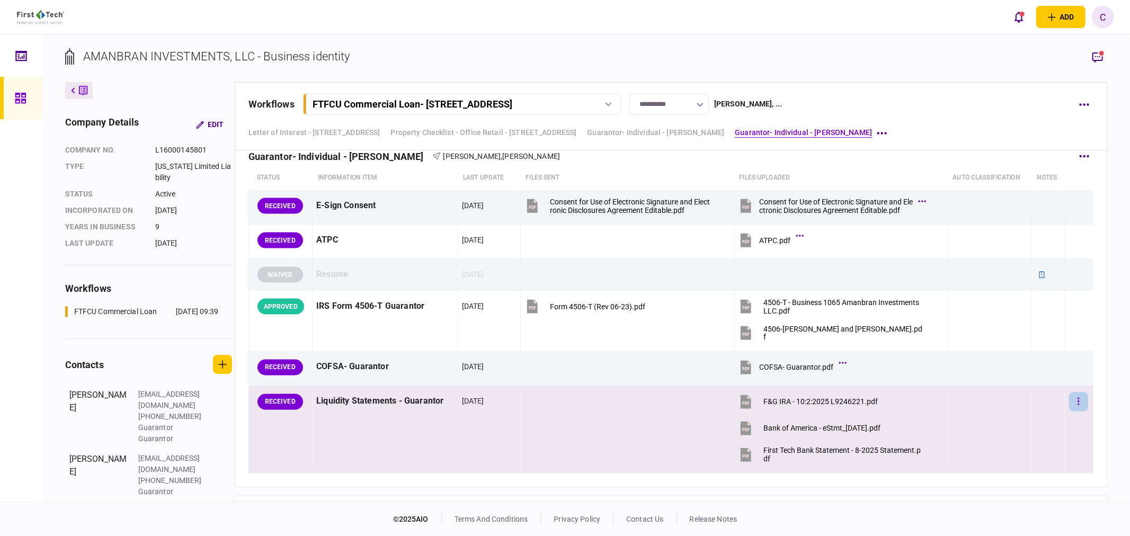
click at [1075, 404] on button "button" at bounding box center [1078, 401] width 19 height 19
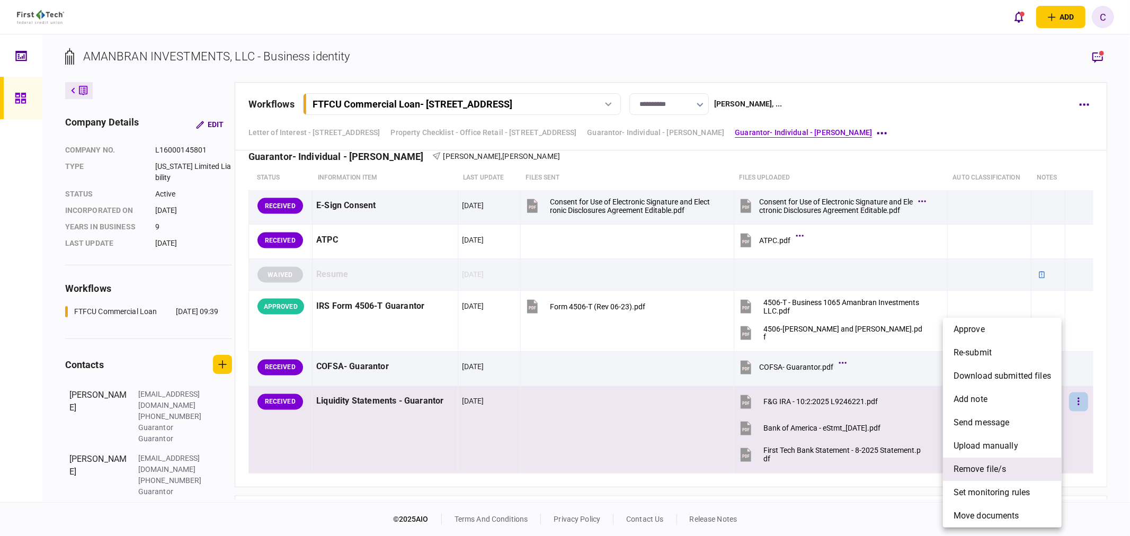
click at [982, 470] on span "remove file/s" at bounding box center [979, 469] width 53 height 13
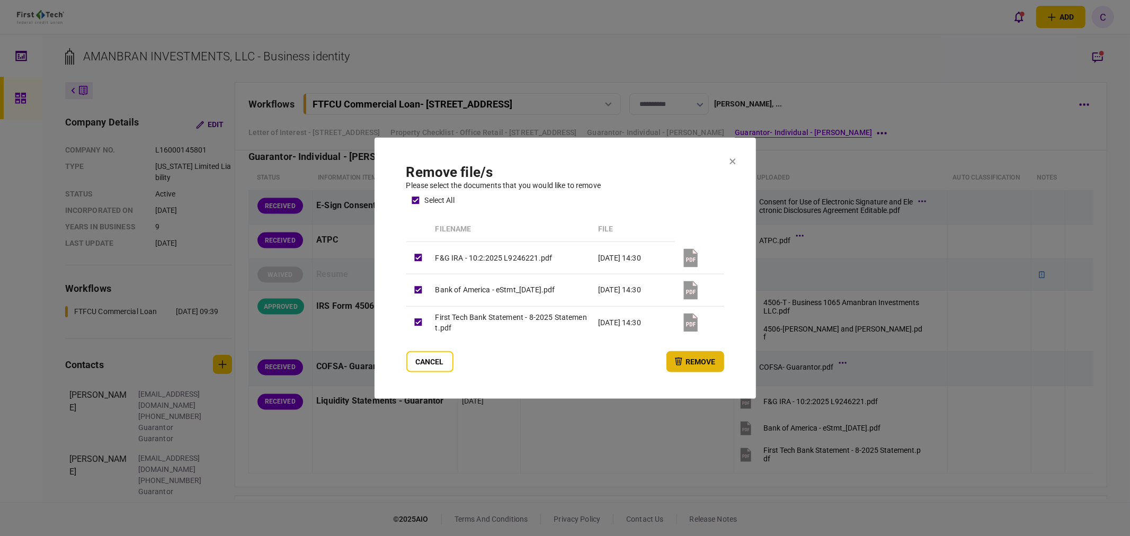
click at [692, 366] on button "remove" at bounding box center [695, 361] width 58 height 21
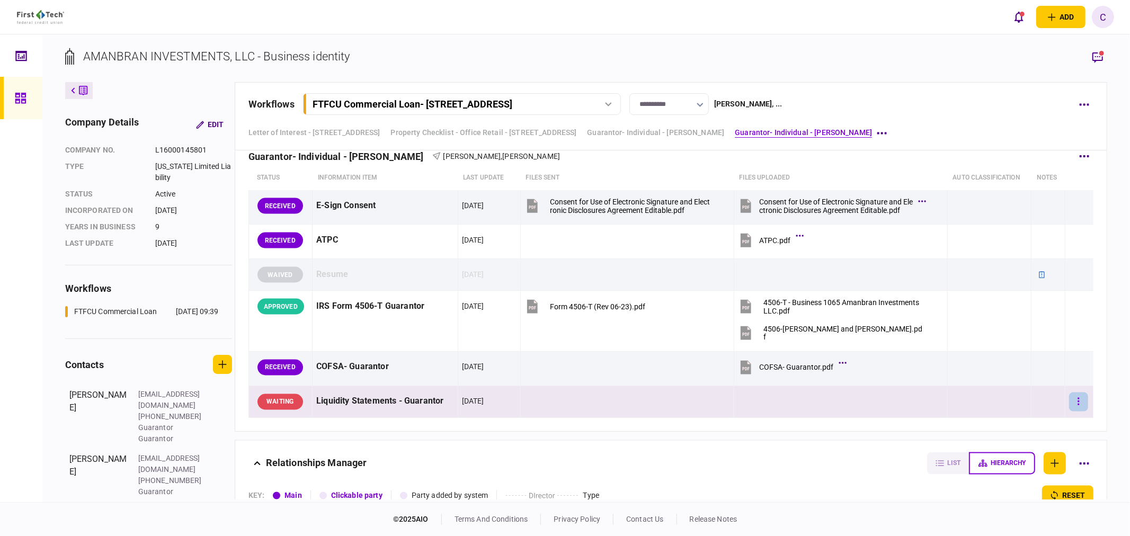
click at [1069, 404] on button "button" at bounding box center [1078, 401] width 19 height 19
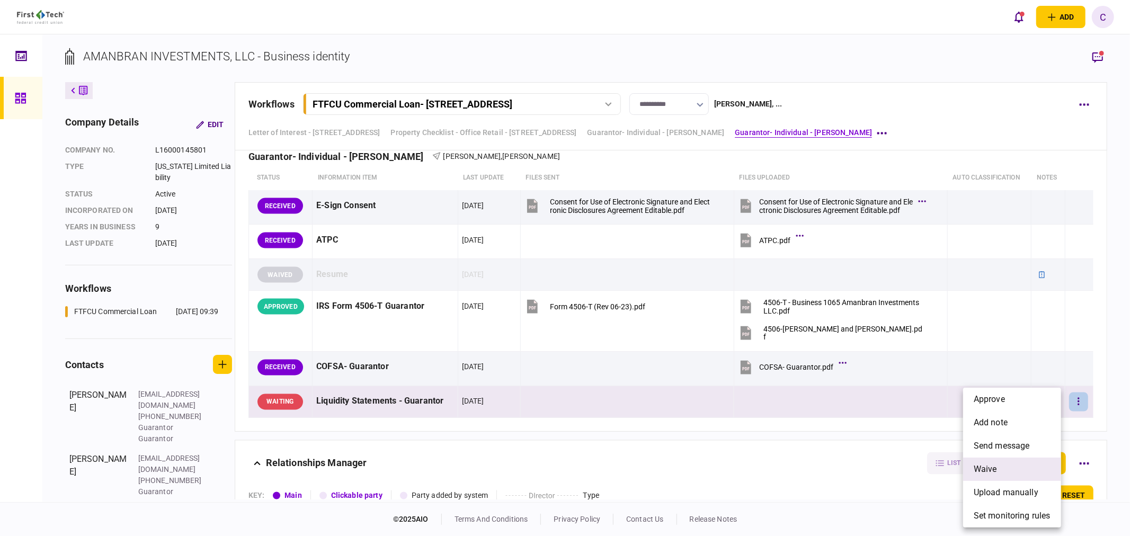
click at [993, 465] on span "waive" at bounding box center [984, 469] width 23 height 13
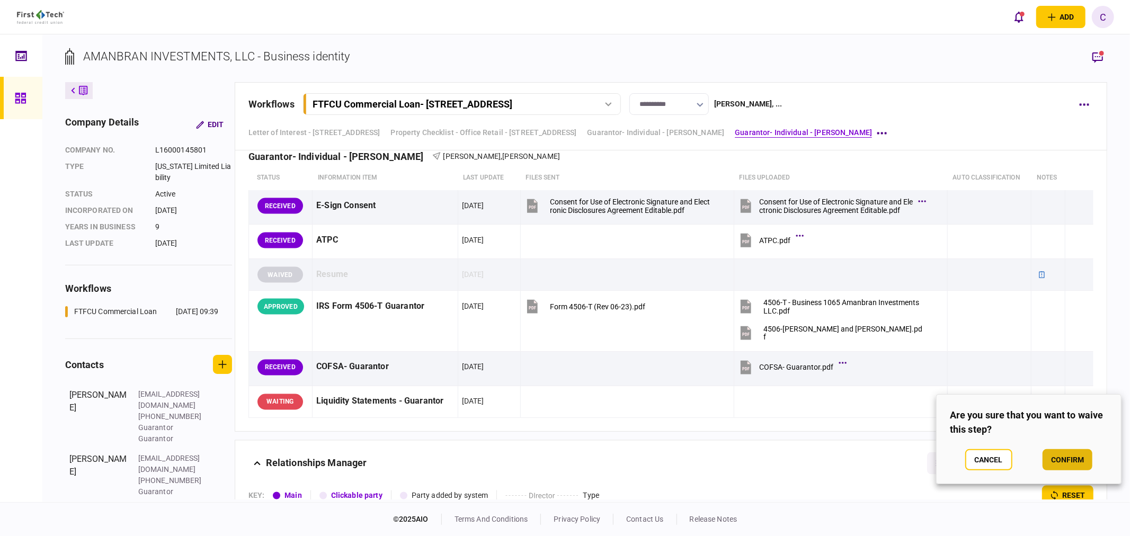
click at [1066, 463] on button "confirm" at bounding box center [1067, 459] width 50 height 21
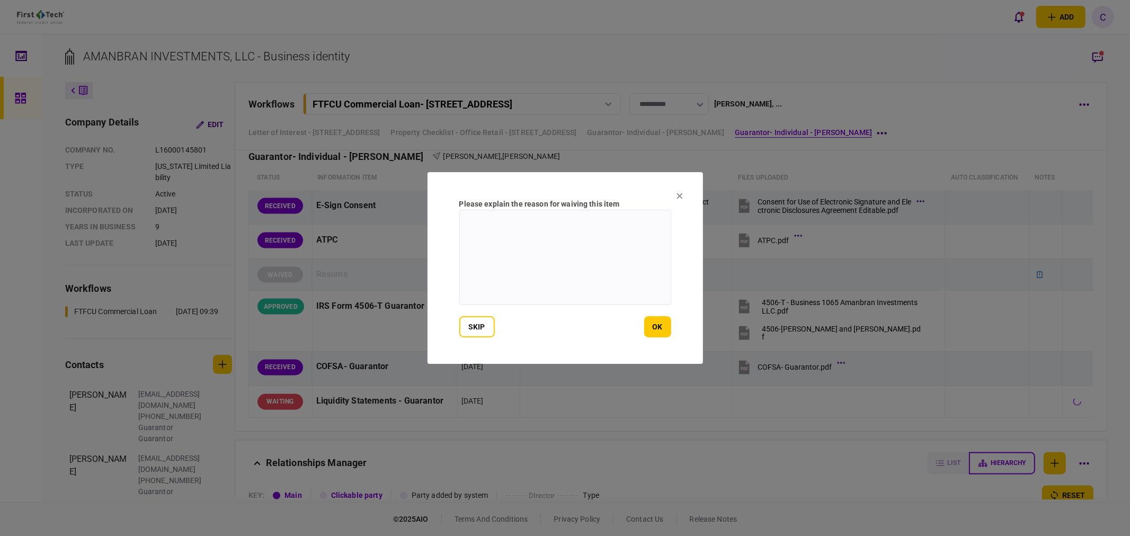
click at [495, 229] on textarea at bounding box center [565, 257] width 212 height 95
type textarea "**********"
click at [654, 332] on button "ok" at bounding box center [657, 326] width 27 height 21
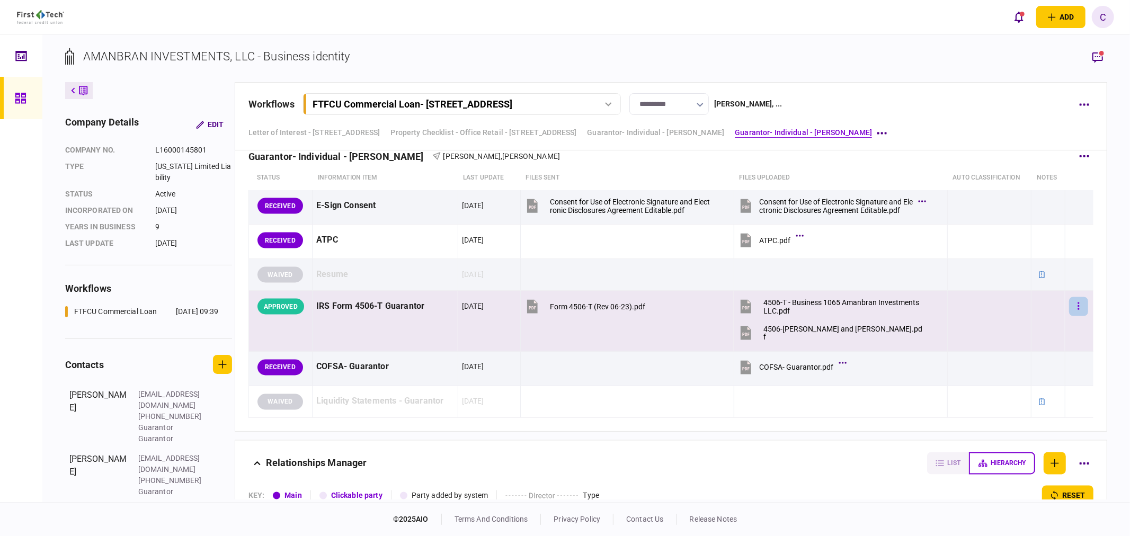
click at [1077, 303] on icon "button" at bounding box center [1078, 306] width 2 height 10
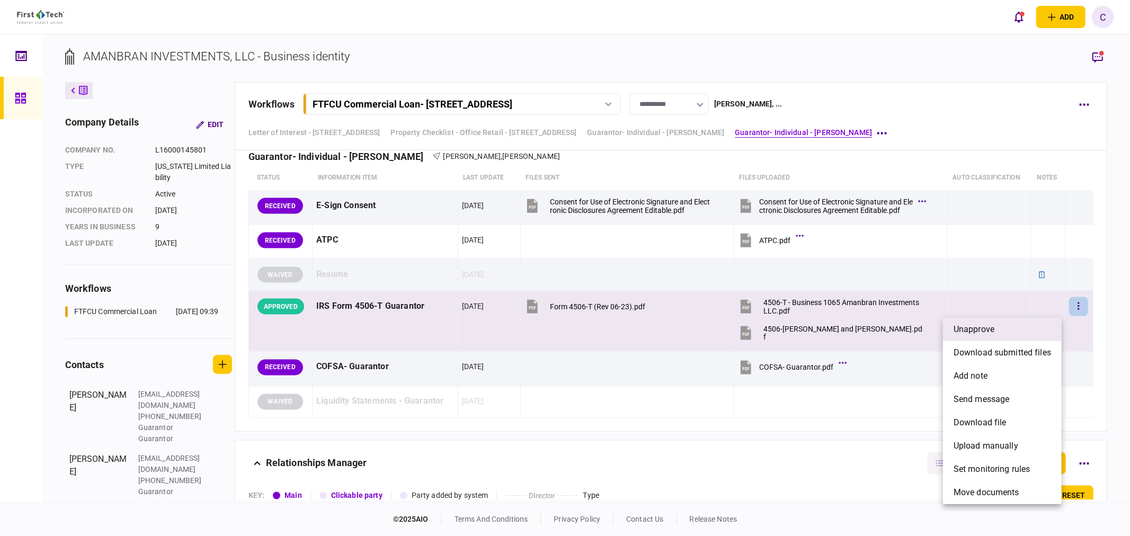
click at [975, 335] on span "unapprove" at bounding box center [973, 329] width 41 height 13
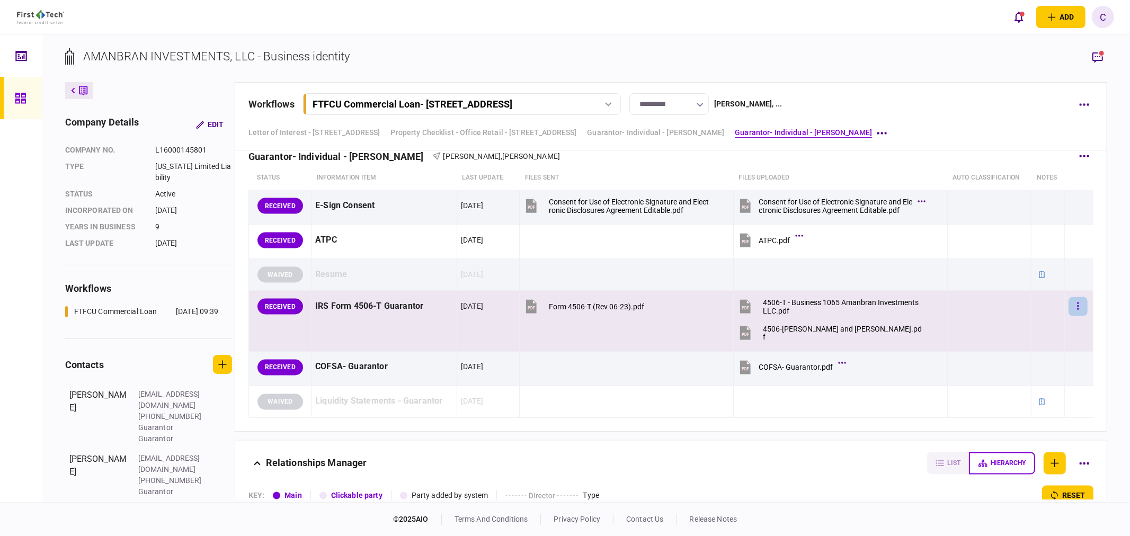
click at [1075, 308] on button "button" at bounding box center [1077, 306] width 19 height 19
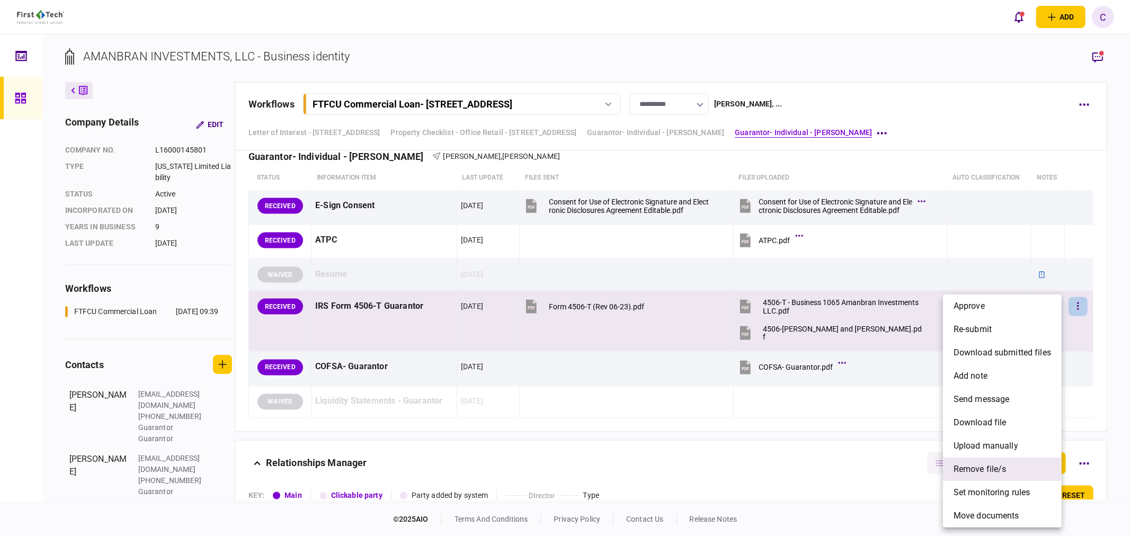
click at [982, 469] on span "remove file/s" at bounding box center [979, 469] width 53 height 13
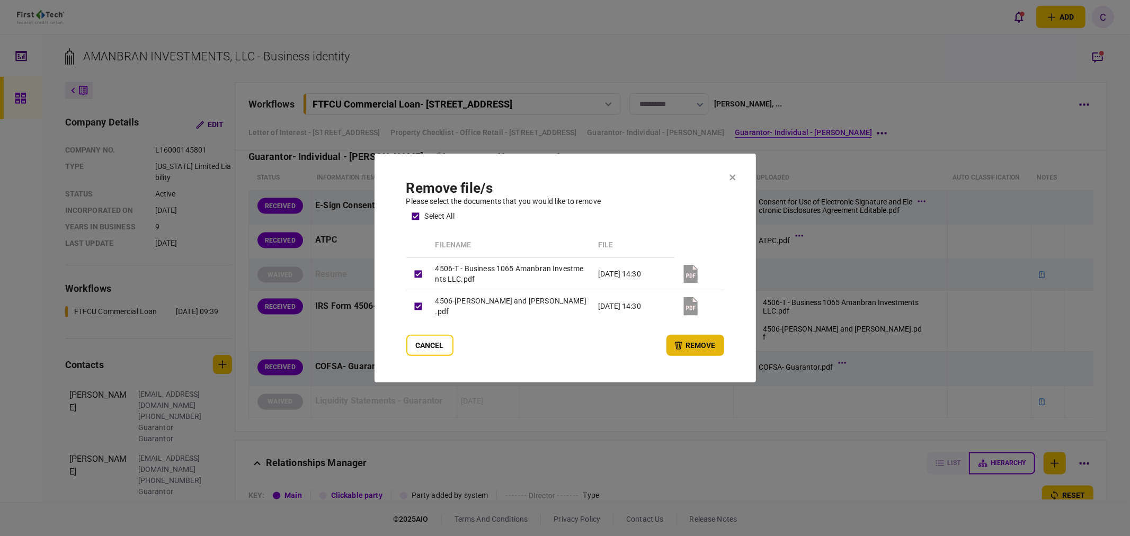
click at [685, 345] on button "remove" at bounding box center [695, 345] width 58 height 21
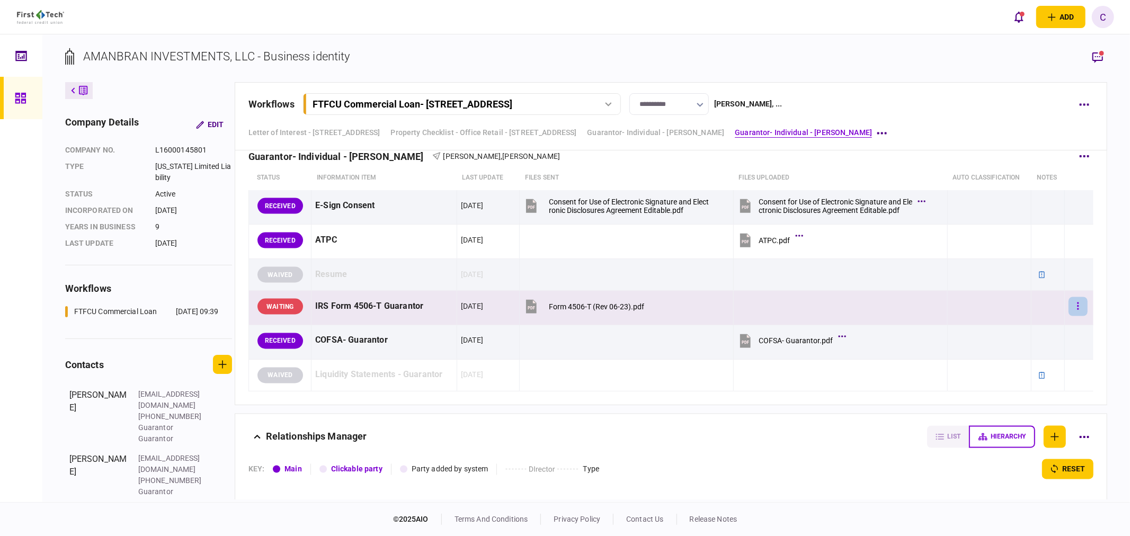
click at [1068, 305] on button "button" at bounding box center [1077, 306] width 19 height 19
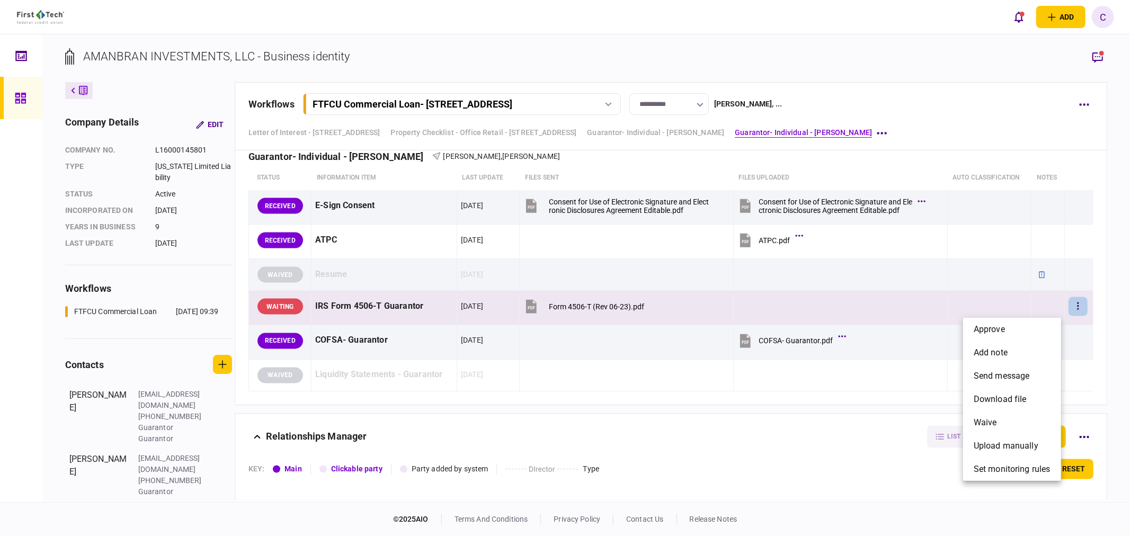
click at [1119, 334] on div at bounding box center [565, 268] width 1130 height 536
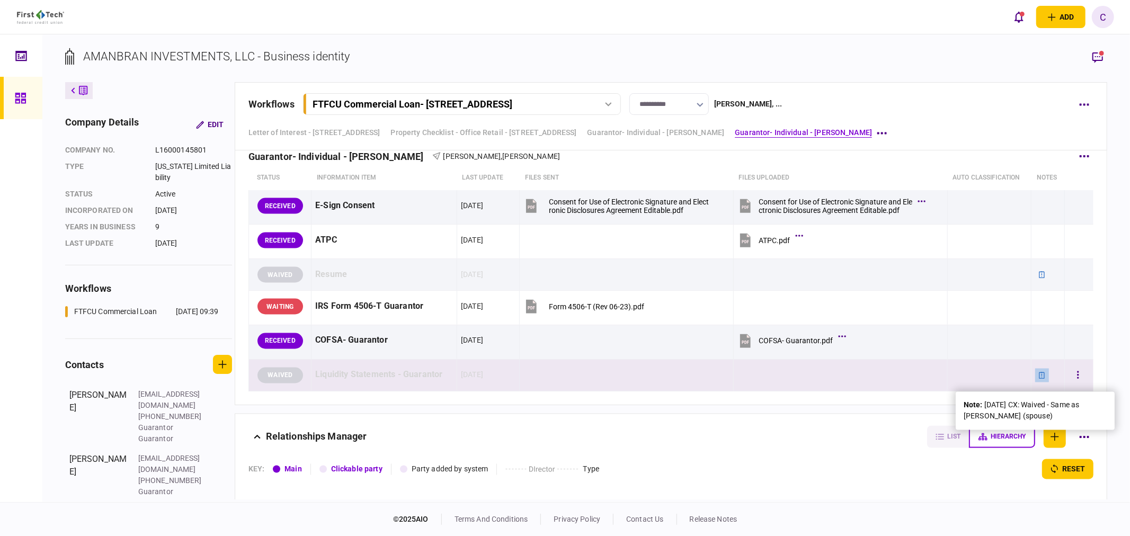
click at [1035, 381] on div at bounding box center [1042, 376] width 14 height 14
click at [1068, 381] on button "button" at bounding box center [1077, 375] width 19 height 19
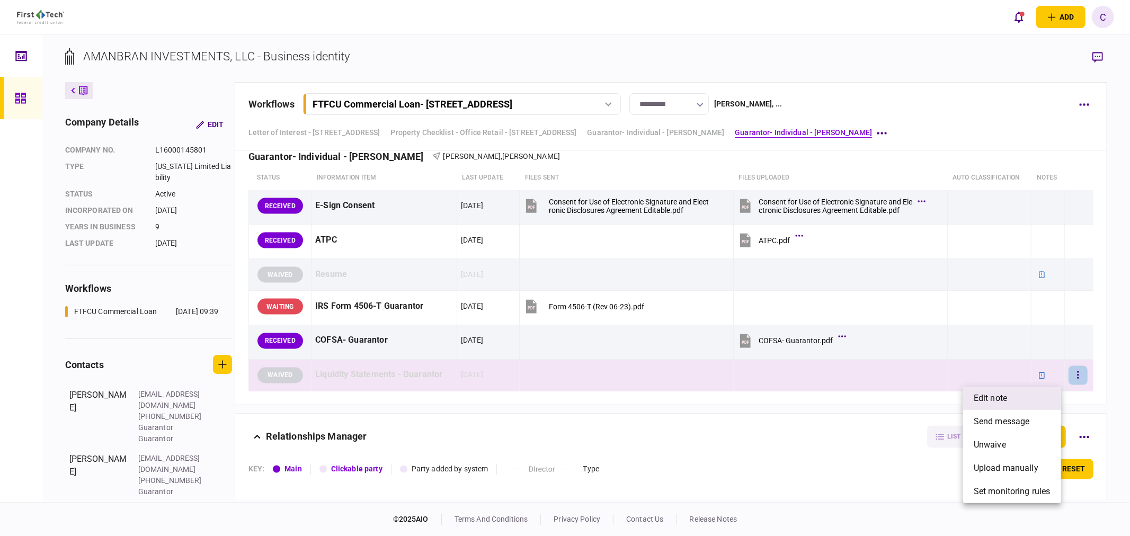
click at [1023, 400] on li "edit note" at bounding box center [1012, 398] width 98 height 23
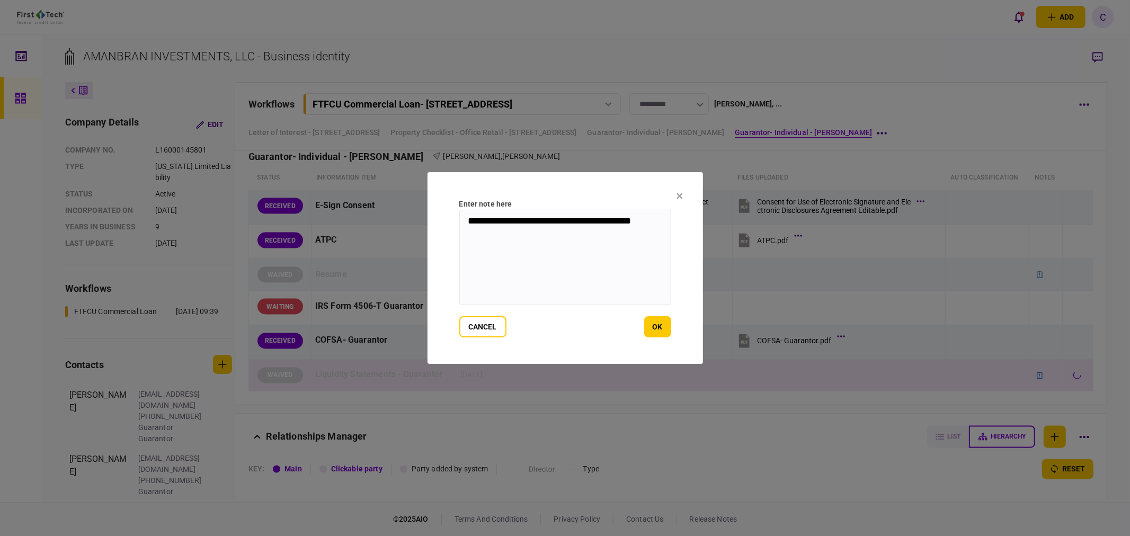
drag, startPoint x: 515, startPoint y: 231, endPoint x: 297, endPoint y: 200, distance: 221.0
click at [297, 200] on div "**********" at bounding box center [565, 268] width 1130 height 536
click at [656, 325] on button "ok" at bounding box center [657, 326] width 27 height 21
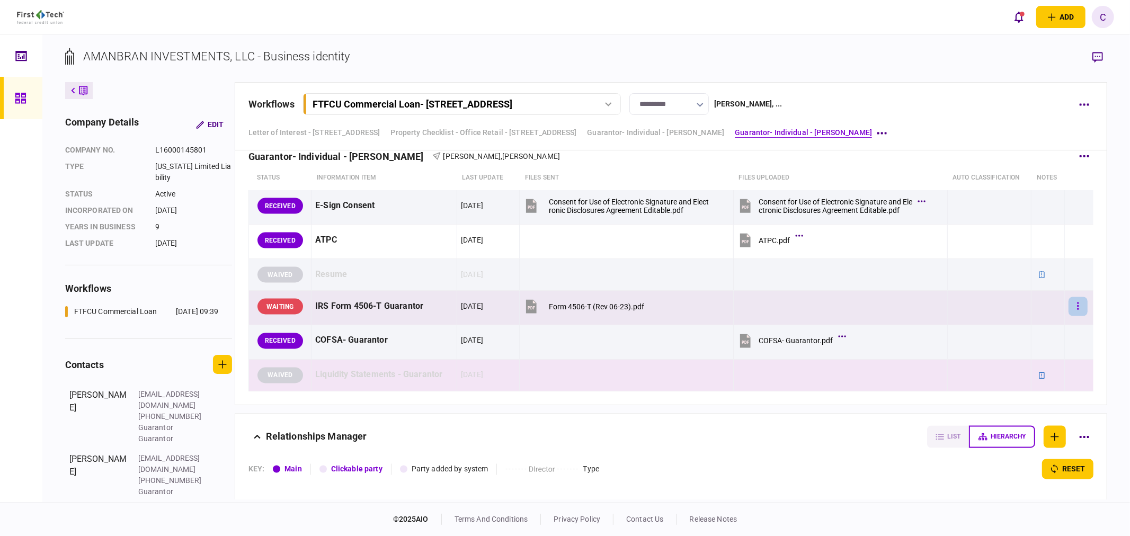
click at [1077, 310] on icon "button" at bounding box center [1078, 305] width 2 height 7
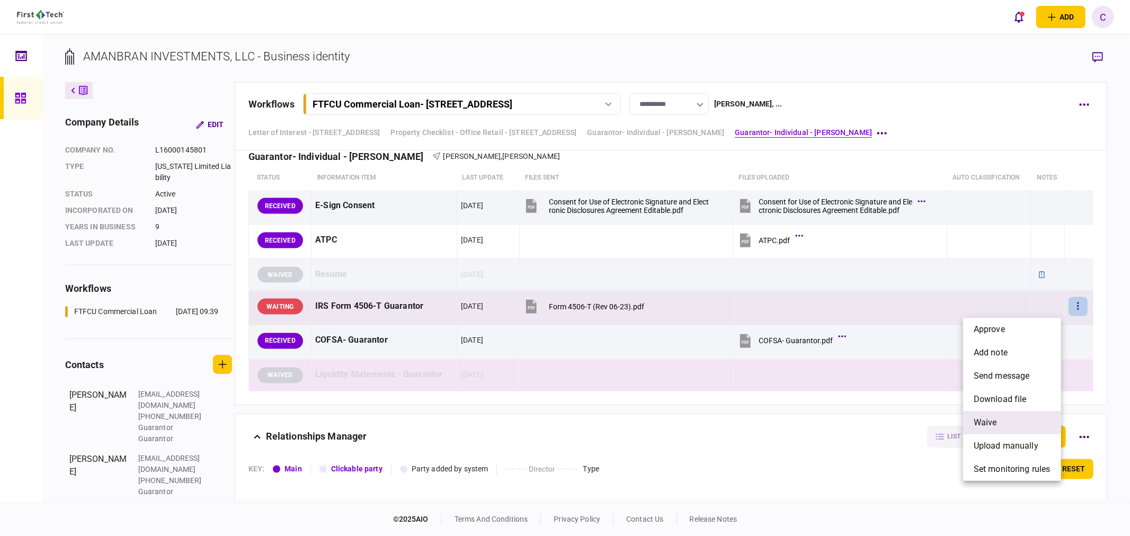
click at [990, 419] on span "waive" at bounding box center [984, 422] width 23 height 13
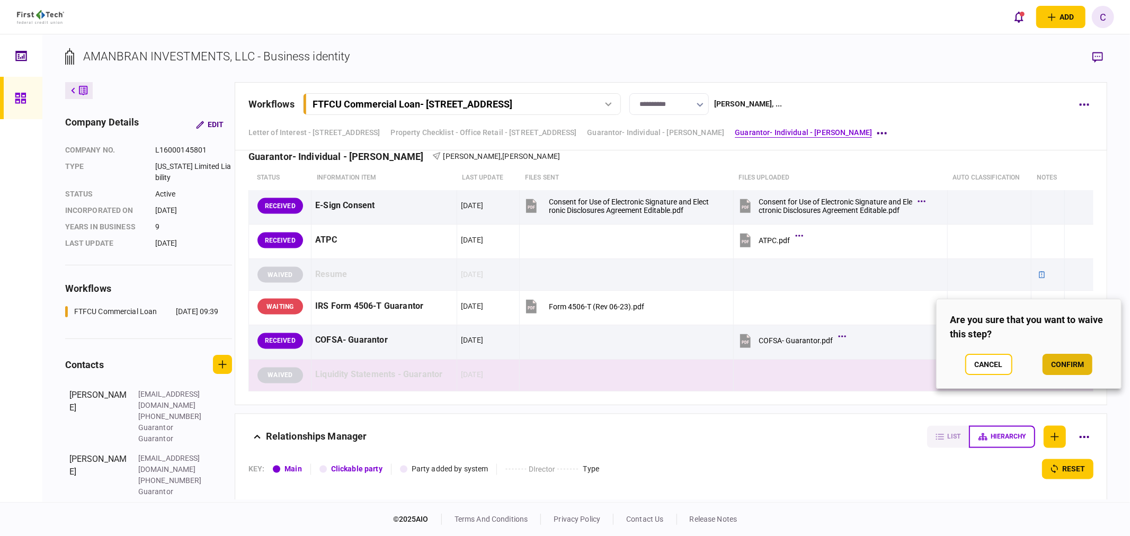
click at [1069, 361] on button "confirm" at bounding box center [1067, 364] width 50 height 21
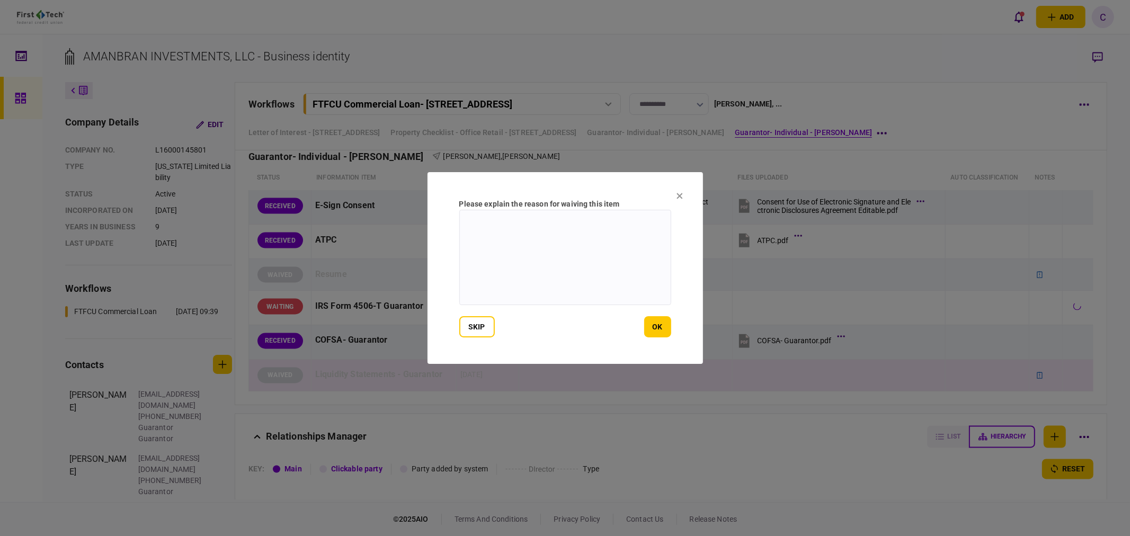
click at [599, 249] on textarea at bounding box center [565, 257] width 212 height 95
paste textarea "**********"
type textarea "**********"
click at [666, 331] on button "ok" at bounding box center [657, 326] width 27 height 21
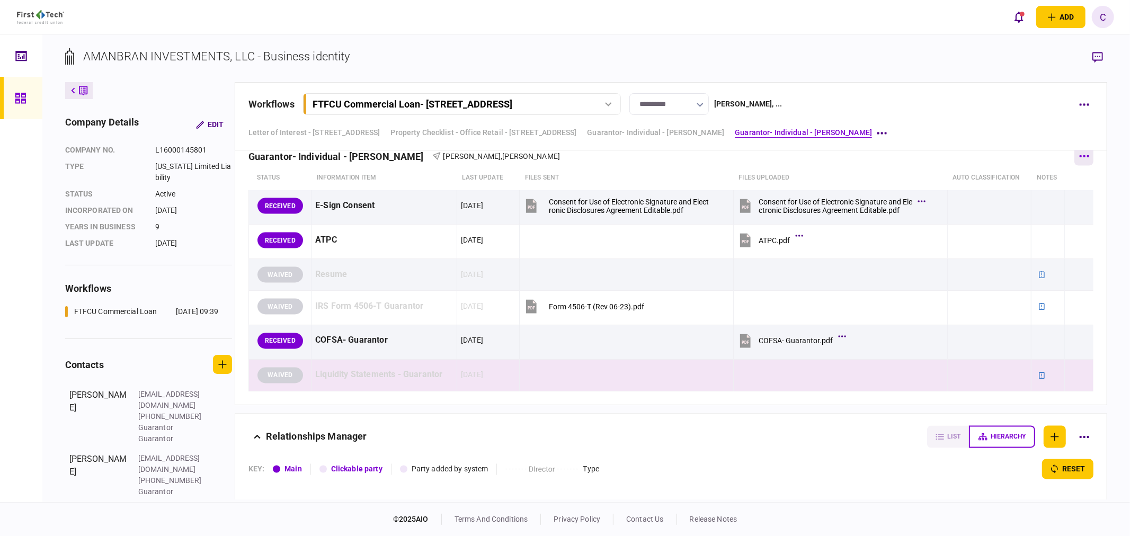
click at [1078, 161] on button "button" at bounding box center [1083, 156] width 19 height 19
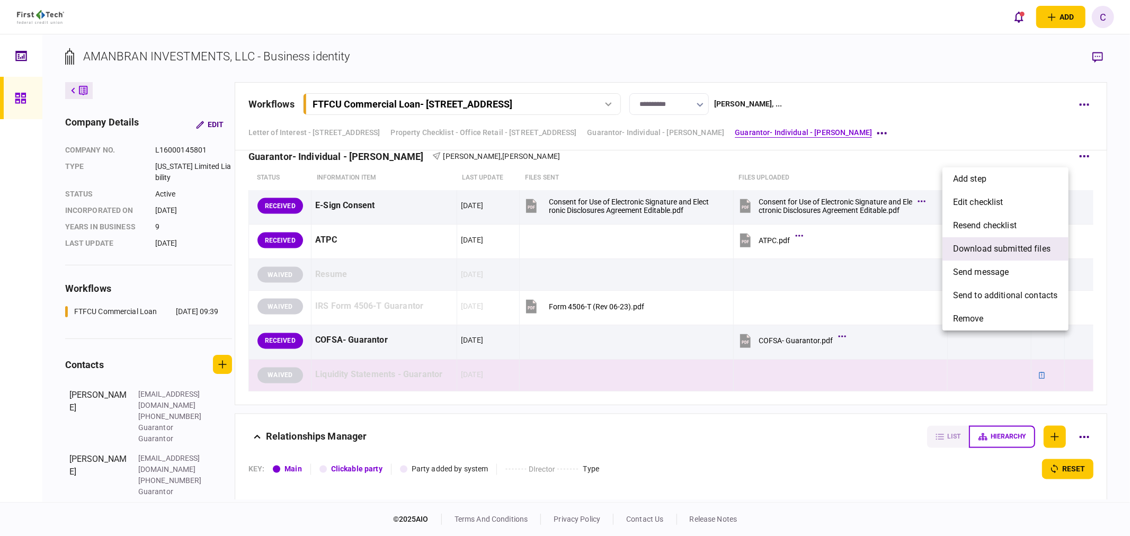
click at [999, 251] on span "download submitted files" at bounding box center [1001, 249] width 97 height 13
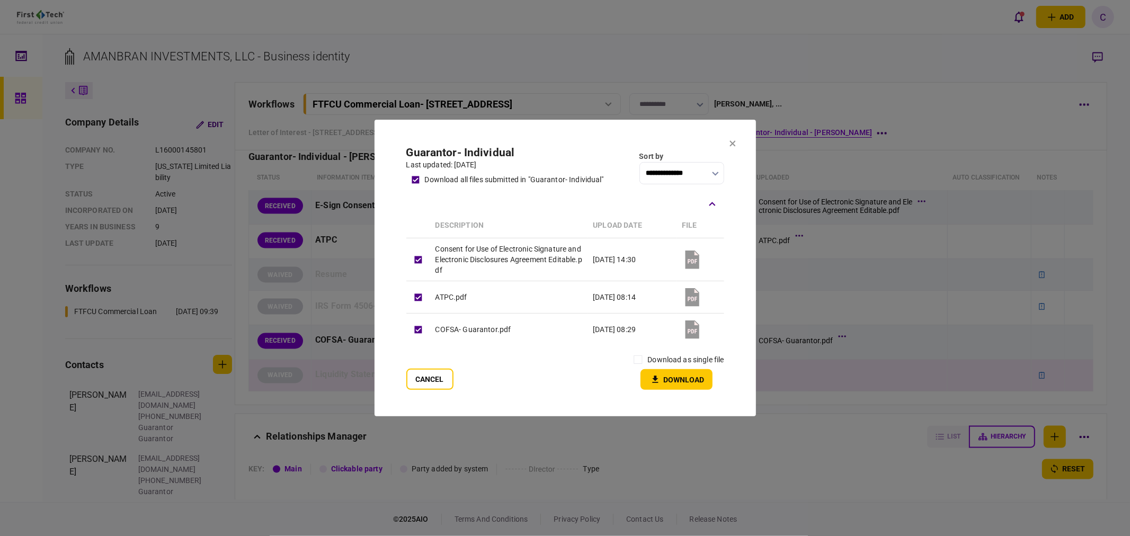
scroll to position [1502, 0]
click at [691, 380] on button "Download" at bounding box center [676, 379] width 72 height 21
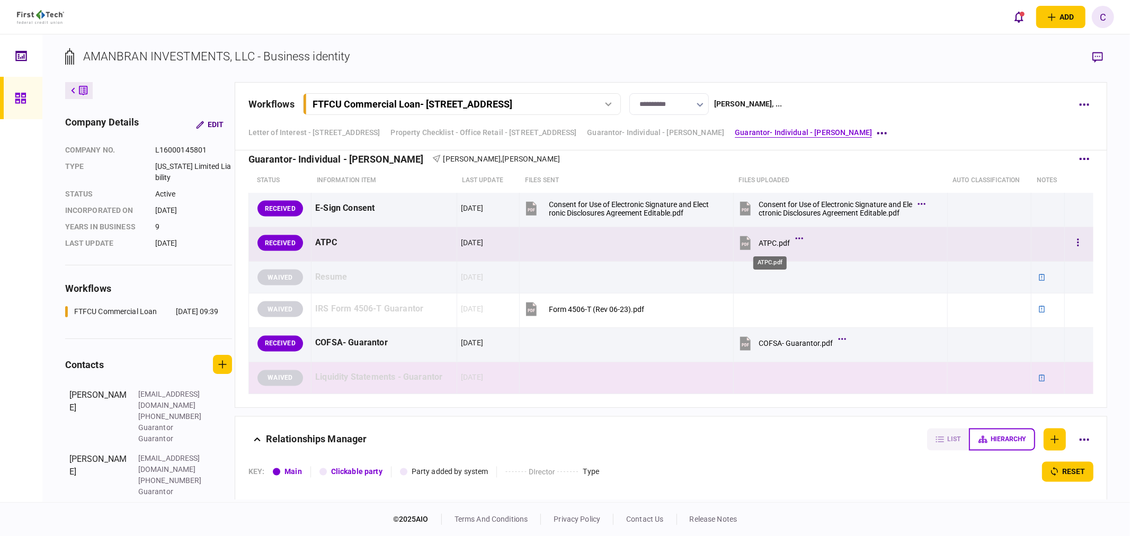
click at [774, 247] on div "ATPC.pdf" at bounding box center [773, 243] width 31 height 8
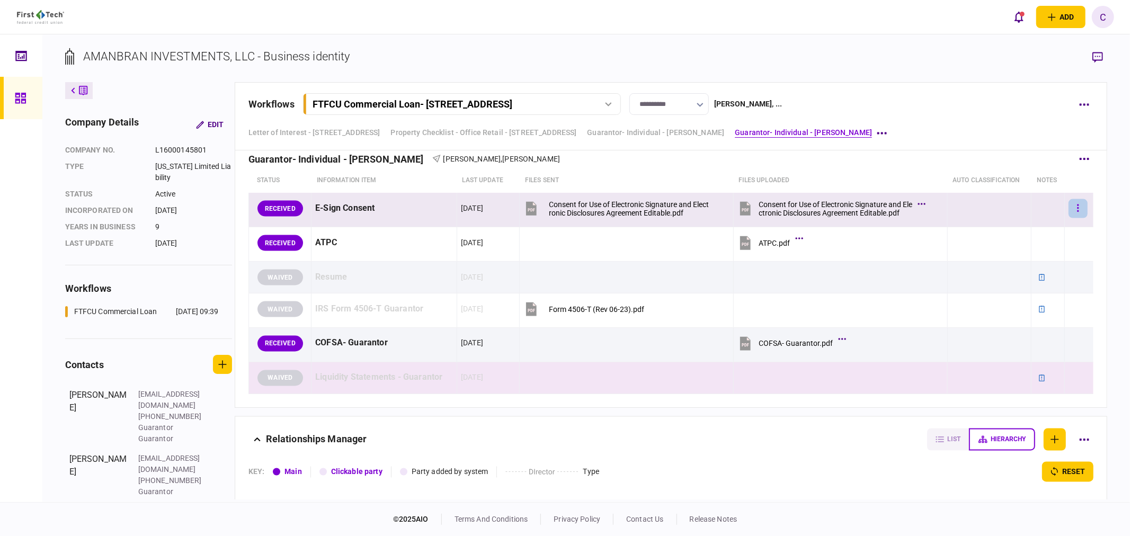
click at [1075, 205] on button "button" at bounding box center [1077, 208] width 19 height 19
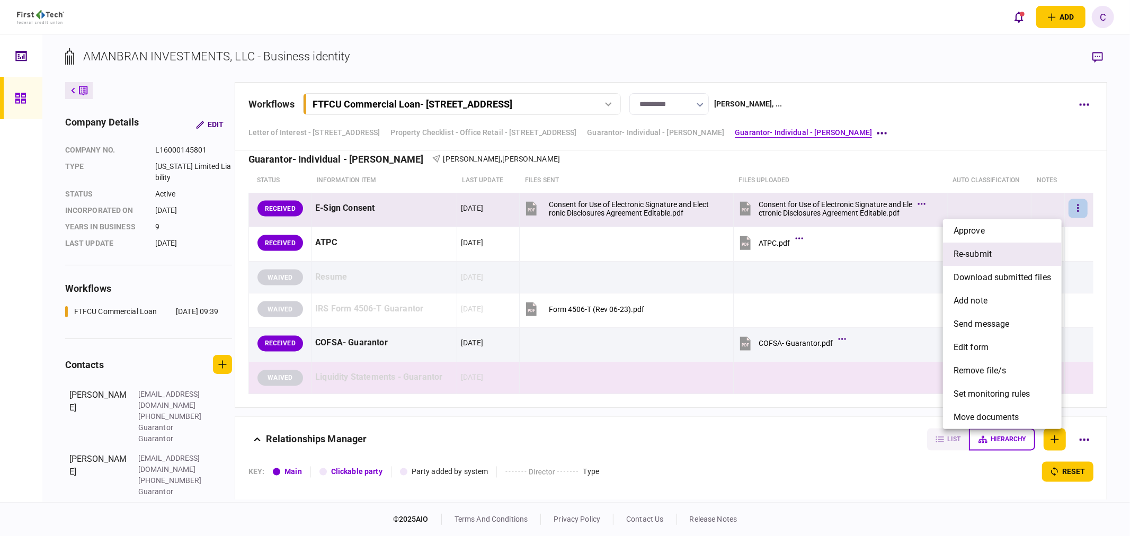
click at [989, 257] on span "re-submit" at bounding box center [972, 254] width 38 height 13
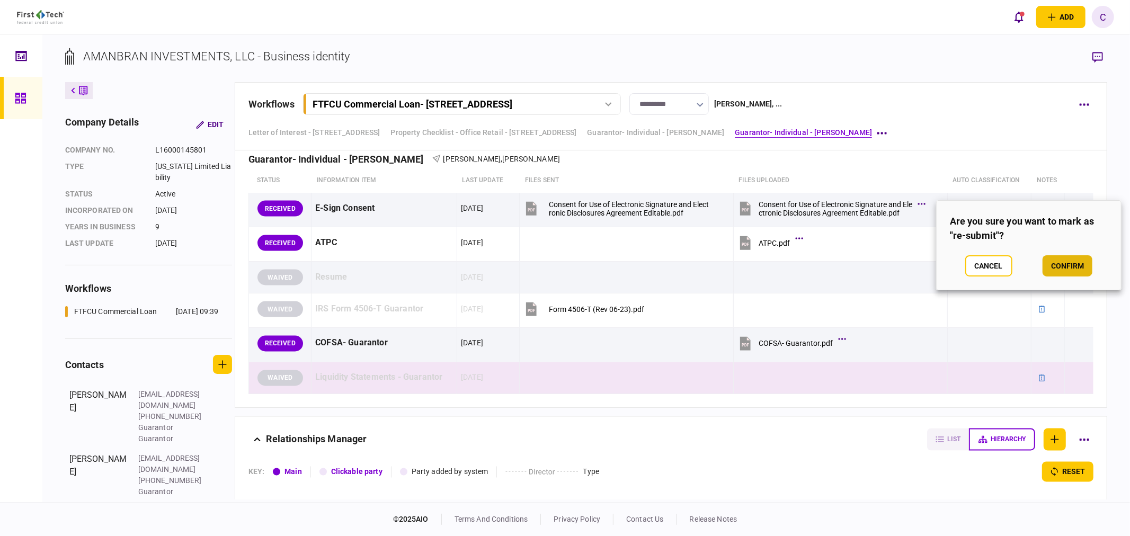
click at [1079, 267] on button "confirm" at bounding box center [1067, 265] width 50 height 21
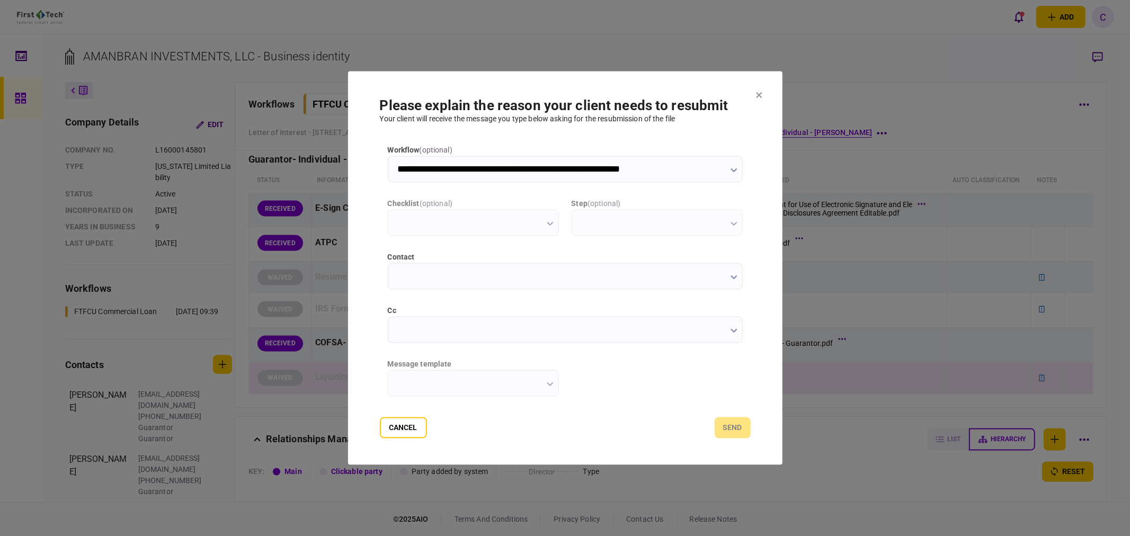
scroll to position [0, 0]
type input "**********"
drag, startPoint x: 404, startPoint y: 431, endPoint x: 362, endPoint y: 346, distance: 95.2
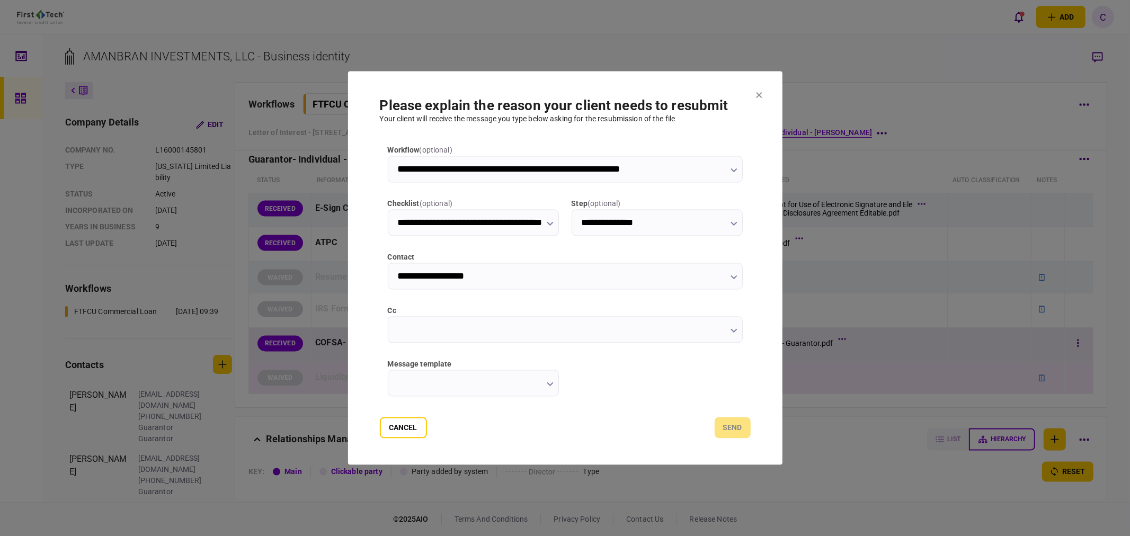
click at [404, 431] on button "Cancel" at bounding box center [403, 427] width 47 height 21
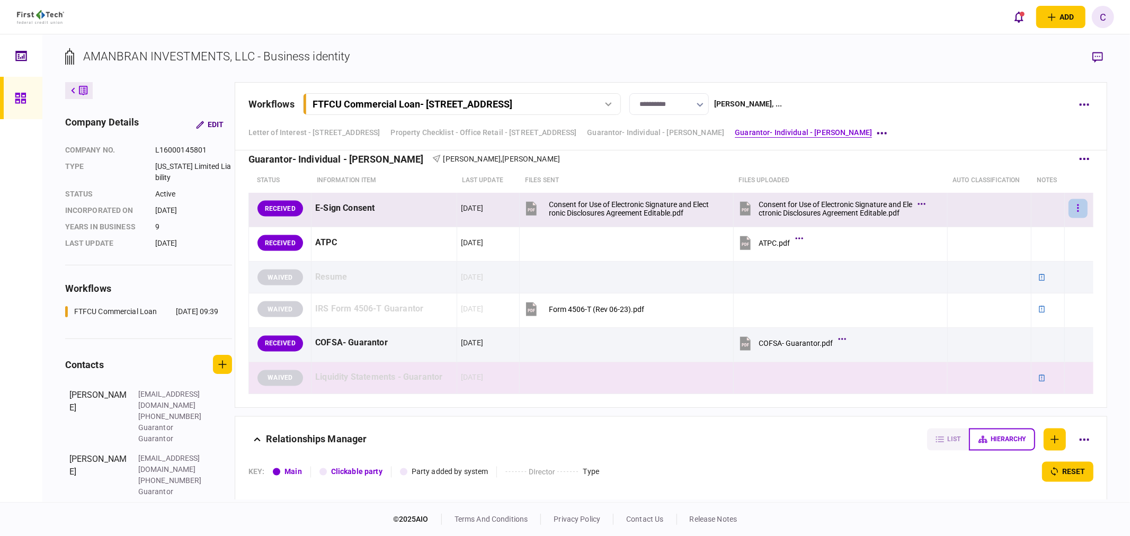
click at [1077, 205] on icon "button" at bounding box center [1078, 208] width 2 height 10
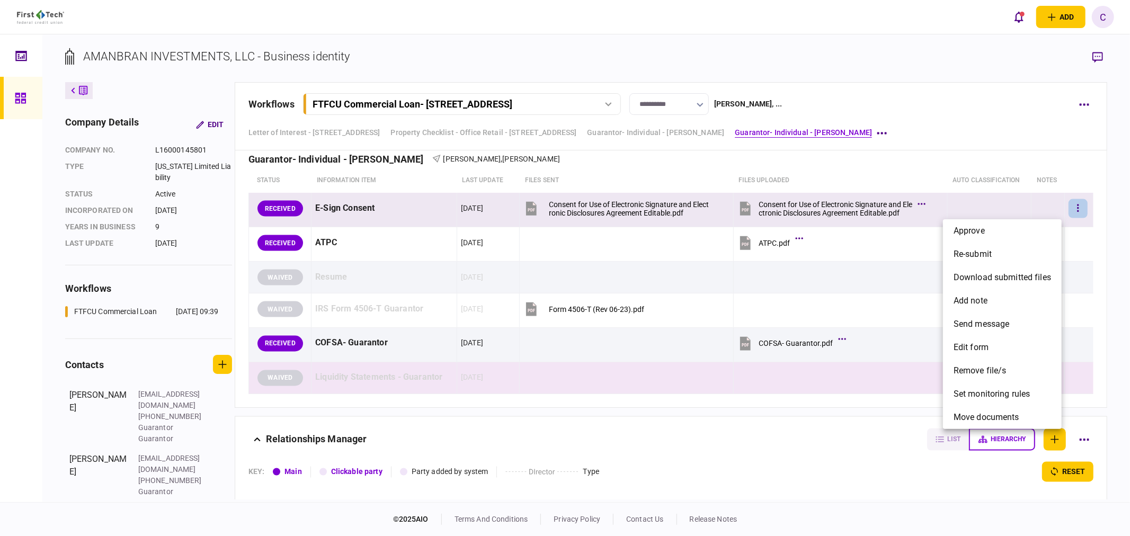
click at [1102, 52] on div at bounding box center [565, 268] width 1130 height 536
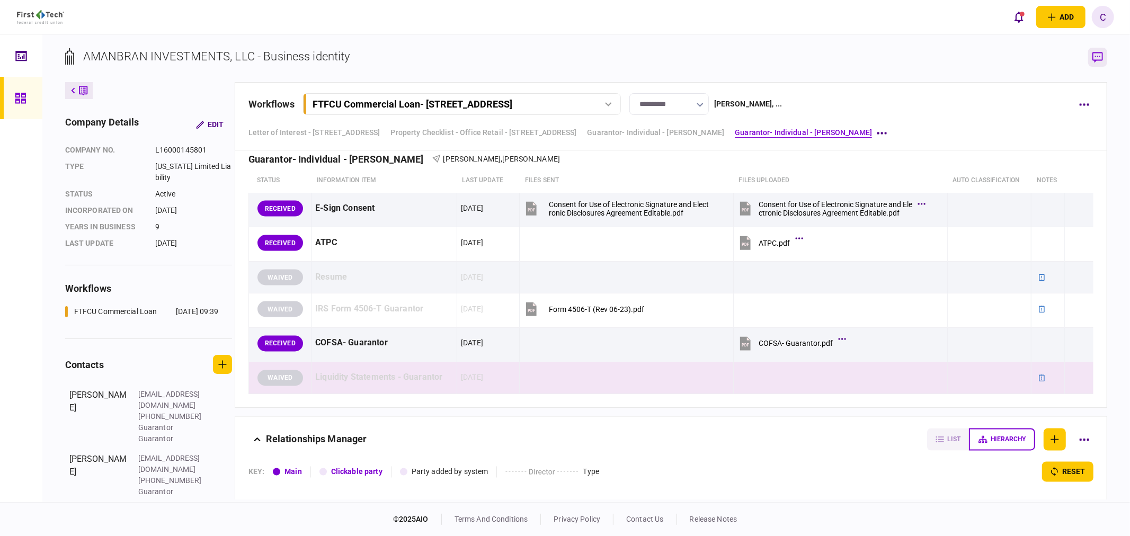
click at [1099, 59] on icon "button" at bounding box center [1097, 57] width 11 height 11
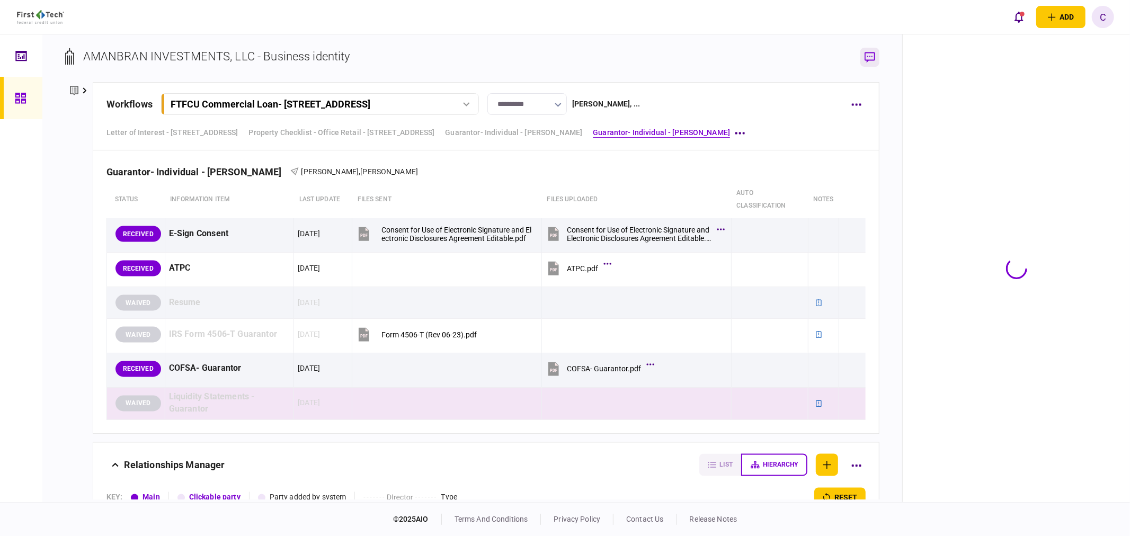
scroll to position [1515, 0]
